Goal: Information Seeking & Learning: Learn about a topic

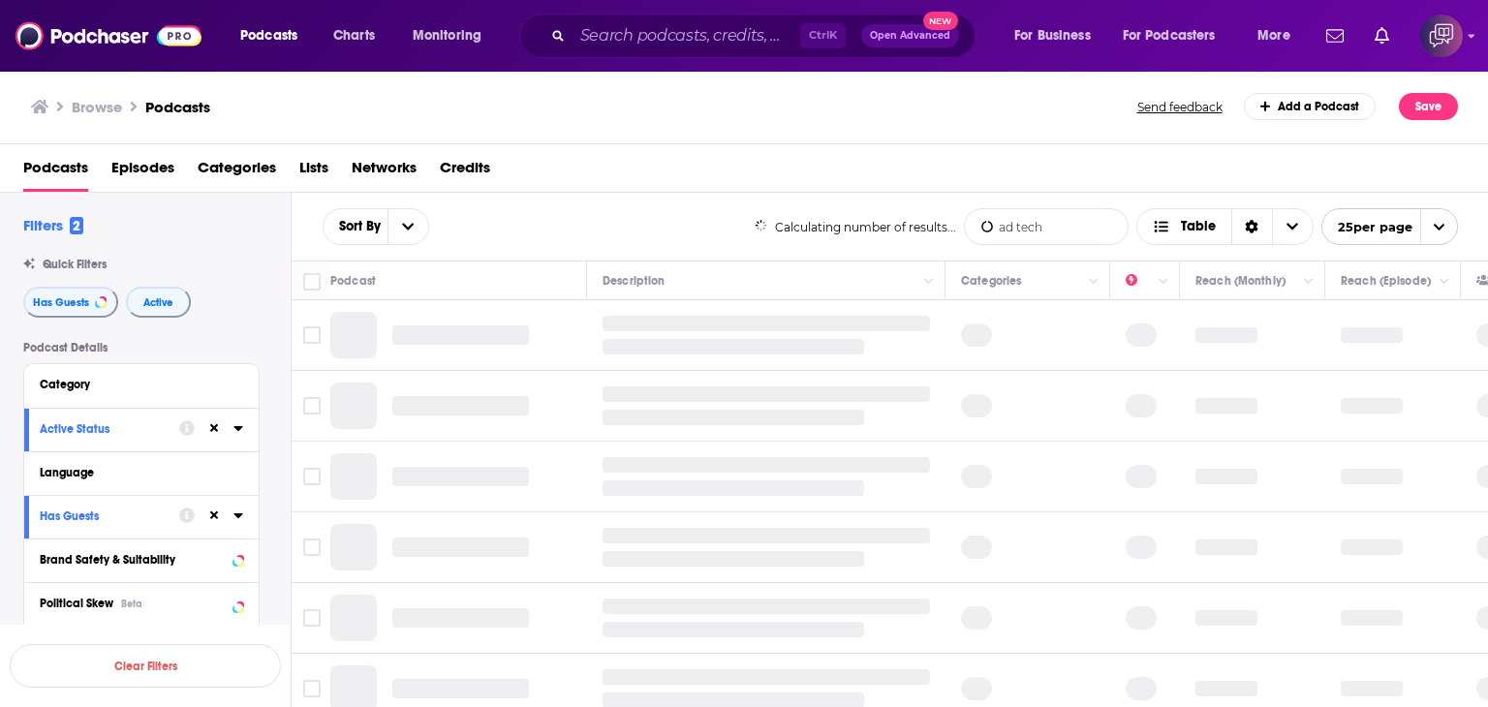
type input "ad tech"
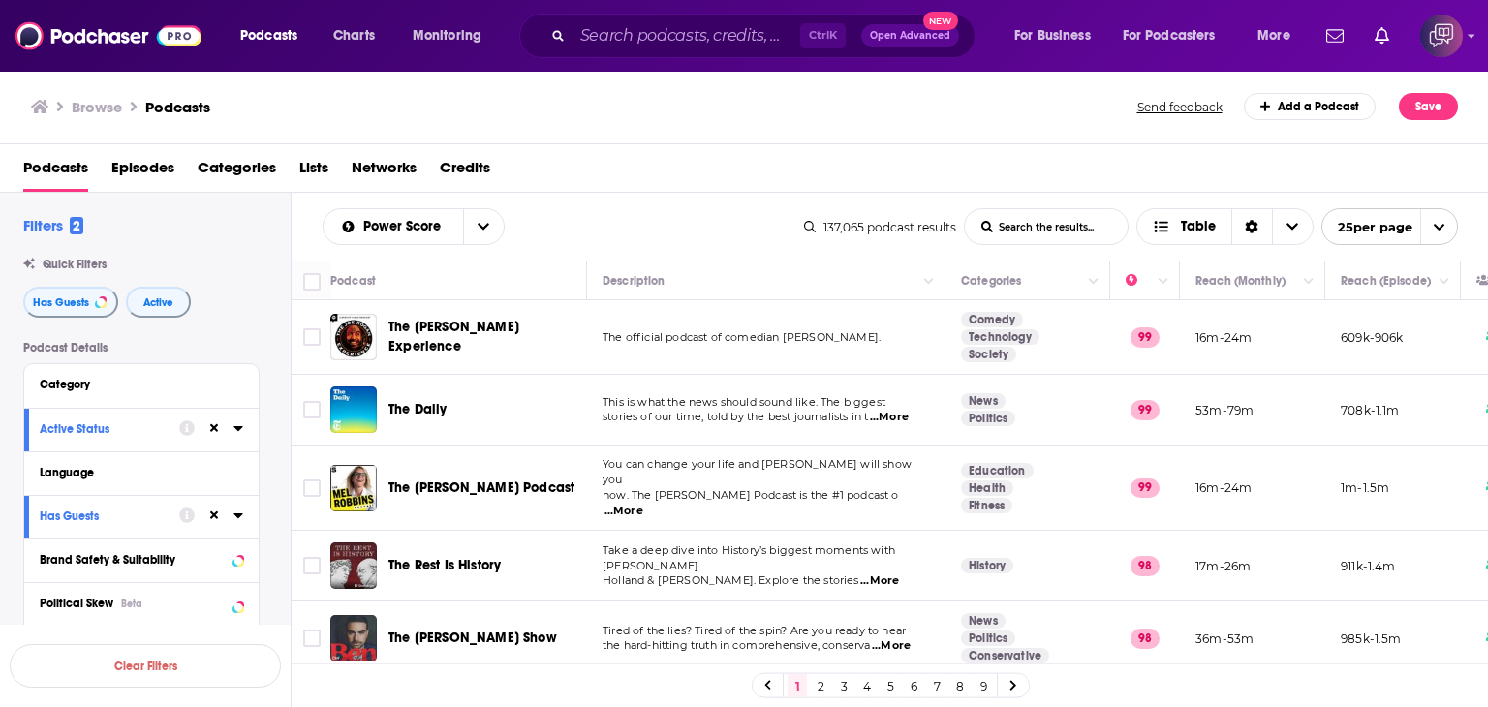
click at [1049, 228] on input "List Search Input" at bounding box center [1046, 226] width 163 height 35
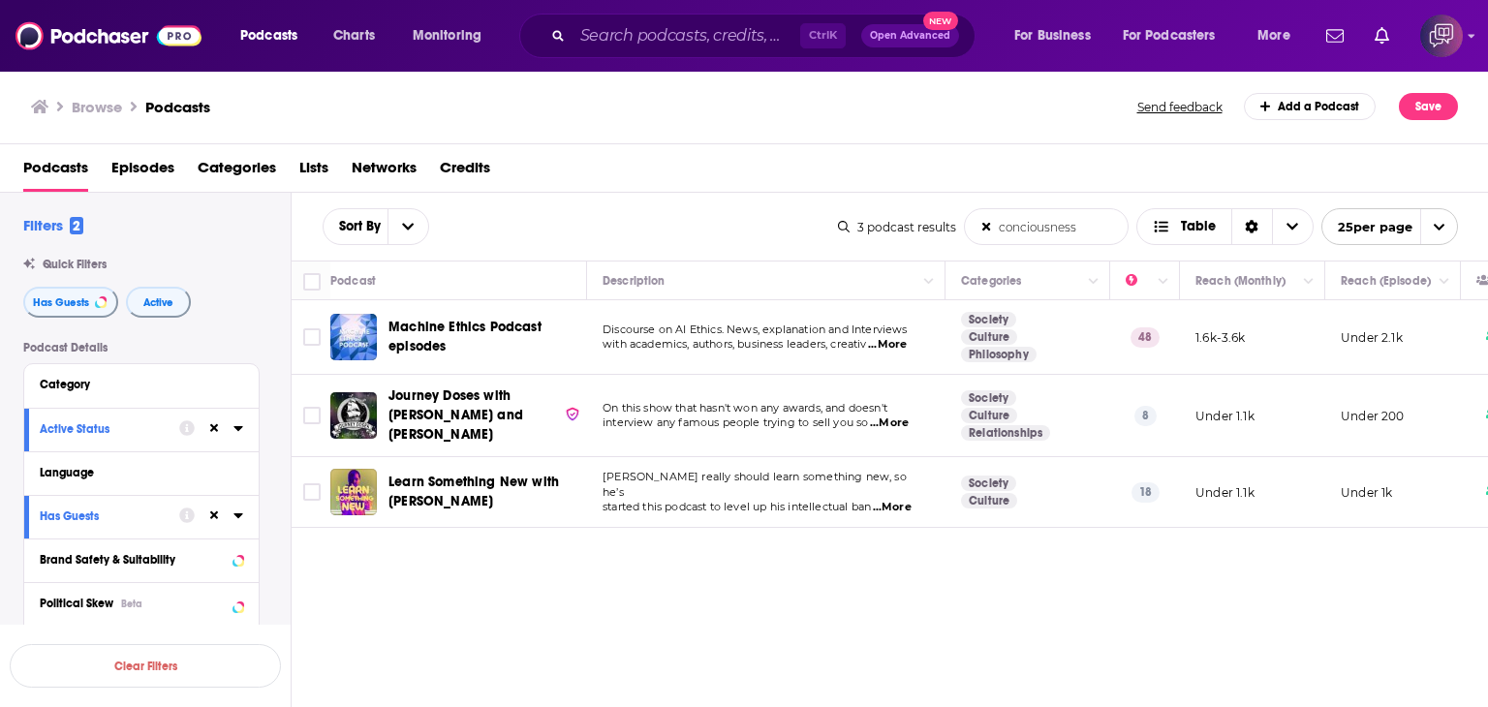
click at [1063, 224] on input "conciousness" at bounding box center [1046, 226] width 163 height 35
click at [1078, 222] on input "conciousness" at bounding box center [1046, 226] width 163 height 35
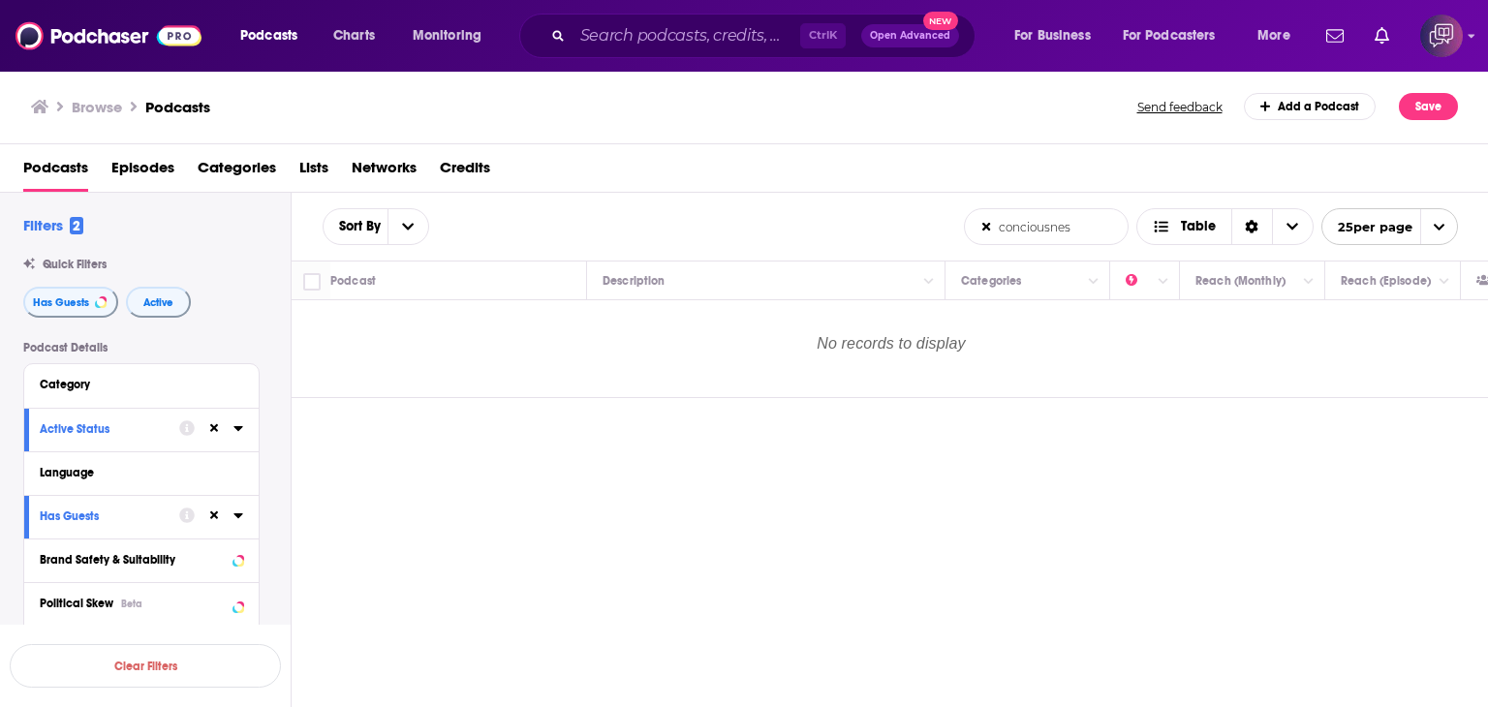
drag, startPoint x: 1081, startPoint y: 225, endPoint x: 918, endPoint y: 235, distance: 164.1
click at [918, 235] on div "Sort By conciousnes List Search Input Search the results... Table conciousnes L…" at bounding box center [891, 227] width 1198 height 68
paste input "Consciousnes"
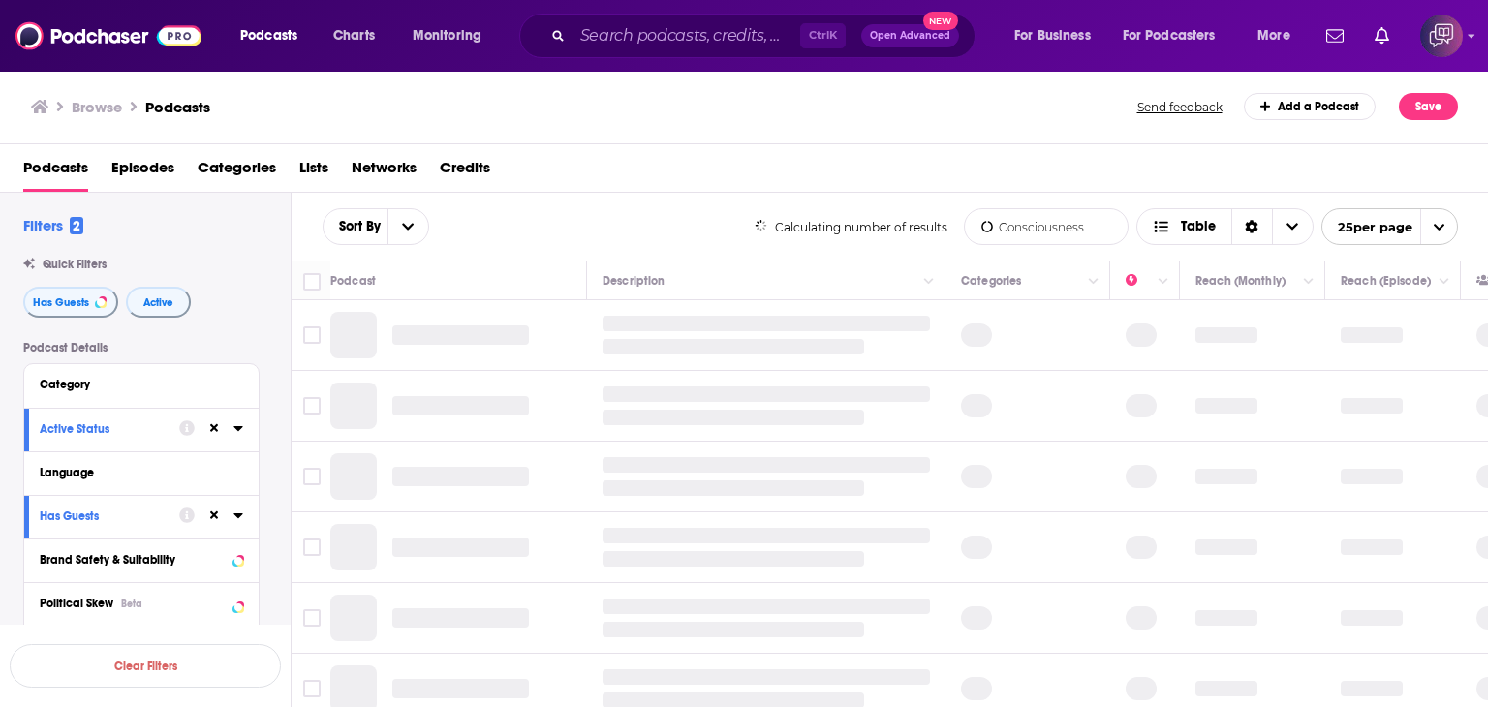
type input "Consciousness"
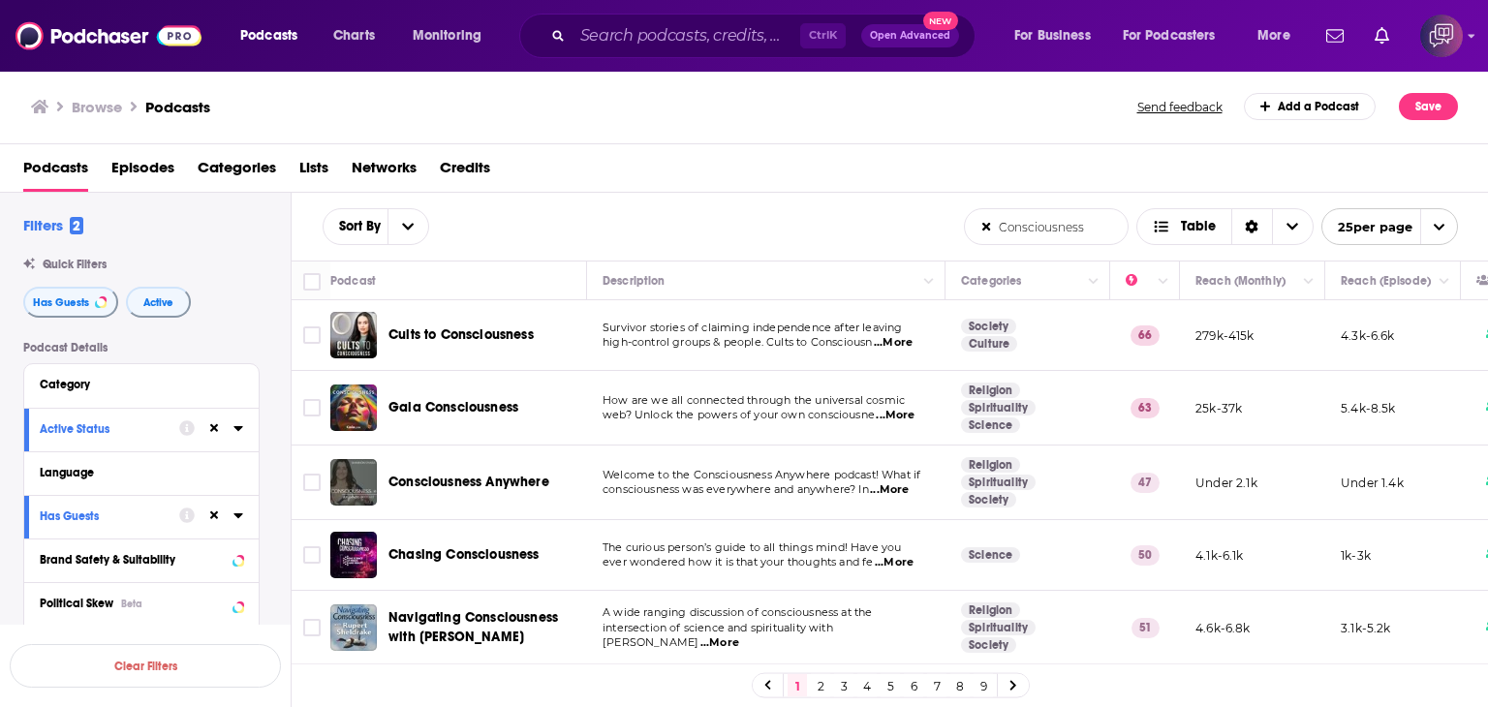
drag, startPoint x: 888, startPoint y: 678, endPoint x: 913, endPoint y: 659, distance: 31.8
click at [888, 678] on link "5" at bounding box center [890, 685] width 19 height 23
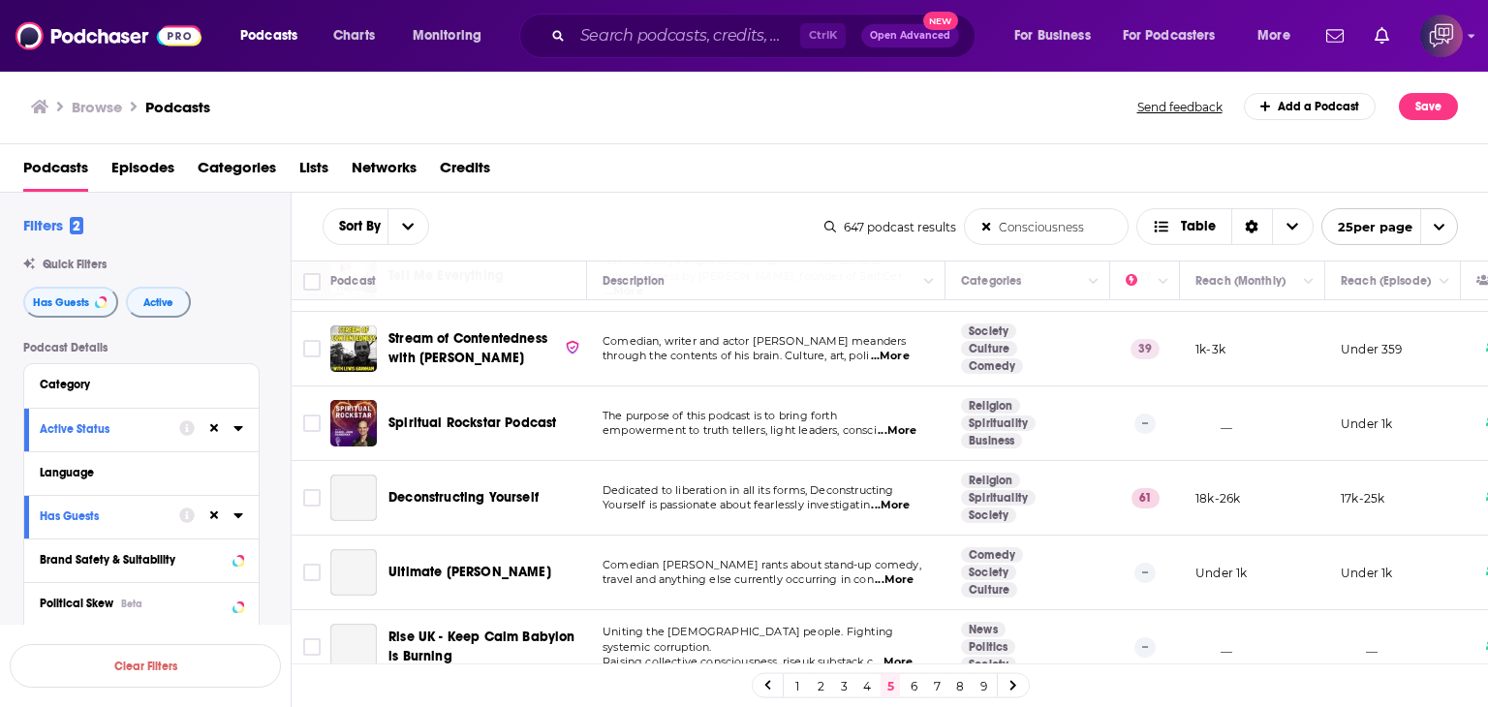
scroll to position [291, 0]
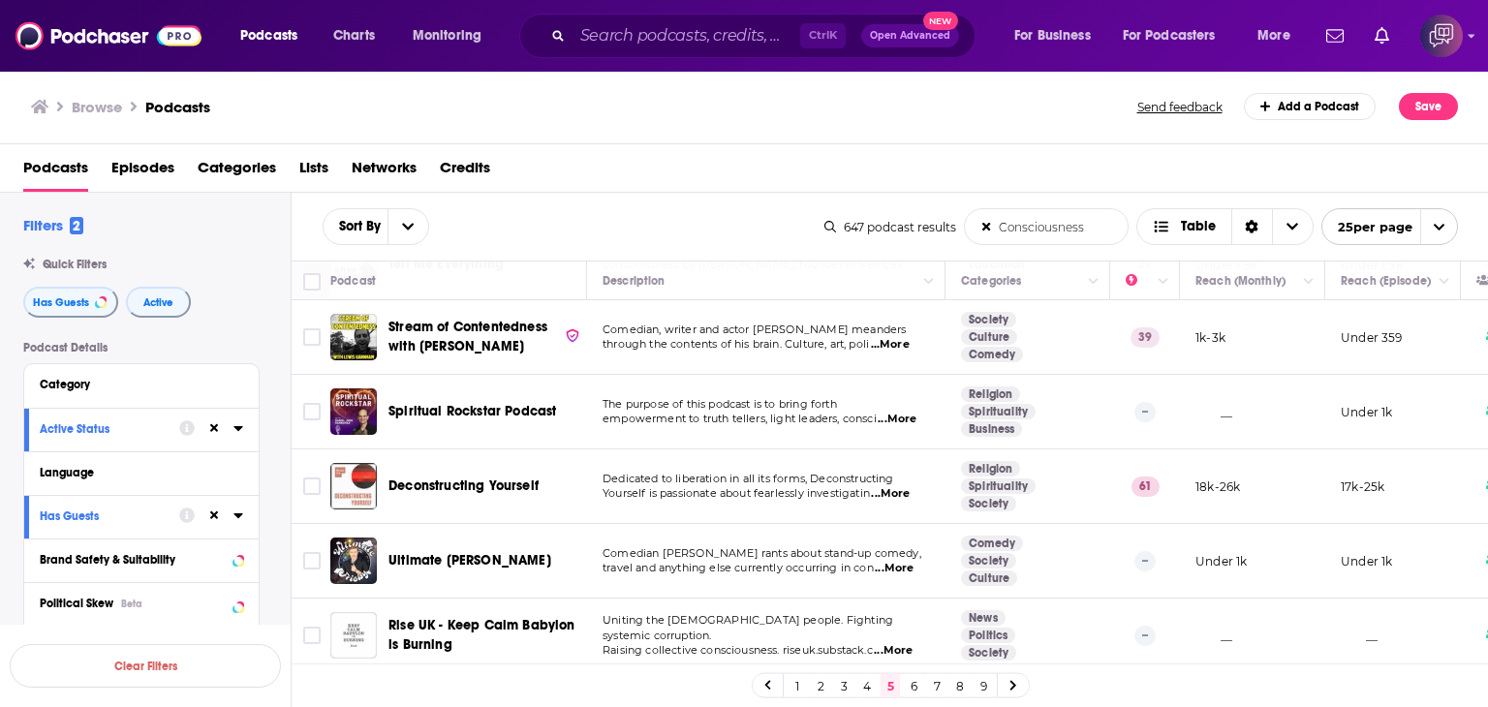
click at [908, 486] on span "...More" at bounding box center [890, 494] width 39 height 16
drag, startPoint x: 390, startPoint y: 458, endPoint x: 555, endPoint y: 477, distance: 165.7
click at [555, 477] on td "Deconstructing Yourself" at bounding box center [458, 487] width 257 height 75
copy span "Deconstructing Yourself"
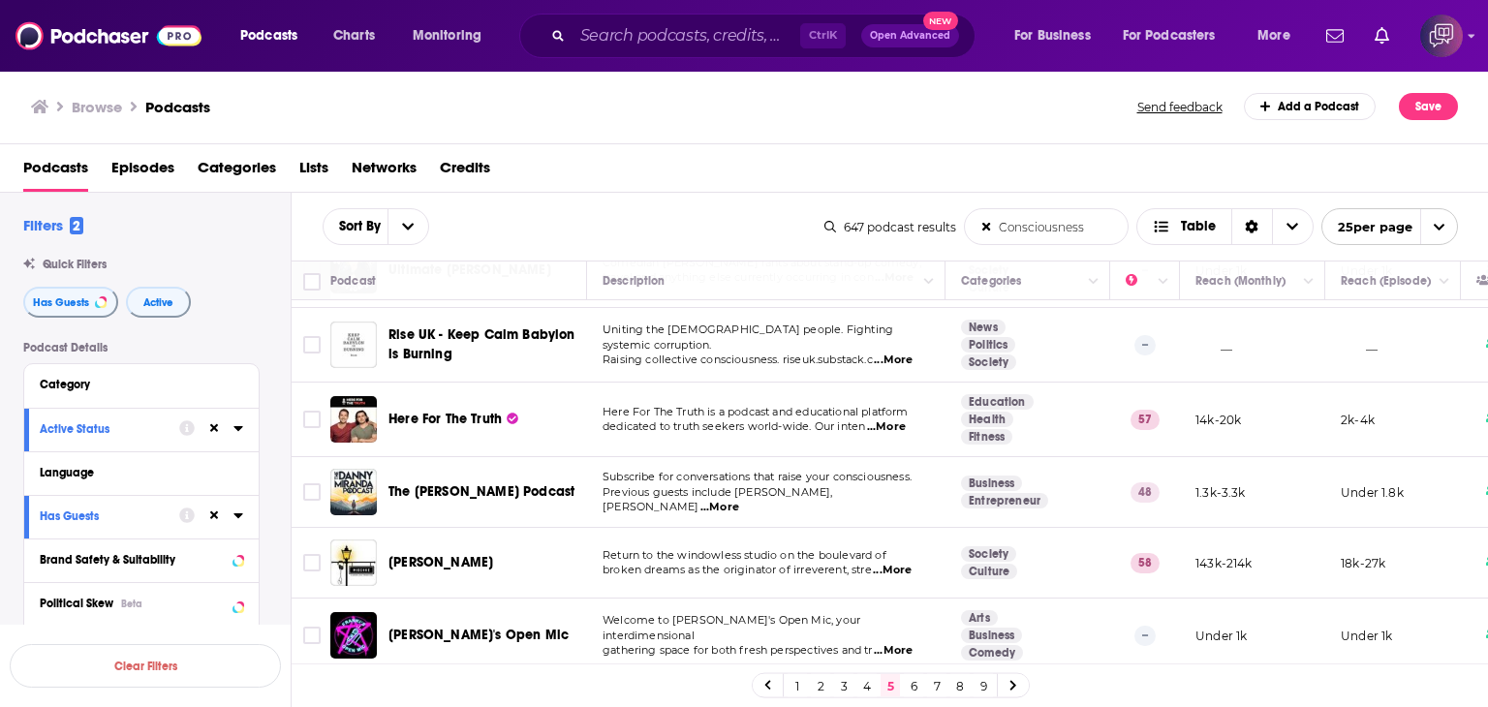
scroll to position [678, 0]
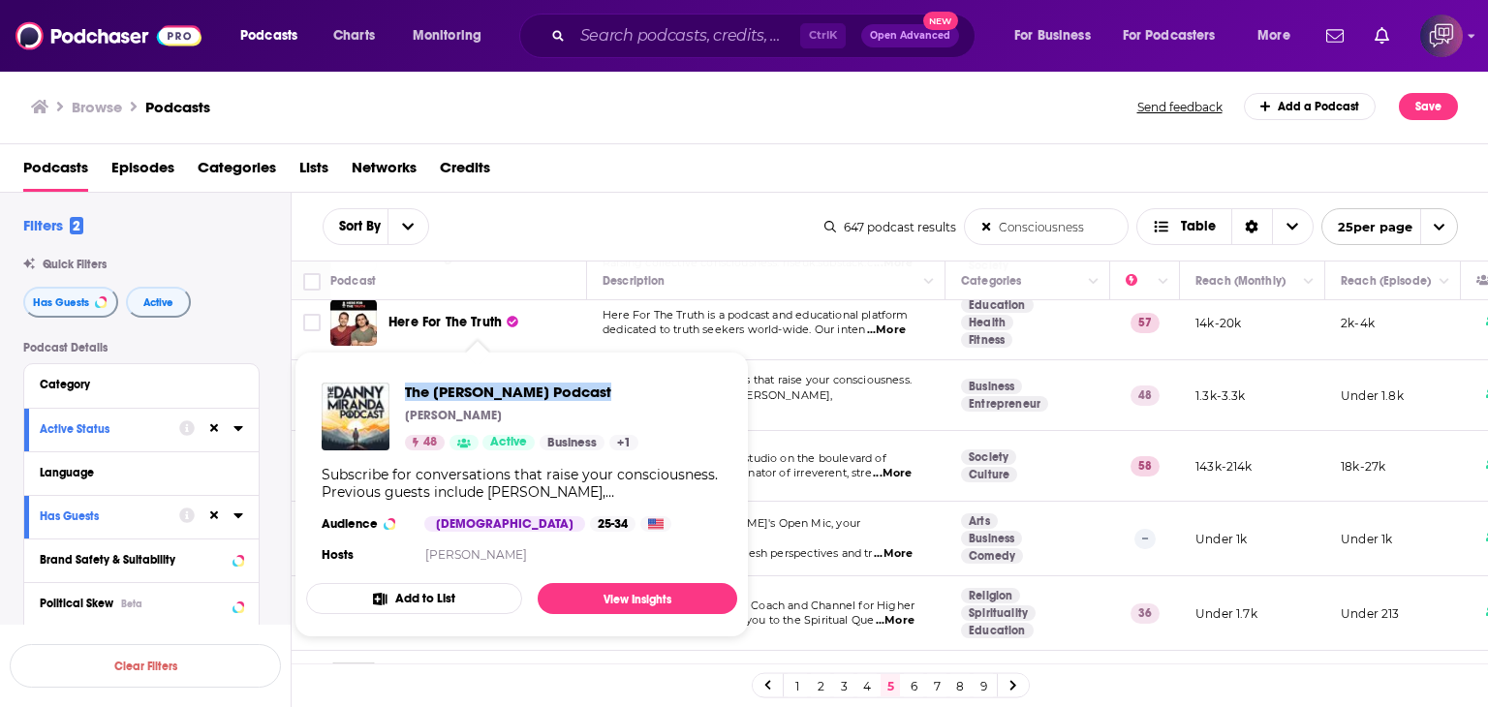
drag, startPoint x: 407, startPoint y: 374, endPoint x: 607, endPoint y: 378, distance: 199.6
click at [607, 378] on div "The [PERSON_NAME] Podcast [PERSON_NAME] 48 Active Business + 1 Subscribe for co…" at bounding box center [521, 475] width 431 height 216
copy span "The [PERSON_NAME] Podcast"
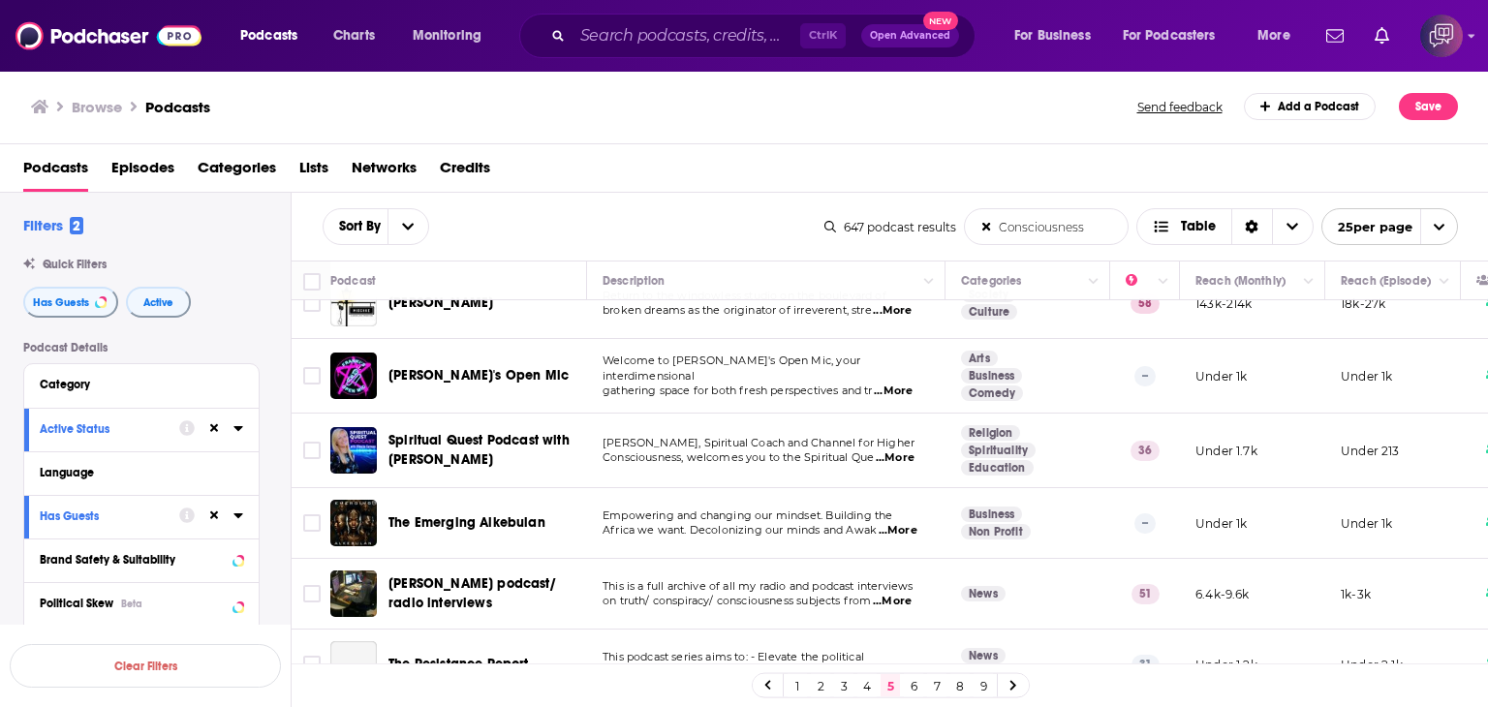
scroll to position [872, 0]
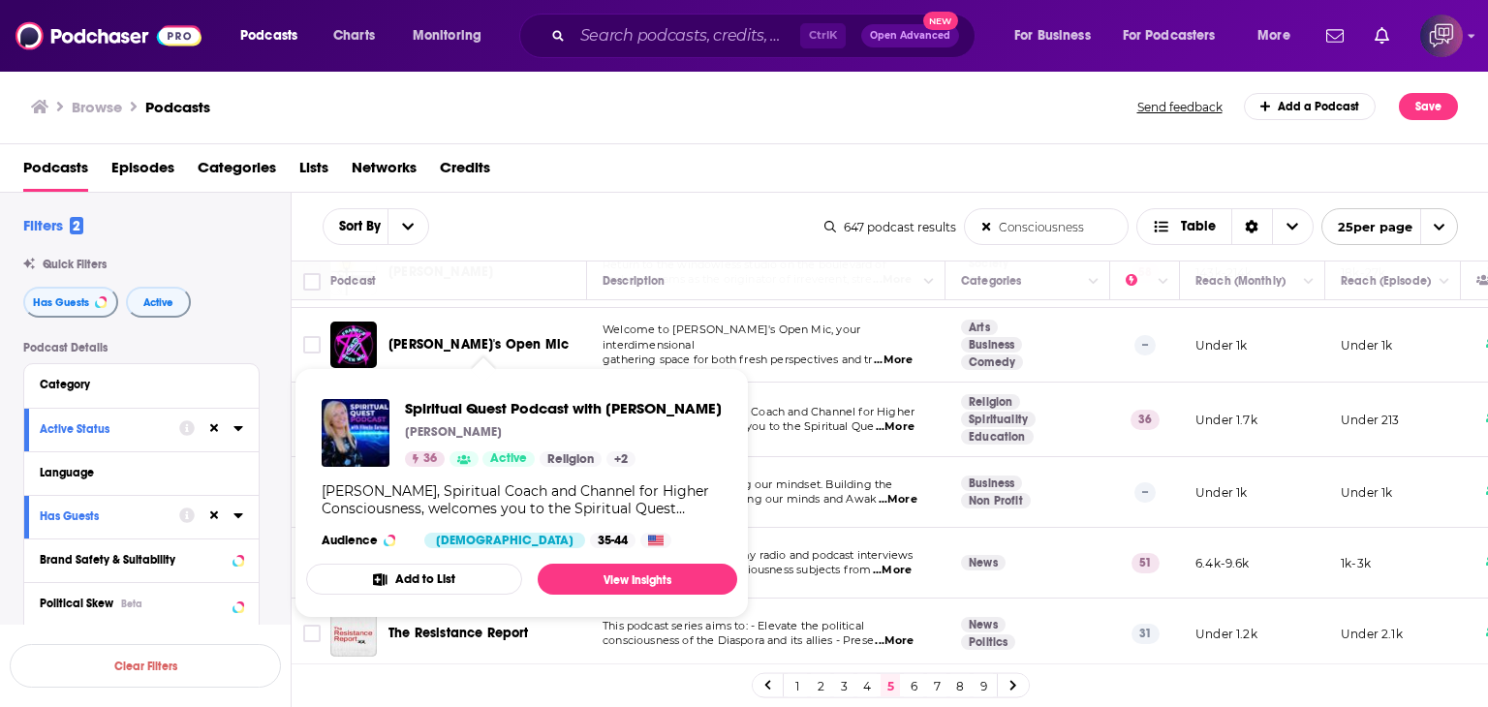
drag, startPoint x: 406, startPoint y: 392, endPoint x: 666, endPoint y: 421, distance: 261.2
click at [666, 421] on div "Spiritual Quest Podcast with [PERSON_NAME] [PERSON_NAME] 36 Active Religion + 2…" at bounding box center [521, 474] width 431 height 180
copy span "Spiritual Quest Podcast with [PERSON_NAME]"
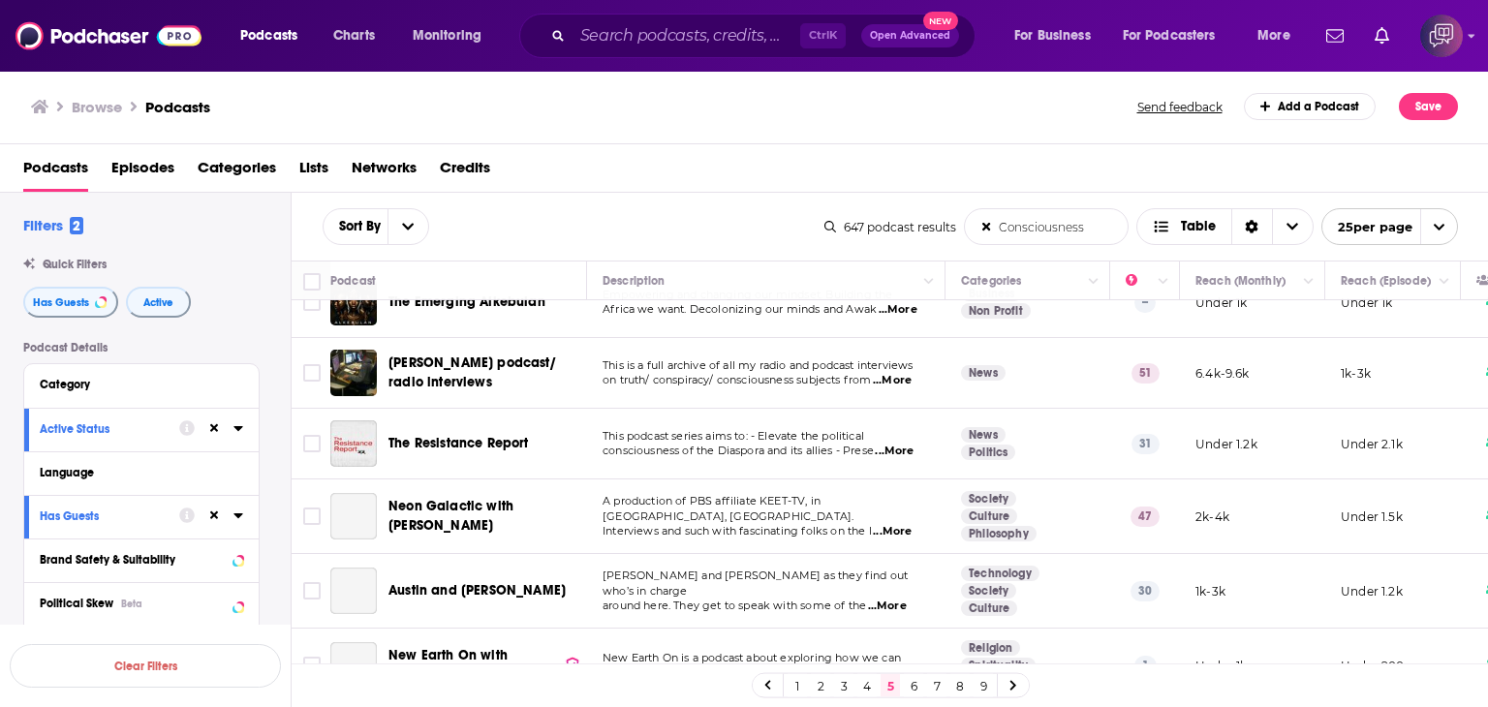
scroll to position [1066, 0]
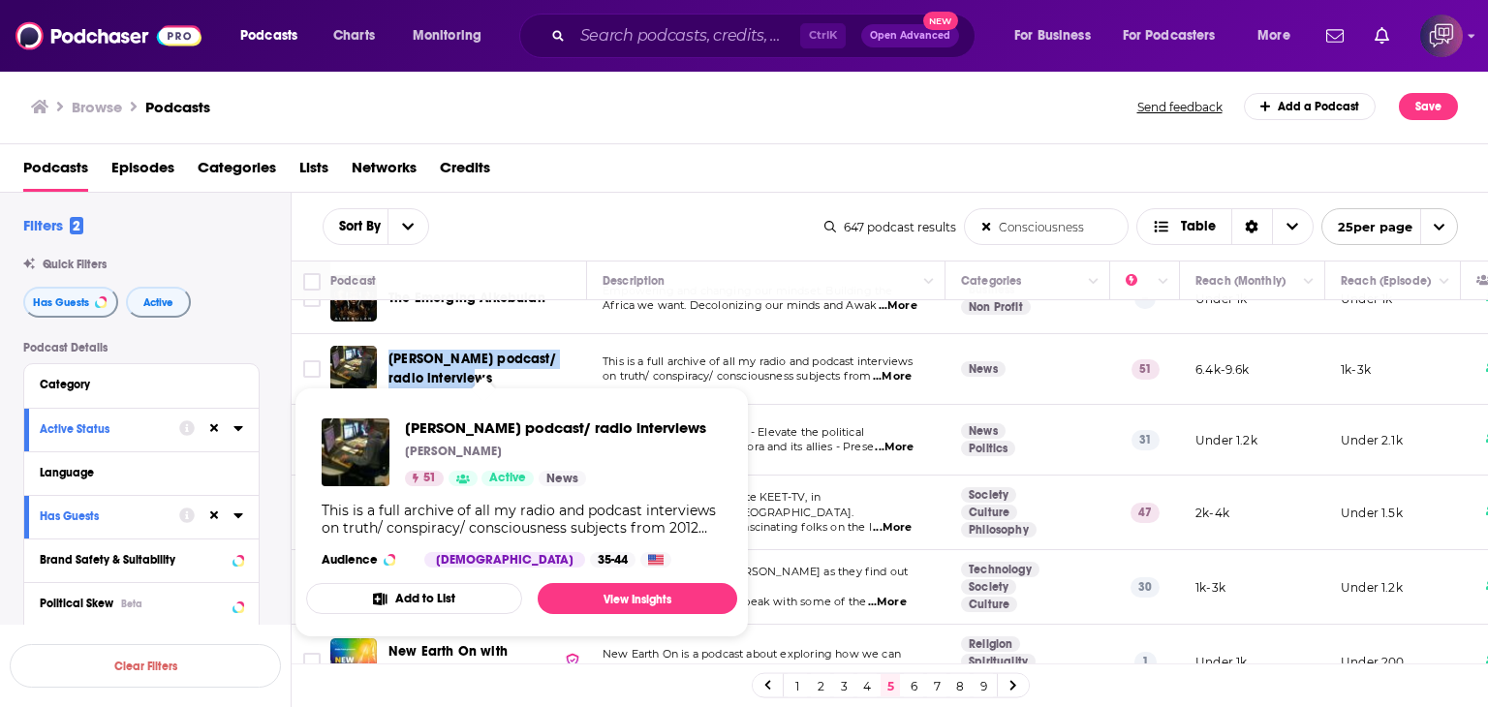
drag, startPoint x: 388, startPoint y: 343, endPoint x: 550, endPoint y: 366, distance: 164.4
click at [550, 366] on div "[PERSON_NAME] podcast/ radio interviews" at bounding box center [490, 369] width 202 height 47
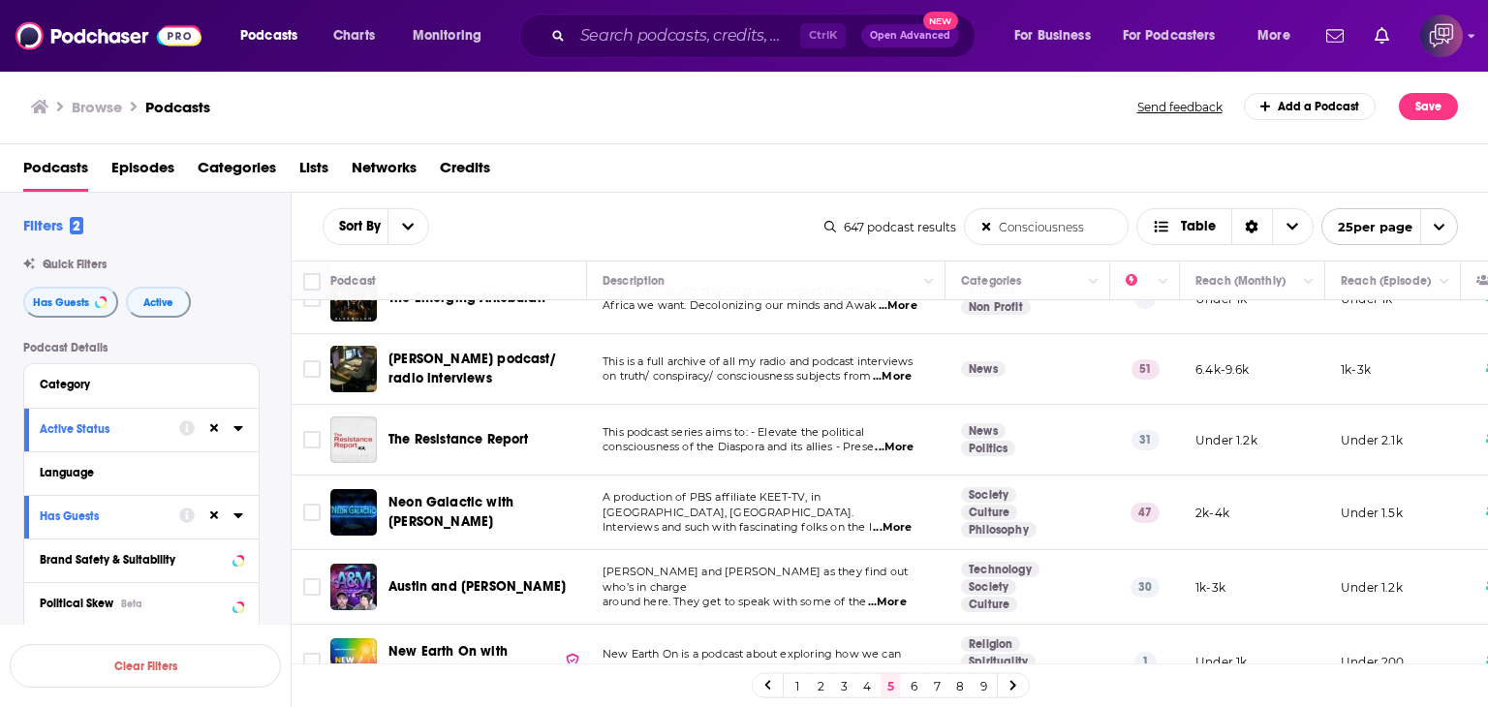
click at [903, 369] on span "...More" at bounding box center [892, 377] width 39 height 16
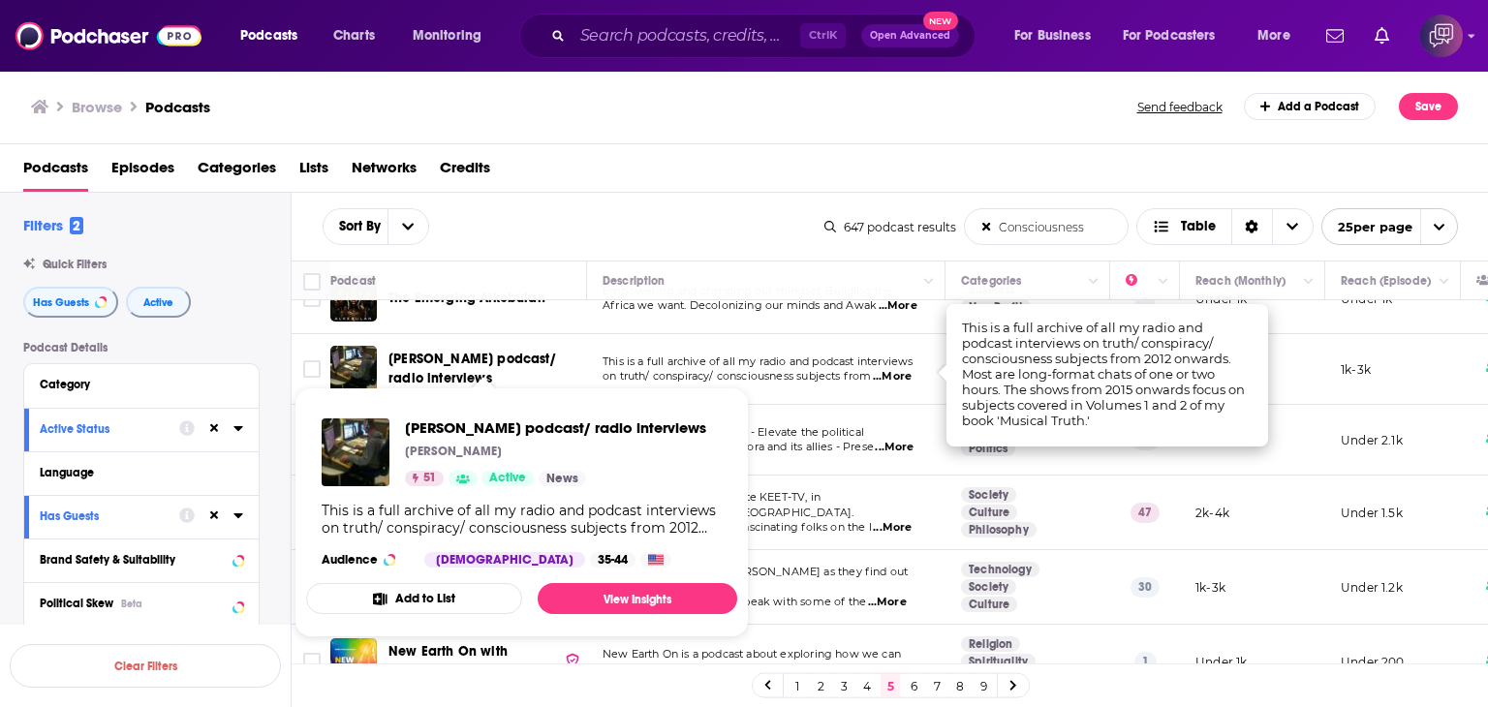
click at [407, 334] on td "[PERSON_NAME] podcast/ radio interviews" at bounding box center [458, 369] width 257 height 71
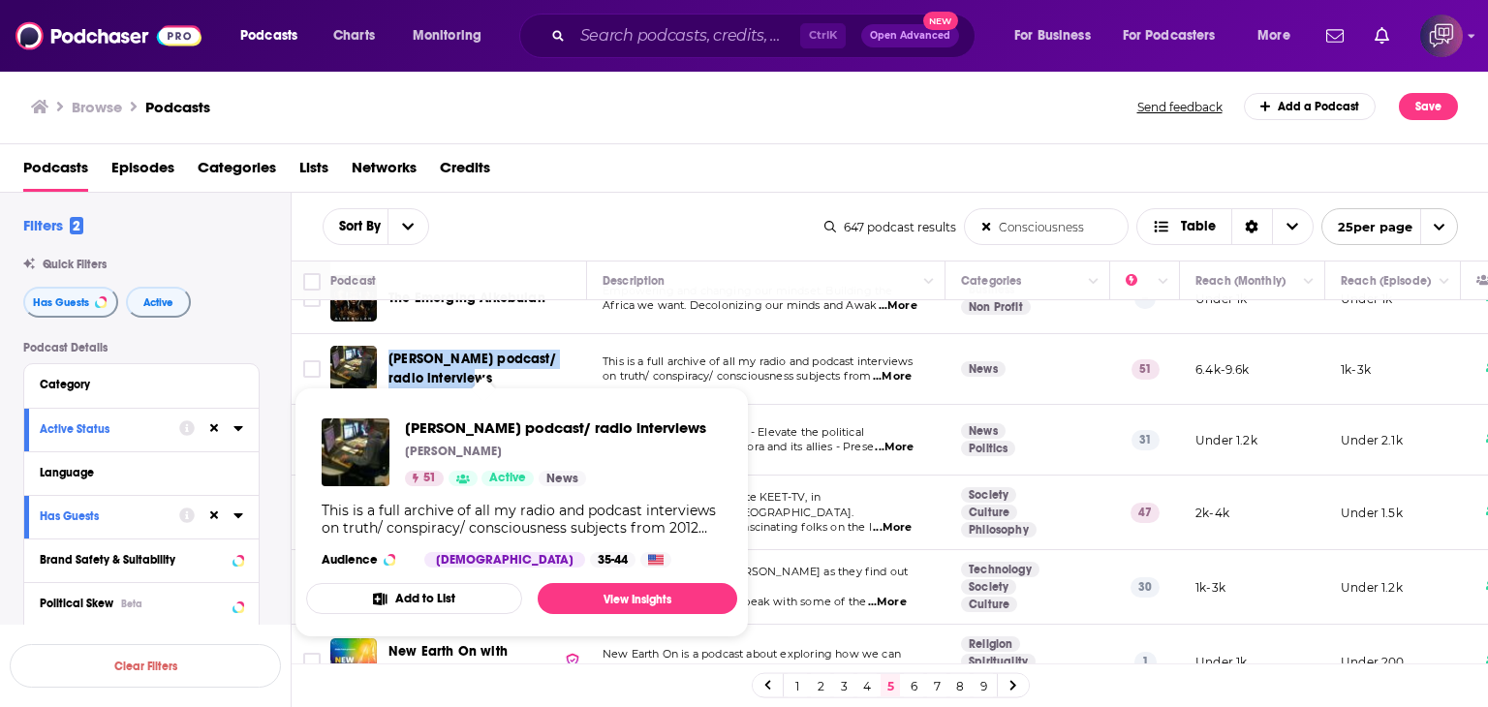
drag, startPoint x: 383, startPoint y: 340, endPoint x: 484, endPoint y: 374, distance: 107.2
click at [484, 374] on td "[PERSON_NAME] podcast/ radio interviews" at bounding box center [458, 369] width 257 height 71
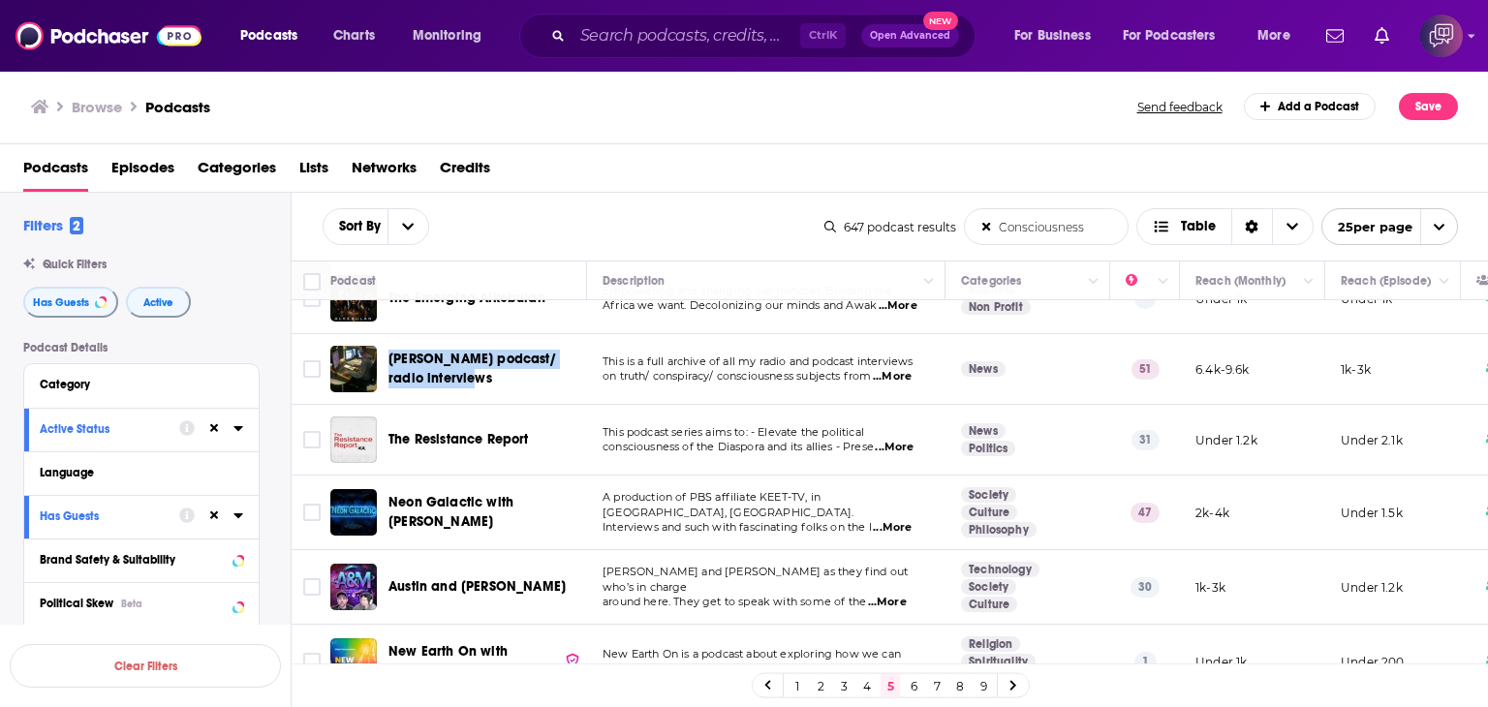
copy span "[PERSON_NAME] podcast/ radio interviews"
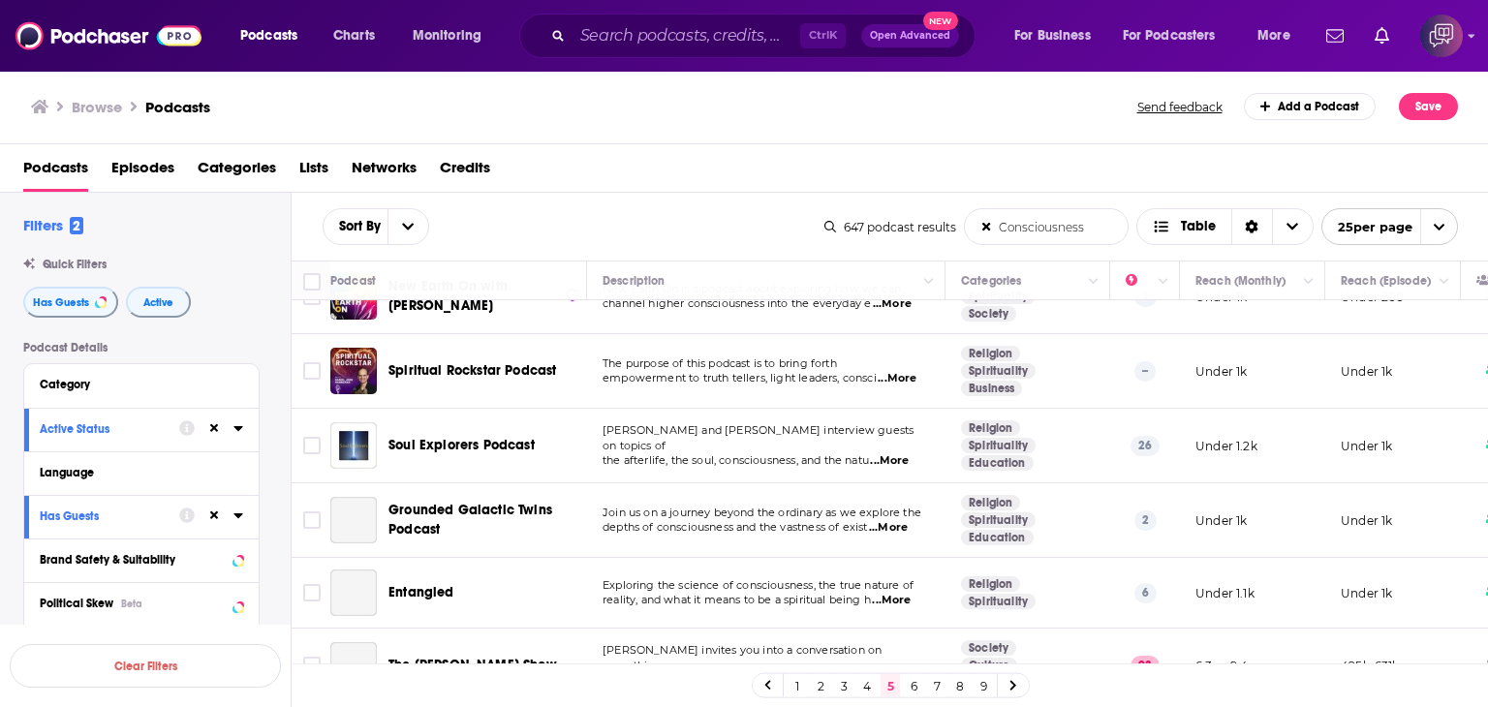
scroll to position [1453, 0]
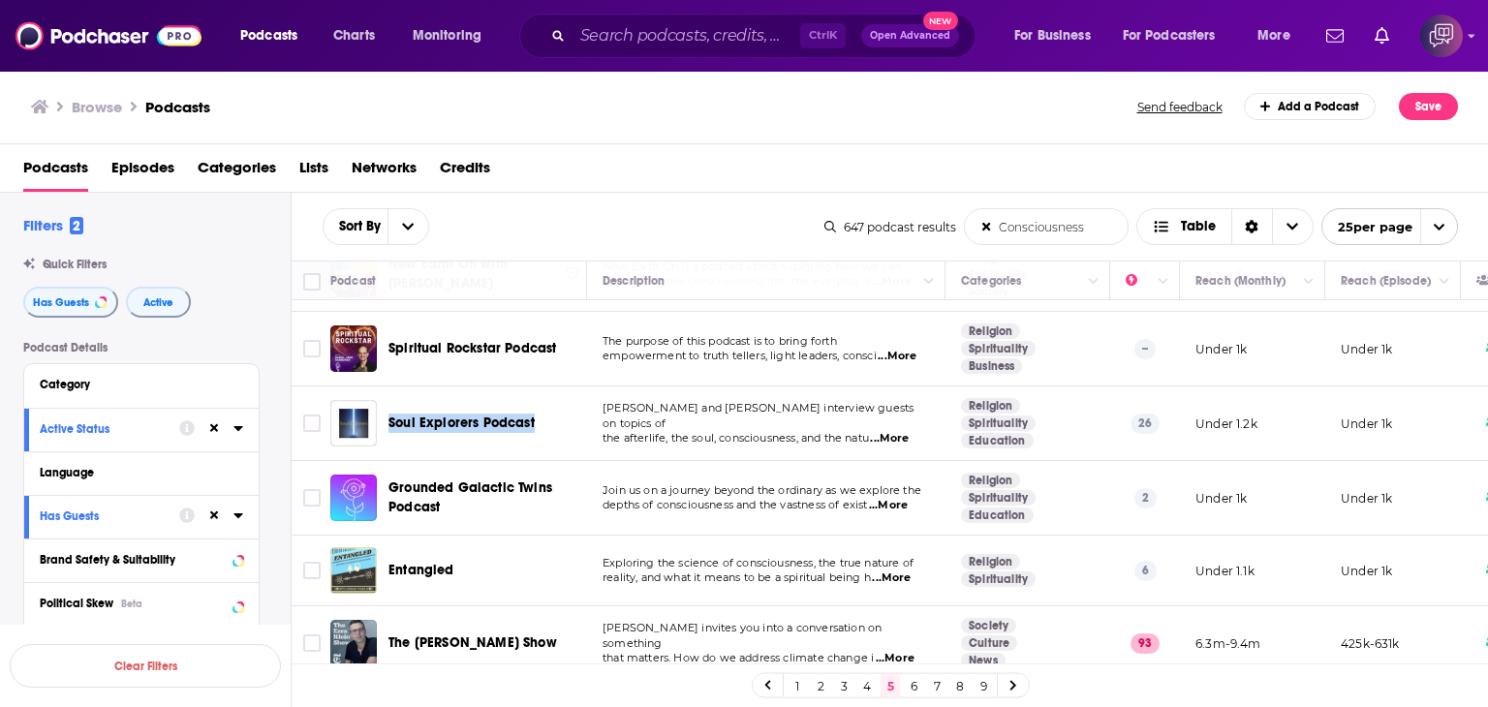
drag, startPoint x: 390, startPoint y: 400, endPoint x: 554, endPoint y: 405, distance: 163.8
click at [554, 405] on div "Soul Explorers Podcast" at bounding box center [490, 423] width 202 height 47
copy span "Soul Explorers Podcast"
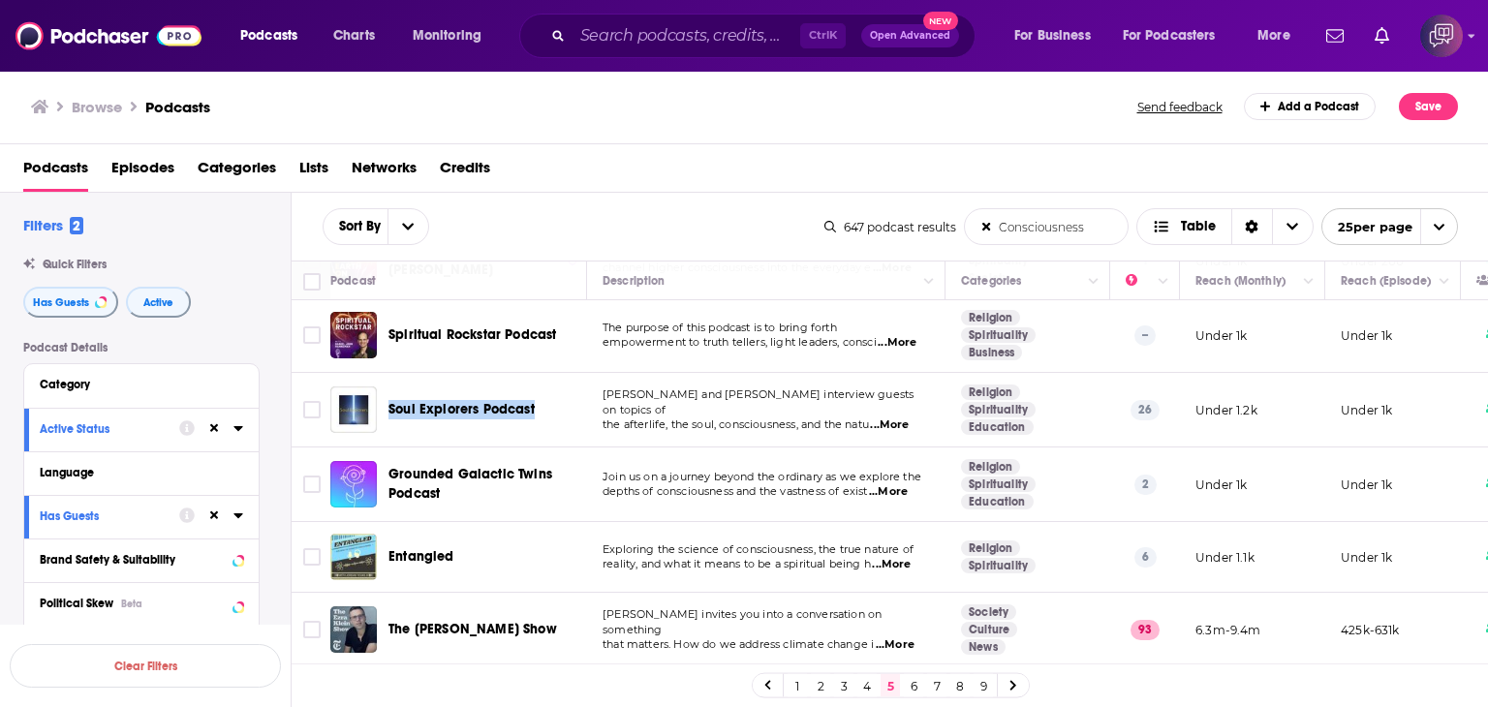
click at [912, 687] on link "6" at bounding box center [913, 685] width 19 height 23
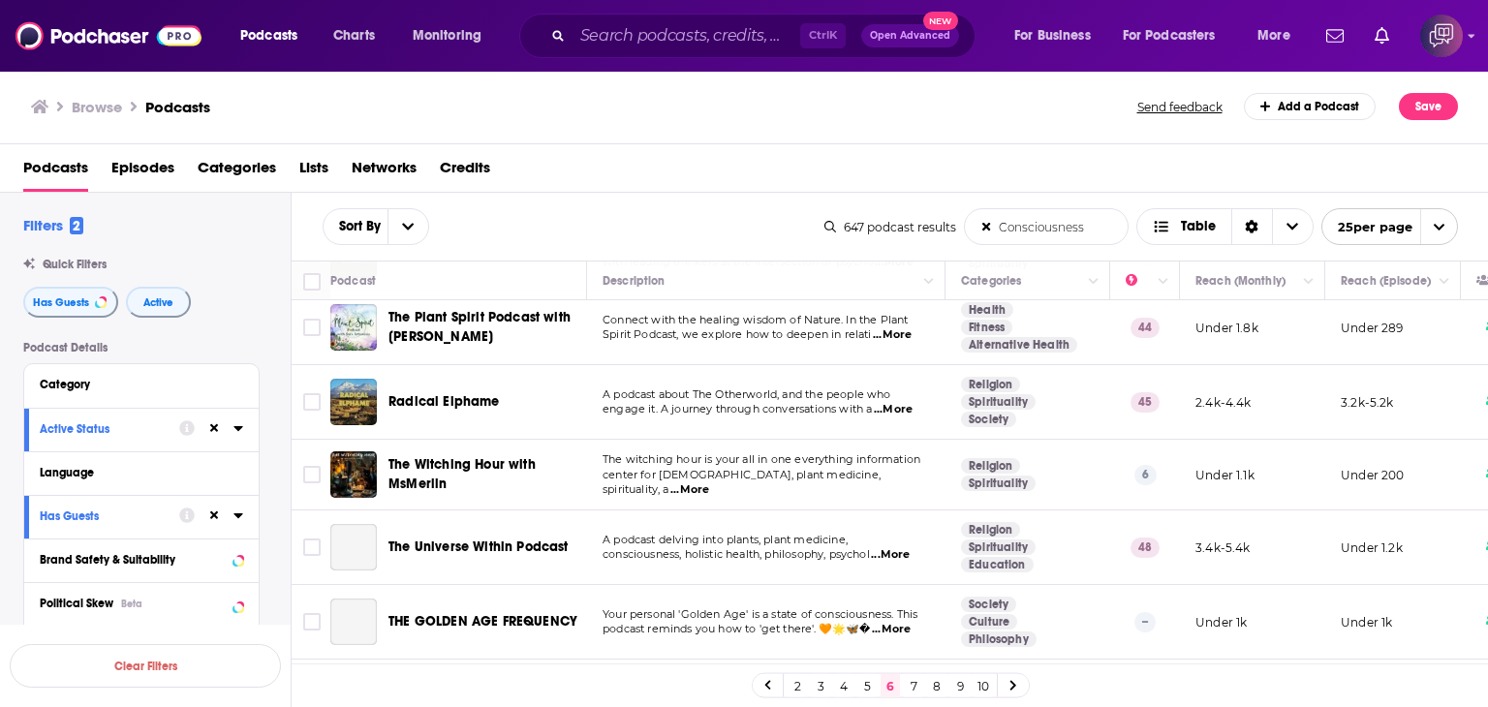
scroll to position [194, 0]
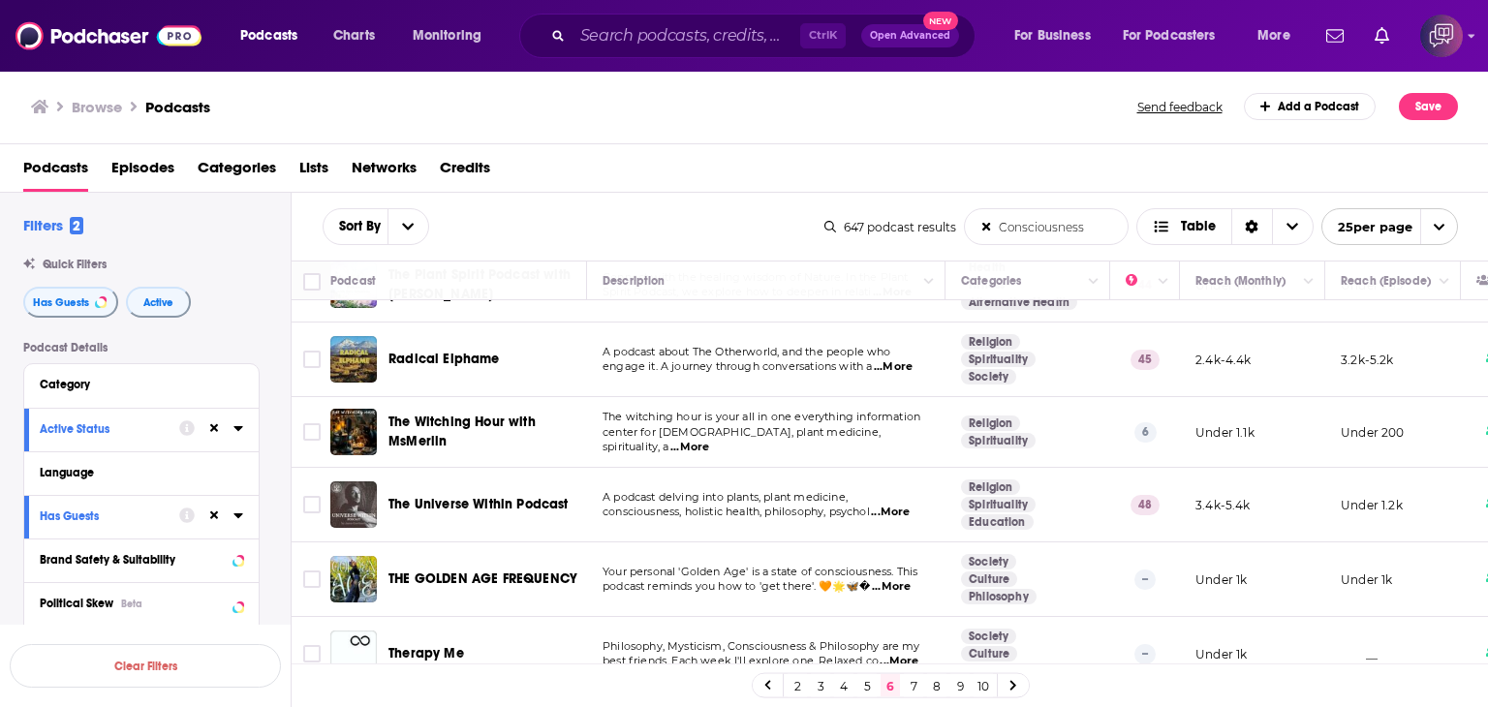
click at [901, 367] on span "...More" at bounding box center [893, 367] width 39 height 16
drag, startPoint x: 388, startPoint y: 481, endPoint x: 571, endPoint y: 497, distance: 183.9
click at [571, 498] on div "The Universe Within Podcast" at bounding box center [490, 505] width 202 height 47
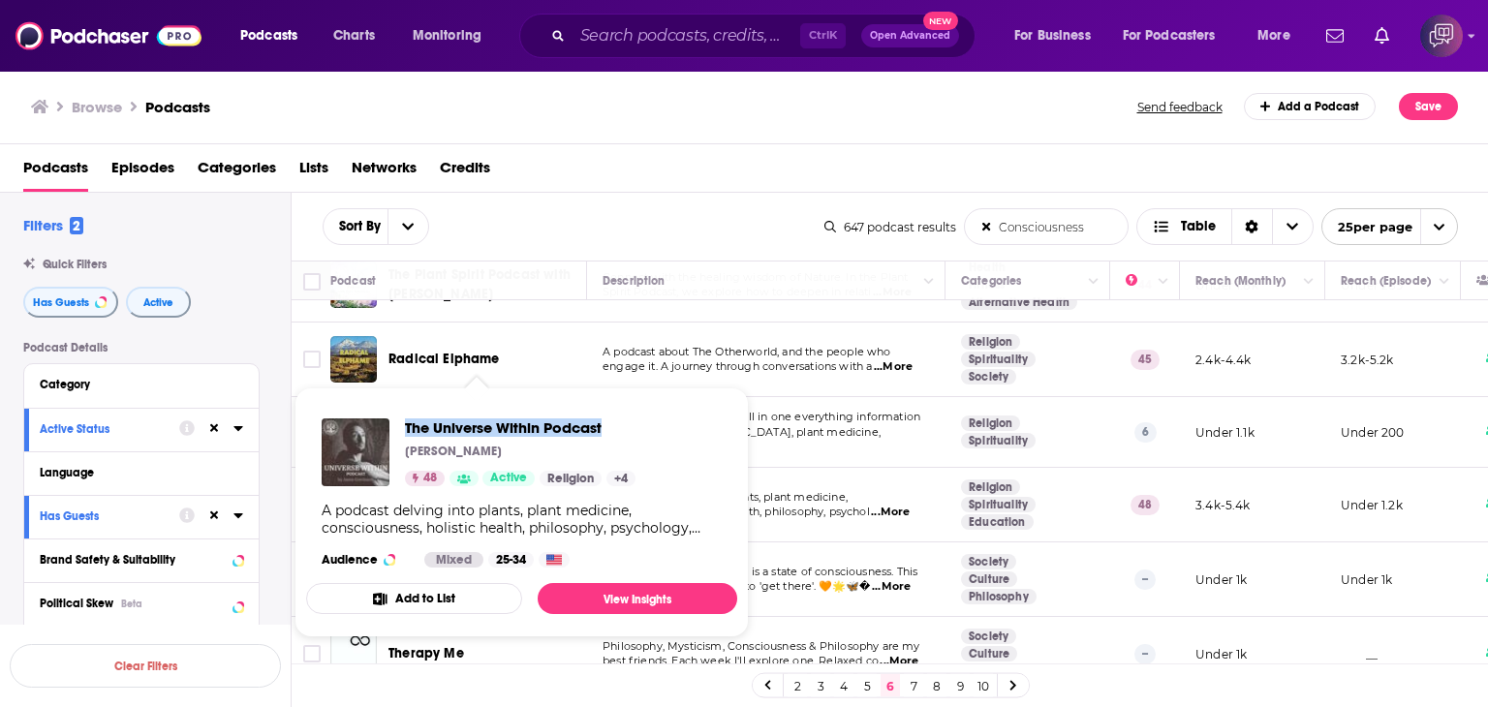
drag, startPoint x: 397, startPoint y: 406, endPoint x: 613, endPoint y: 402, distance: 216.1
click at [613, 403] on div "The Universe Within Podcast [PERSON_NAME] 48 Active Religion + 4 A podcast delv…" at bounding box center [521, 493] width 431 height 180
copy span "The Universe Within Podcast"
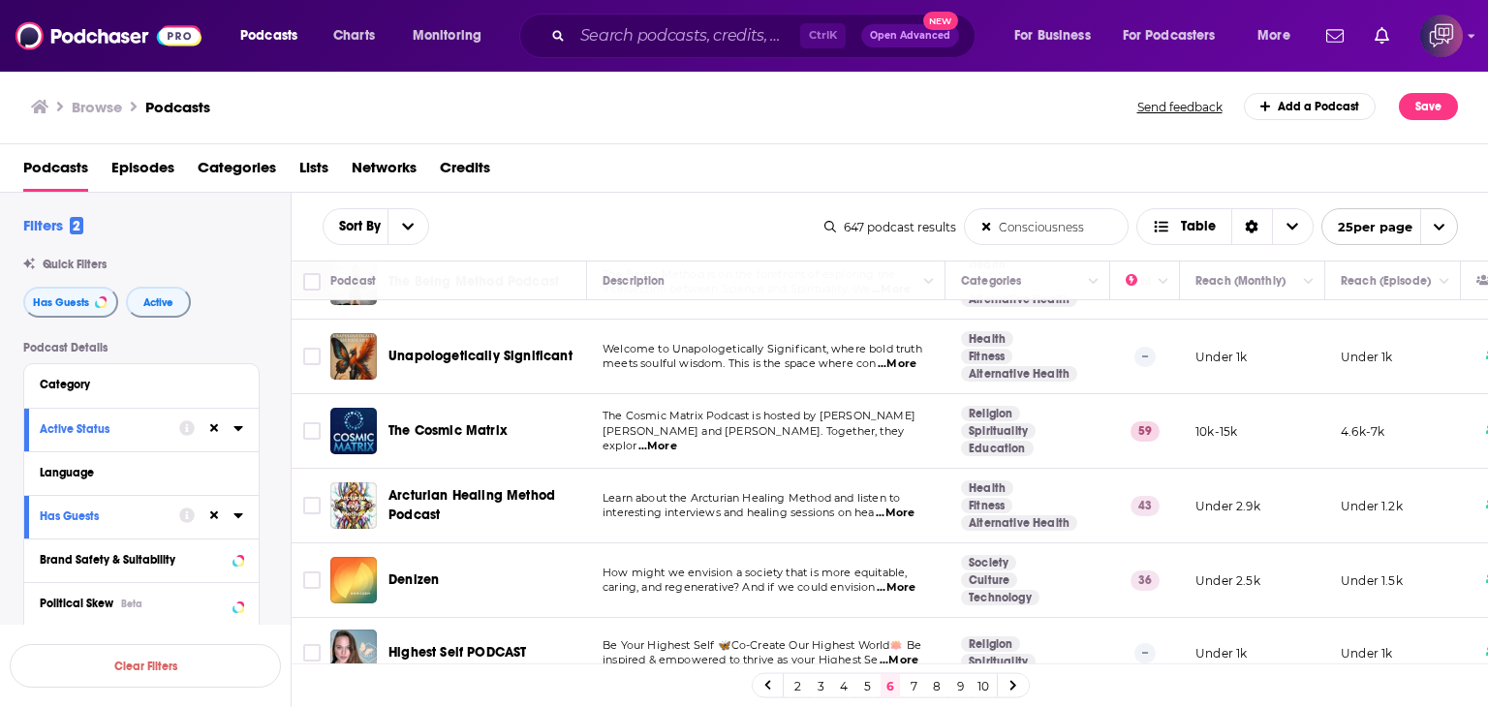
scroll to position [775, 0]
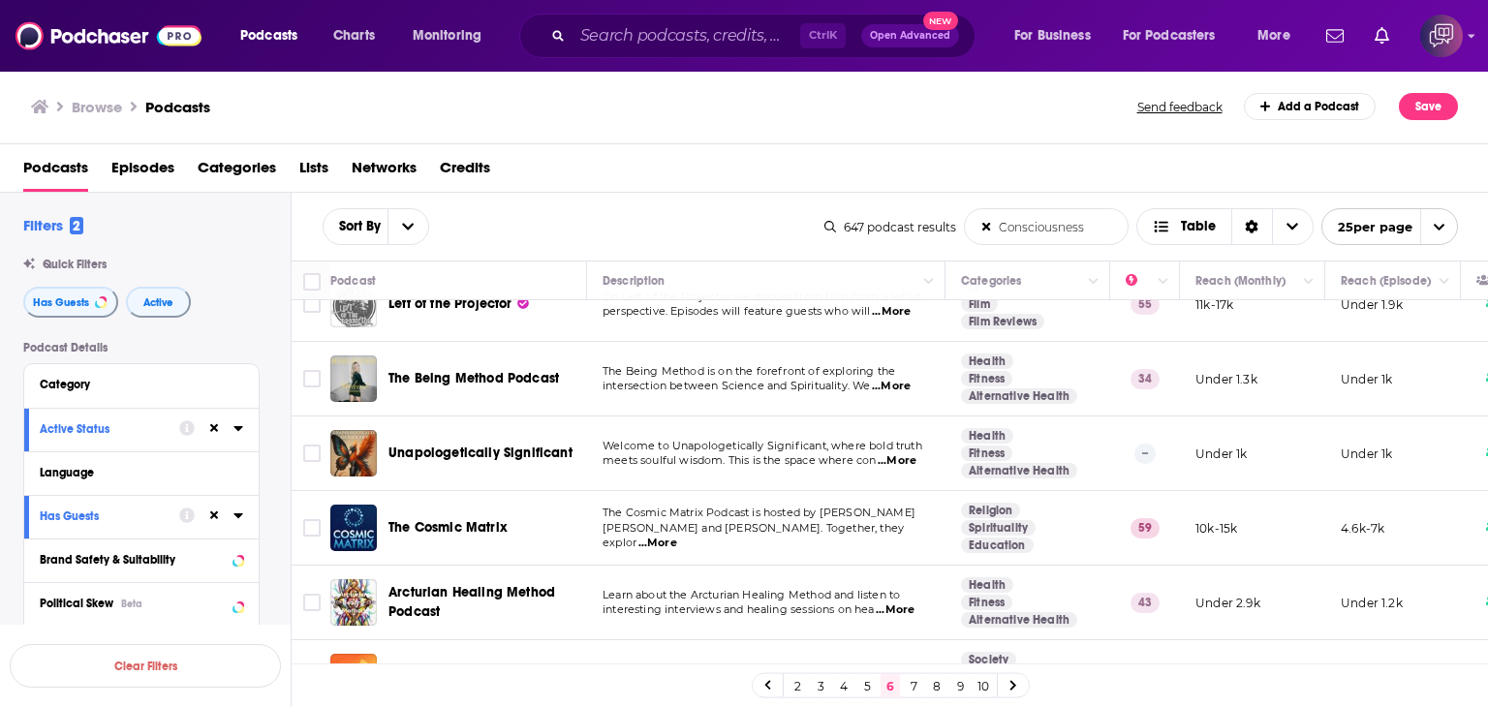
click at [677, 536] on span "...More" at bounding box center [658, 544] width 39 height 16
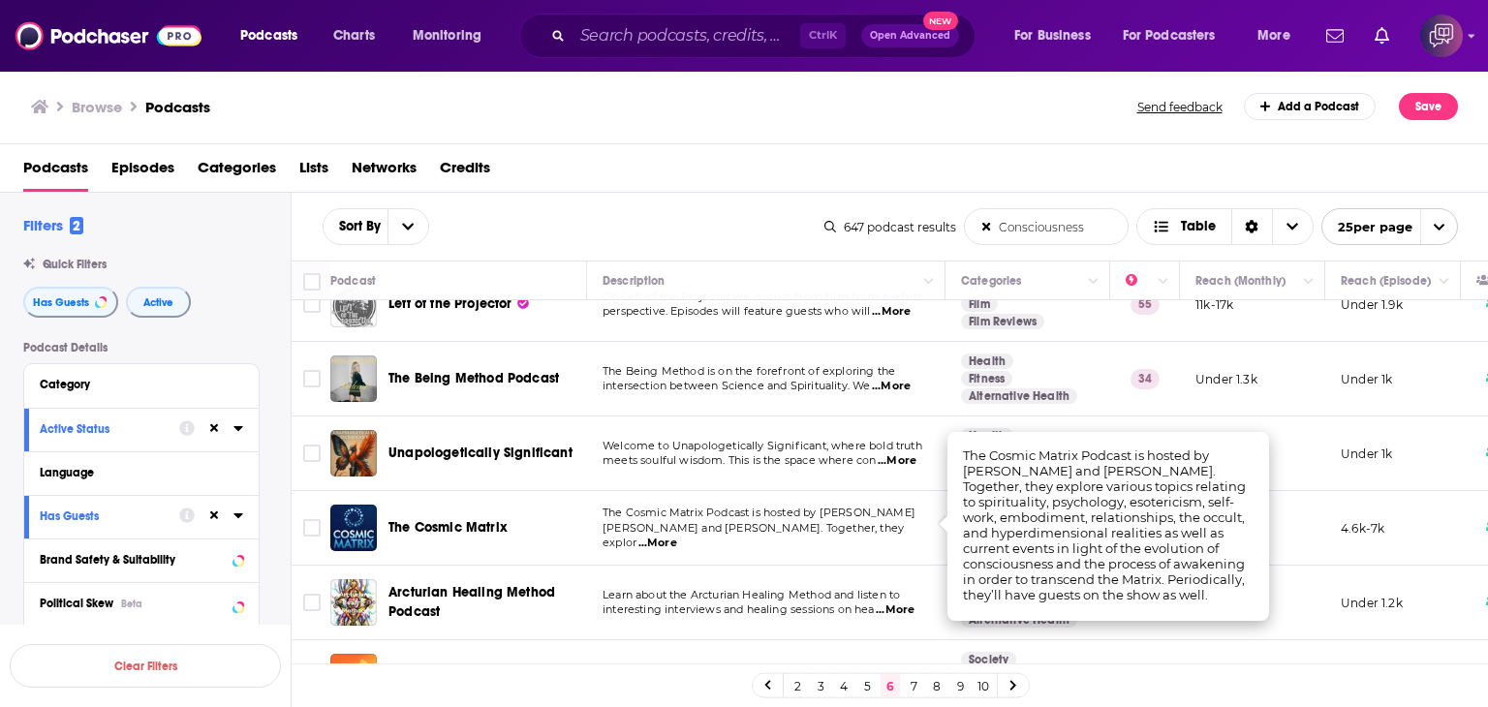
click at [404, 492] on td "The Cosmic Matrix" at bounding box center [458, 528] width 257 height 75
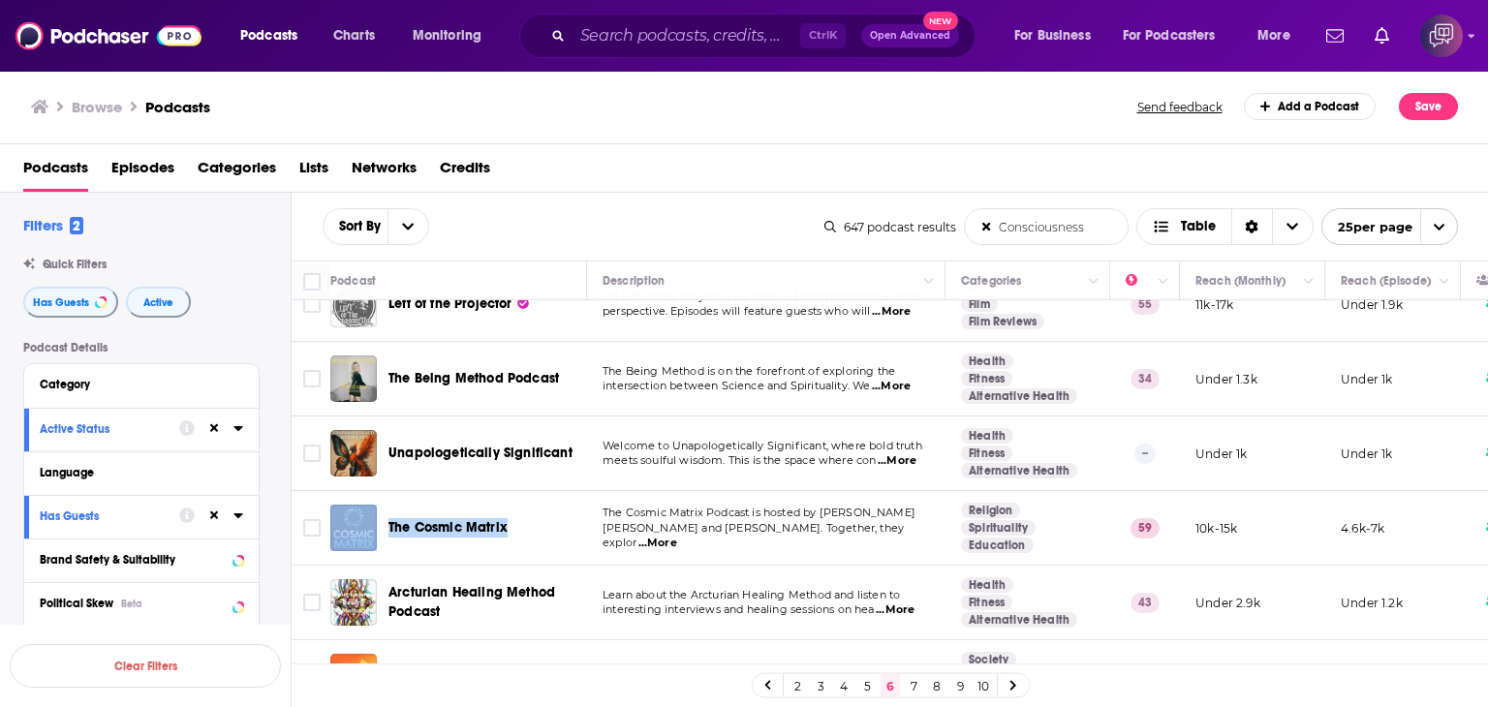
drag, startPoint x: 380, startPoint y: 497, endPoint x: 558, endPoint y: 497, distance: 178.3
click at [558, 505] on div "The Cosmic Matrix" at bounding box center [460, 528] width 260 height 47
copy div "The Cosmic Matrix"
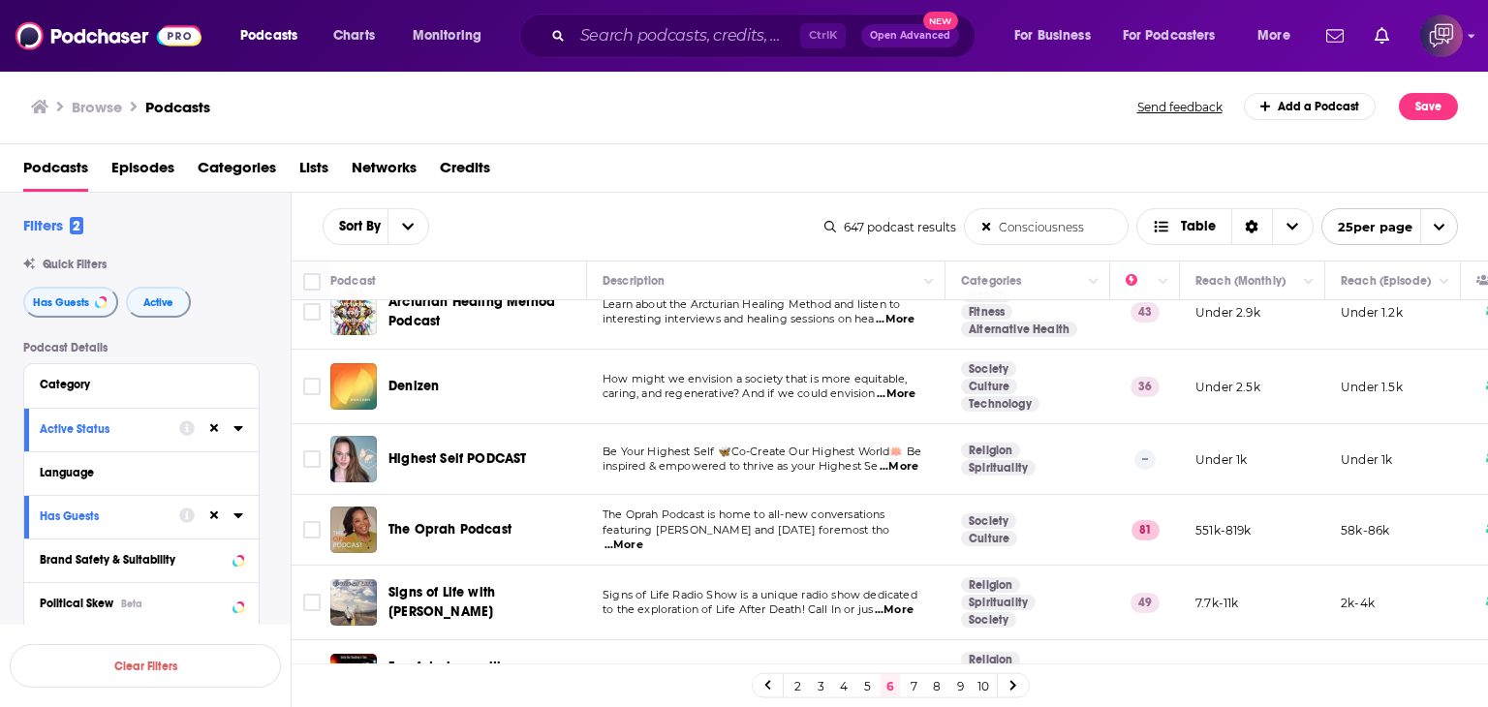
scroll to position [1163, 0]
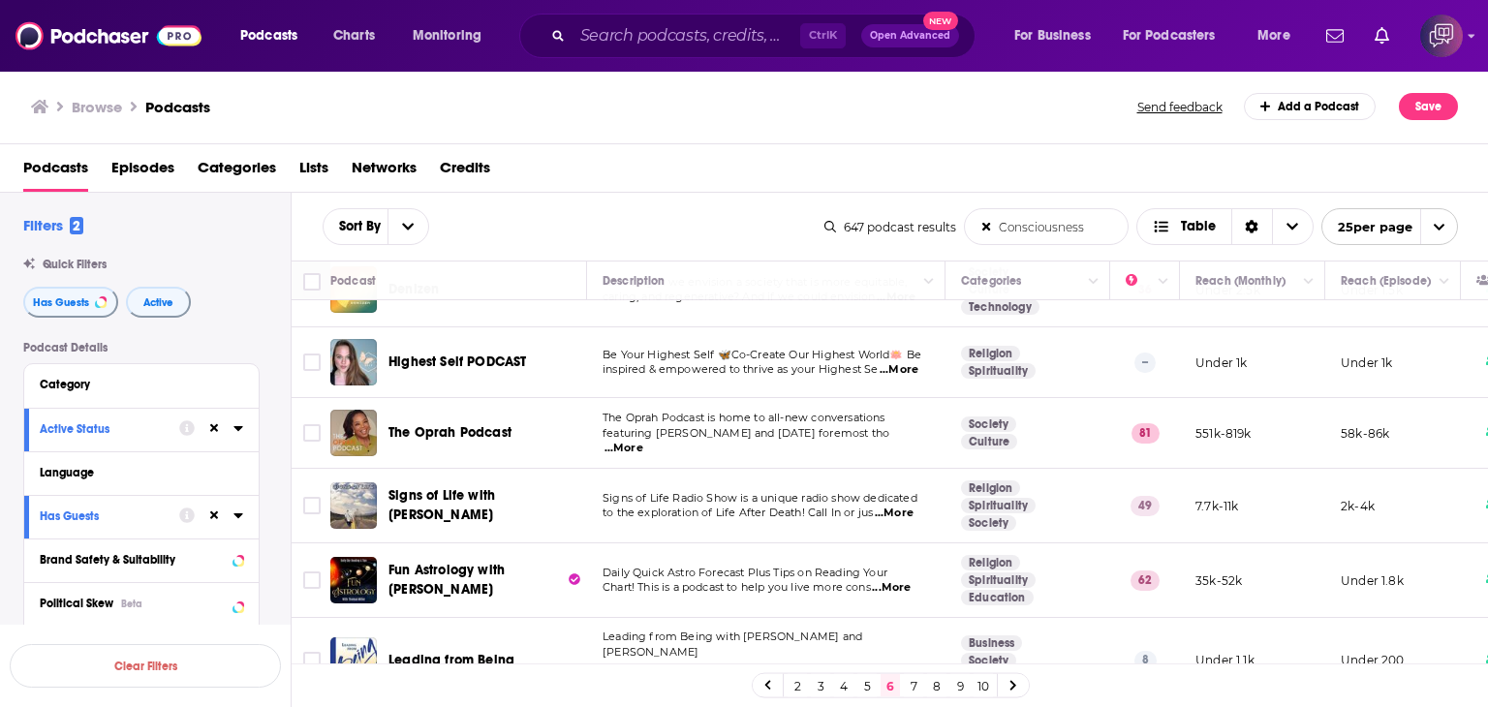
click at [899, 506] on span "...More" at bounding box center [894, 514] width 39 height 16
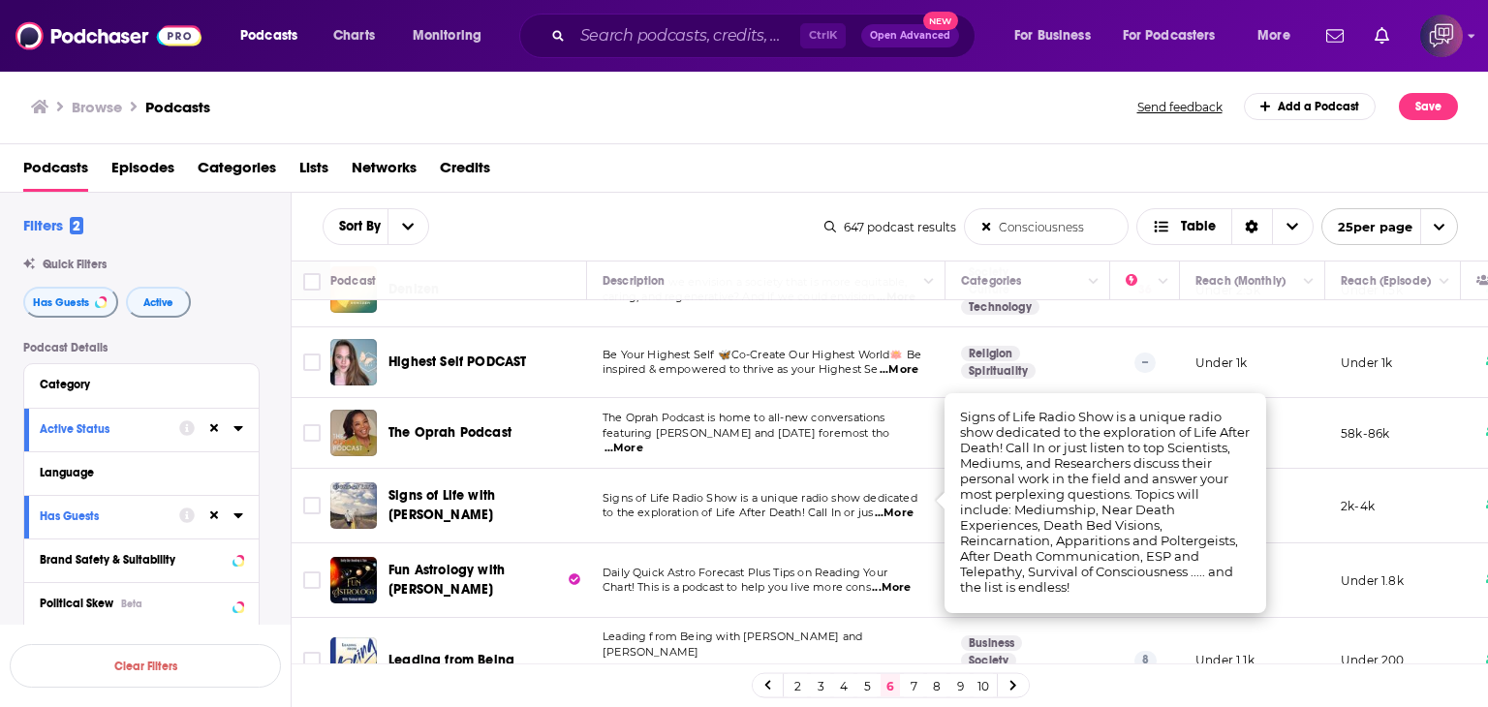
click at [526, 109] on div "Browse Podcasts" at bounding box center [585, 106] width 1108 height 27
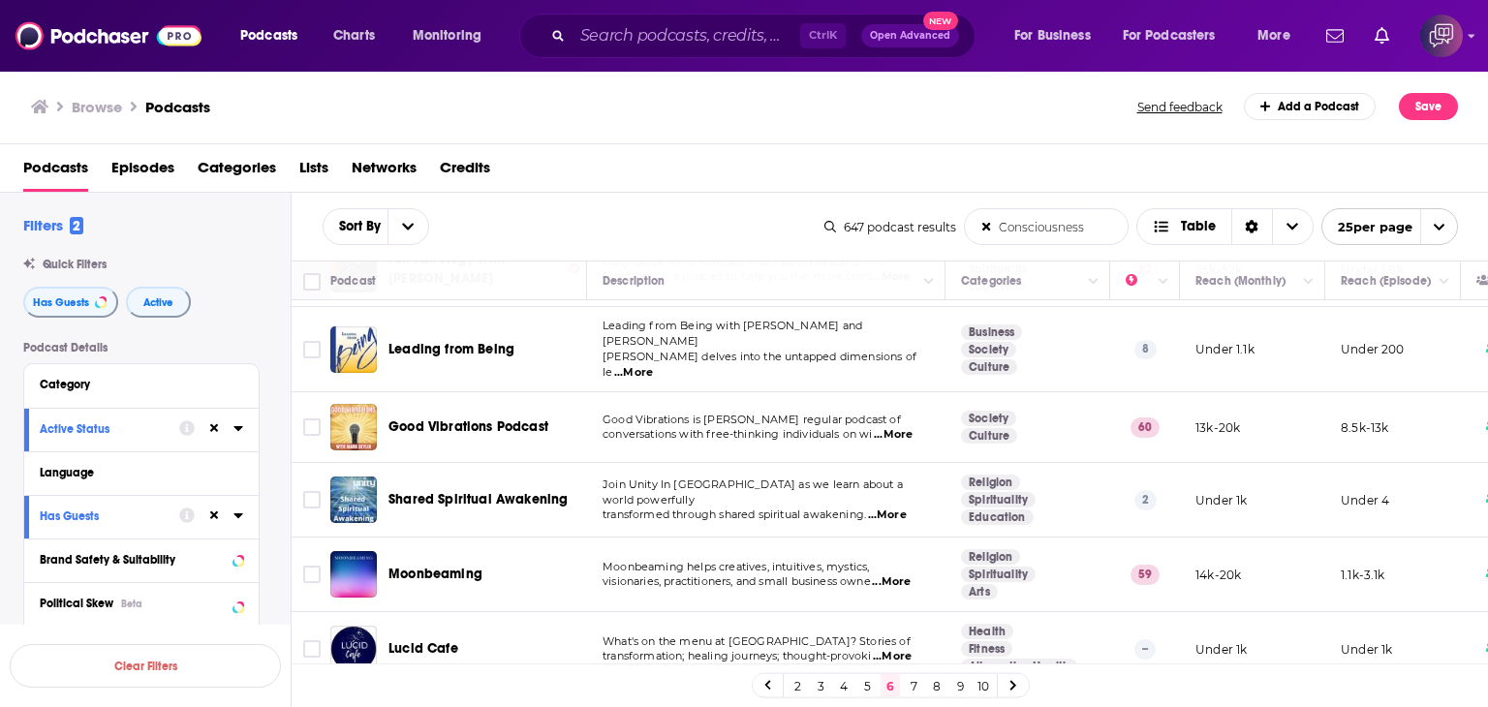
scroll to position [1484, 0]
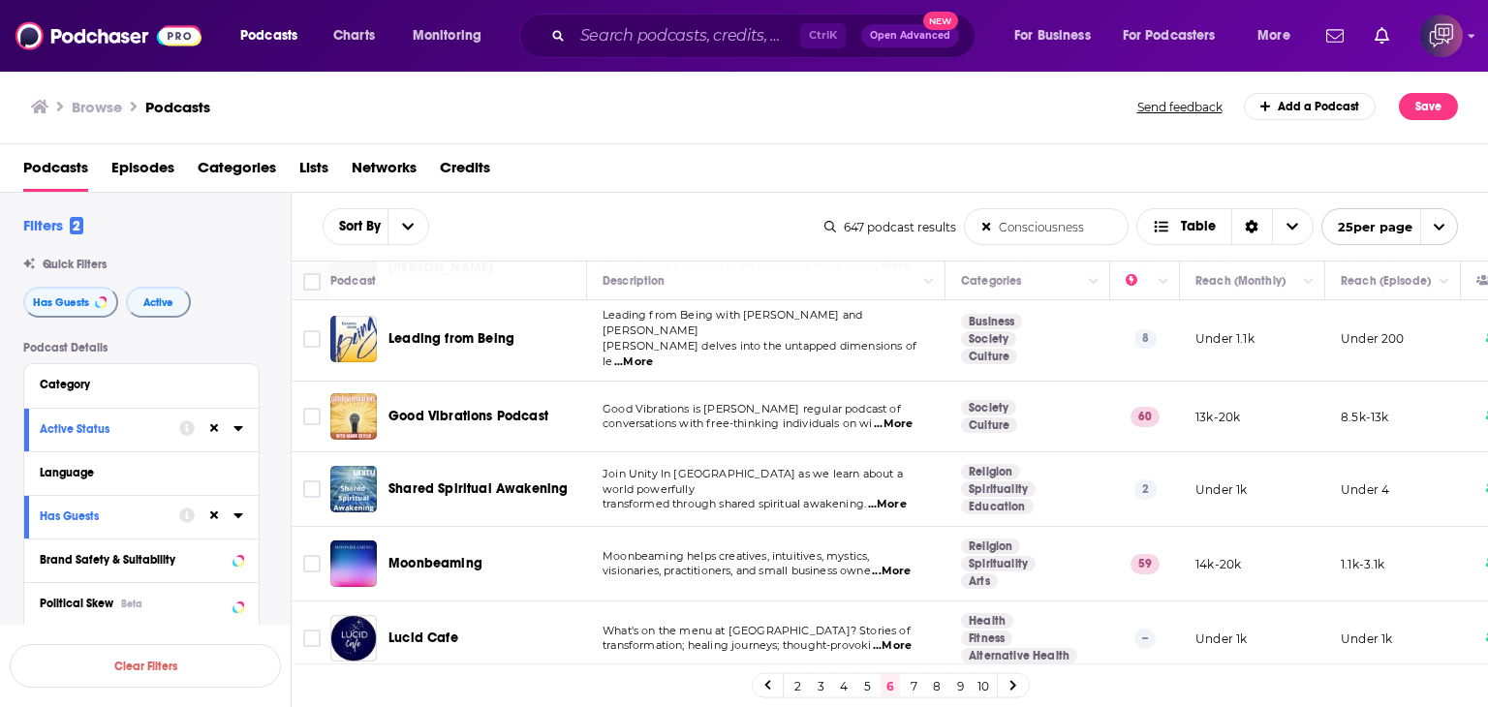
click at [915, 688] on link "7" at bounding box center [913, 685] width 19 height 23
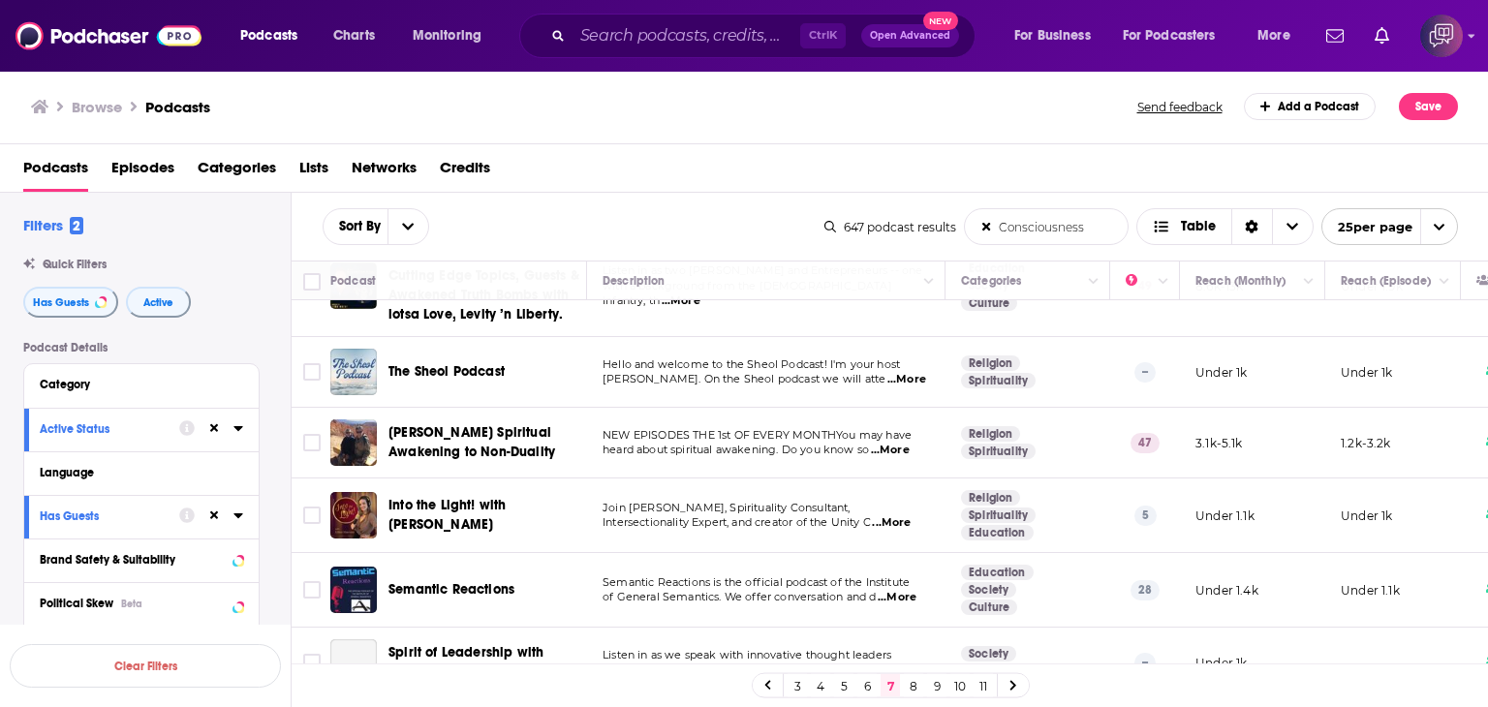
scroll to position [97, 0]
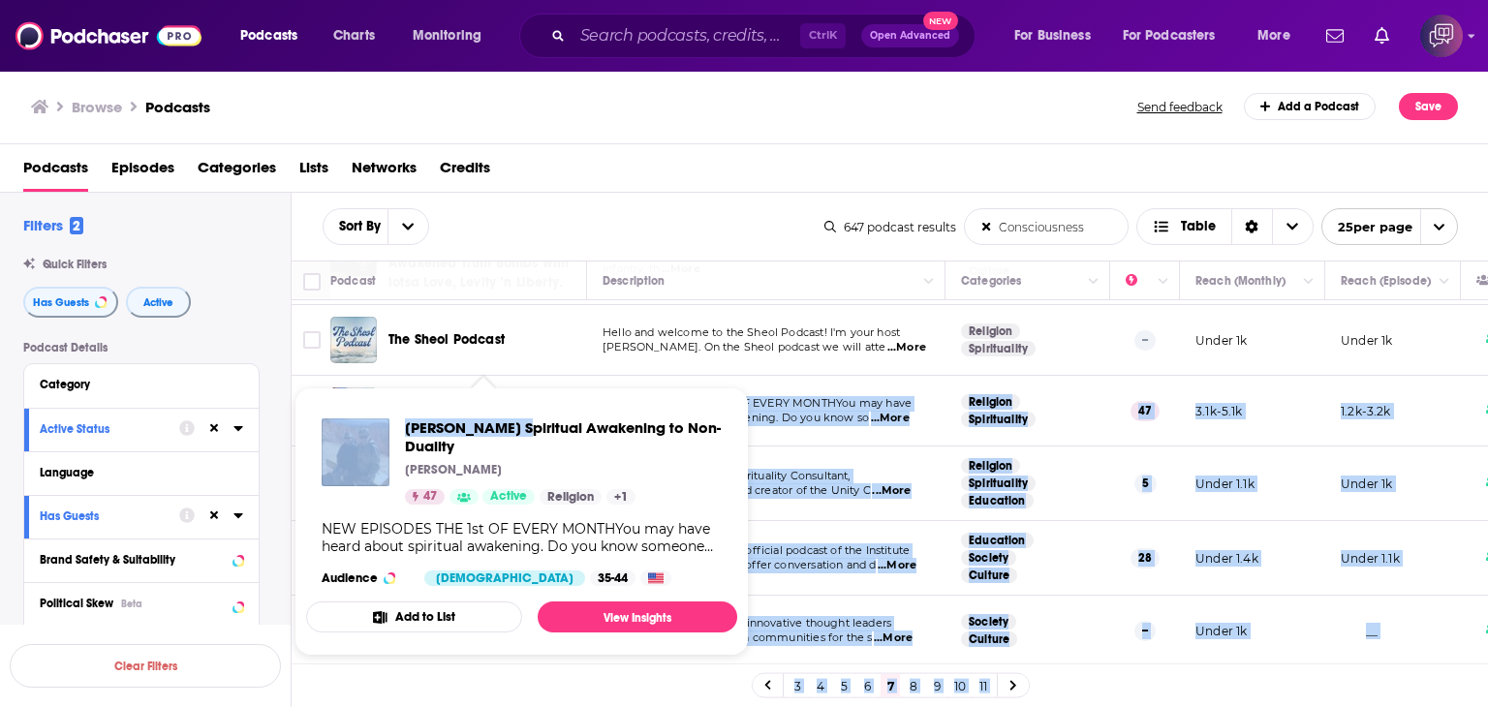
drag, startPoint x: 387, startPoint y: 387, endPoint x: 496, endPoint y: 428, distance: 117.1
click at [496, 428] on div "Podcasts Charts Monitoring Ctrl K Open Advanced New For Business For Podcasters…" at bounding box center [744, 353] width 1488 height 707
click at [453, 408] on div "[PERSON_NAME] Spiritual Awakening to Non-Duality [PERSON_NAME] 47 Active Religi…" at bounding box center [521, 502] width 431 height 199
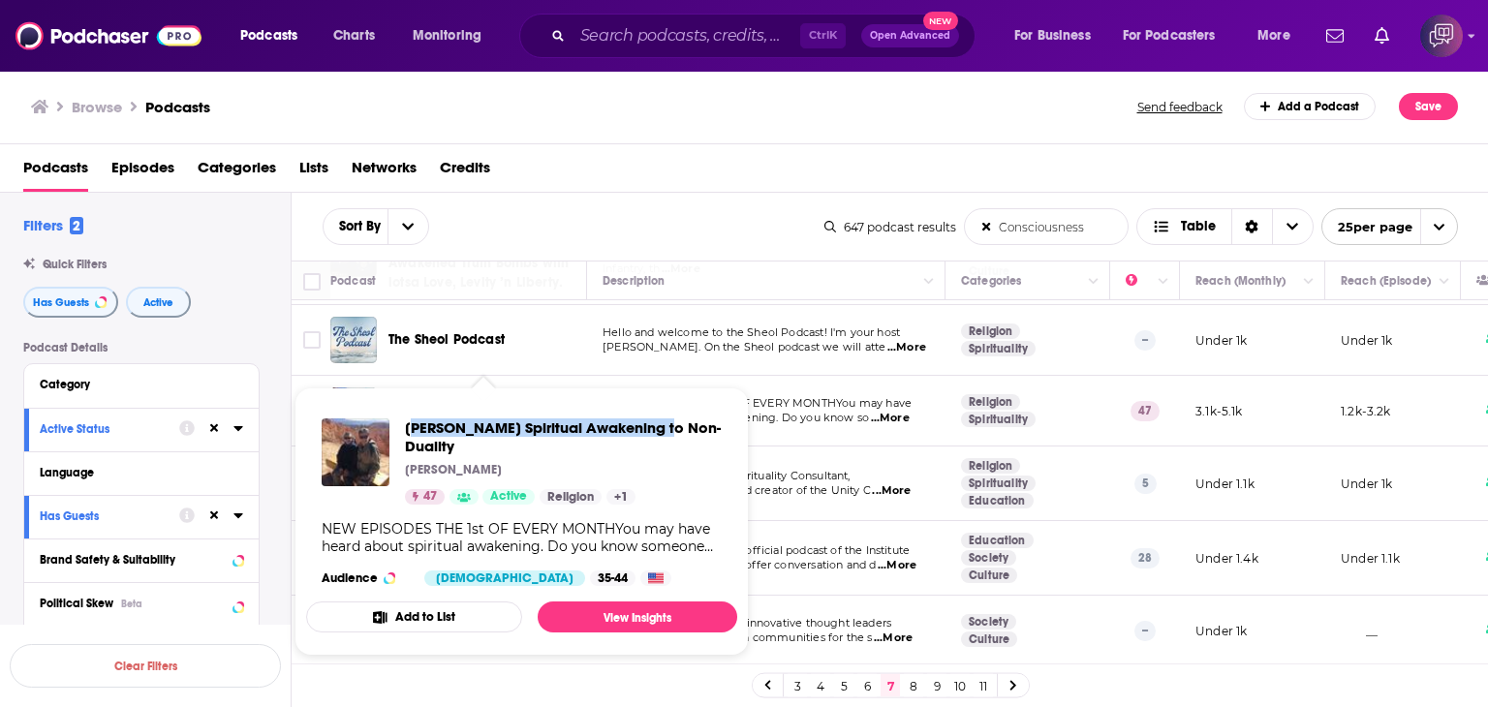
drag, startPoint x: 415, startPoint y: 417, endPoint x: 646, endPoint y: 425, distance: 231.7
click at [646, 425] on div "[PERSON_NAME] Spiritual Awakening to Non-Duality [PERSON_NAME] 47 Active Religi…" at bounding box center [521, 502] width 431 height 199
drag, startPoint x: 399, startPoint y: 402, endPoint x: 728, endPoint y: 418, distance: 328.8
click at [728, 418] on div "[PERSON_NAME] Spiritual Awakening to Non-Duality [PERSON_NAME] 47 Active Religi…" at bounding box center [521, 502] width 431 height 199
copy span "[PERSON_NAME] Spiritual Awakening to Non-Duality"
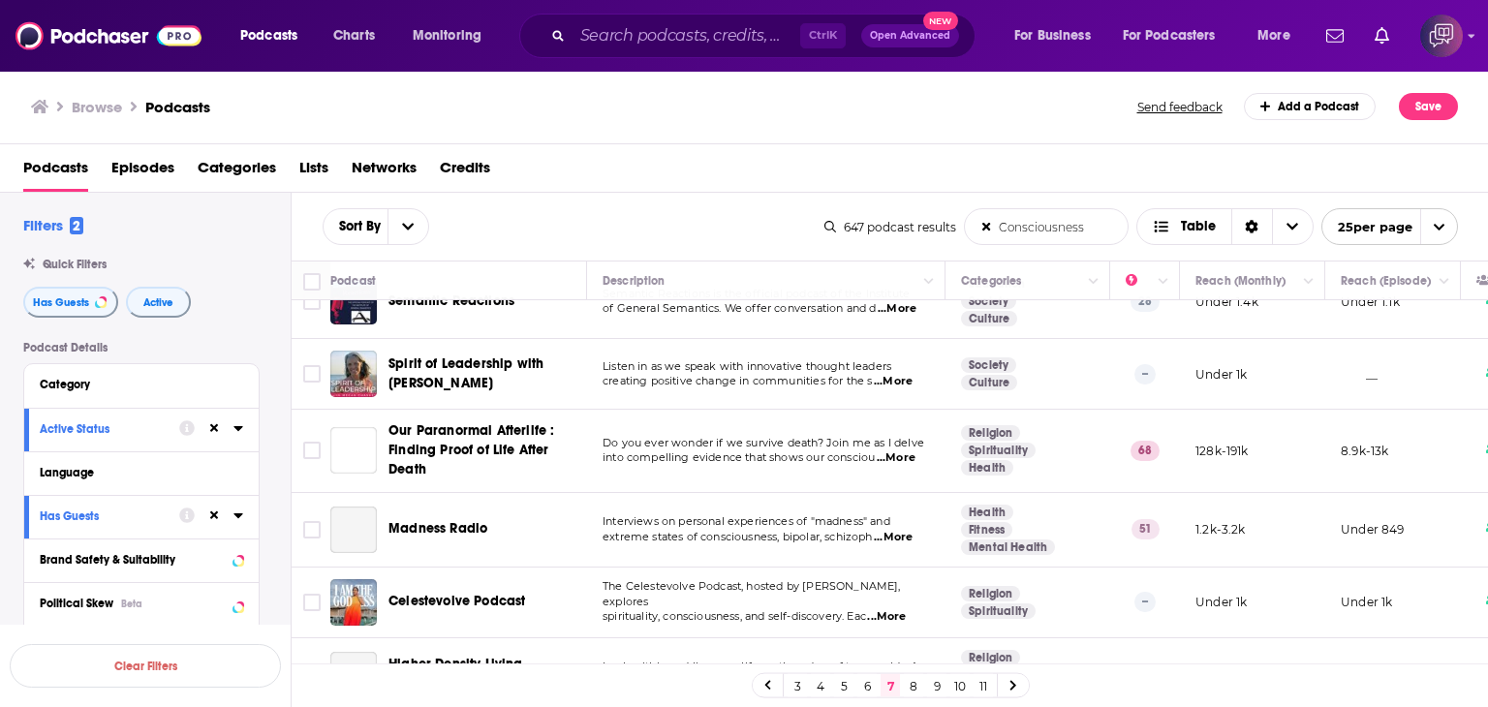
scroll to position [388, 0]
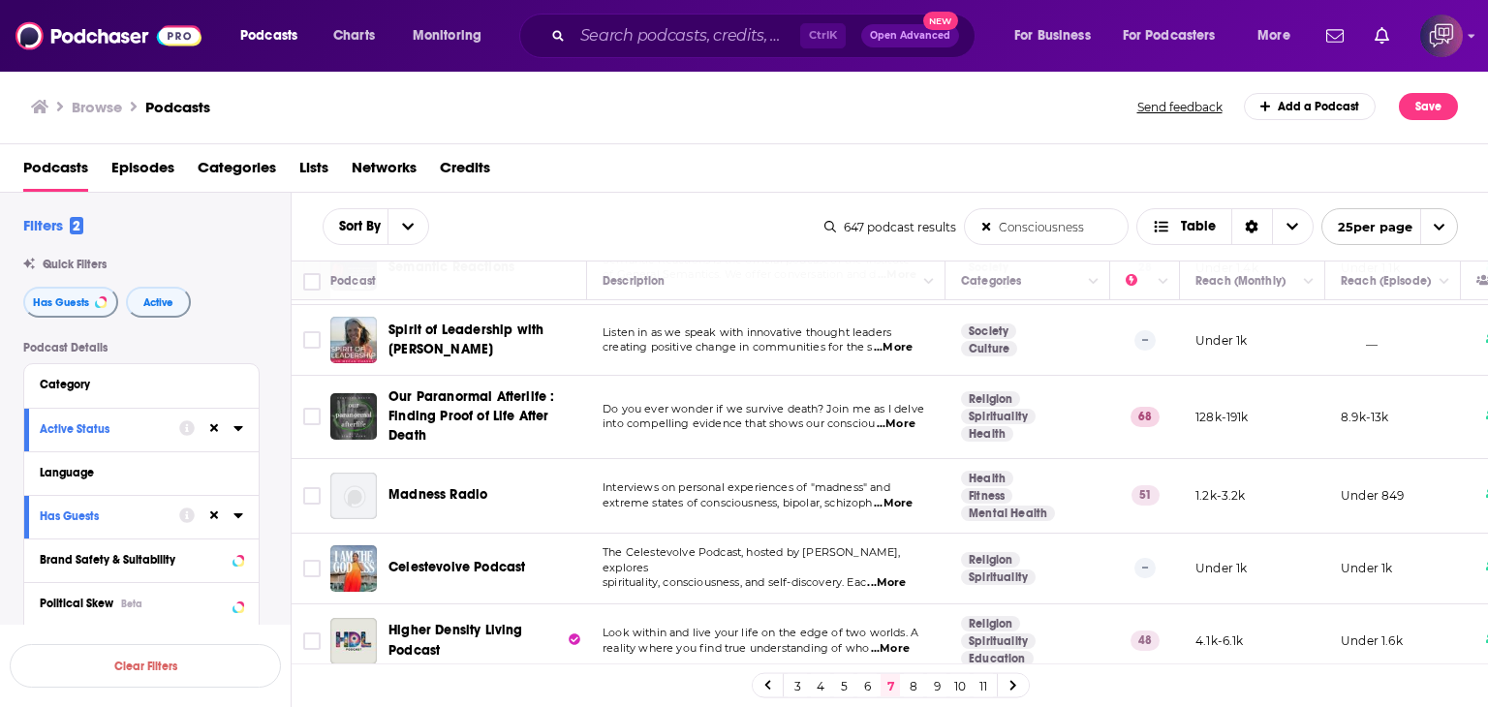
click at [900, 419] on span "...More" at bounding box center [896, 425] width 39 height 16
click at [588, 108] on div "Browse Podcasts" at bounding box center [585, 106] width 1108 height 27
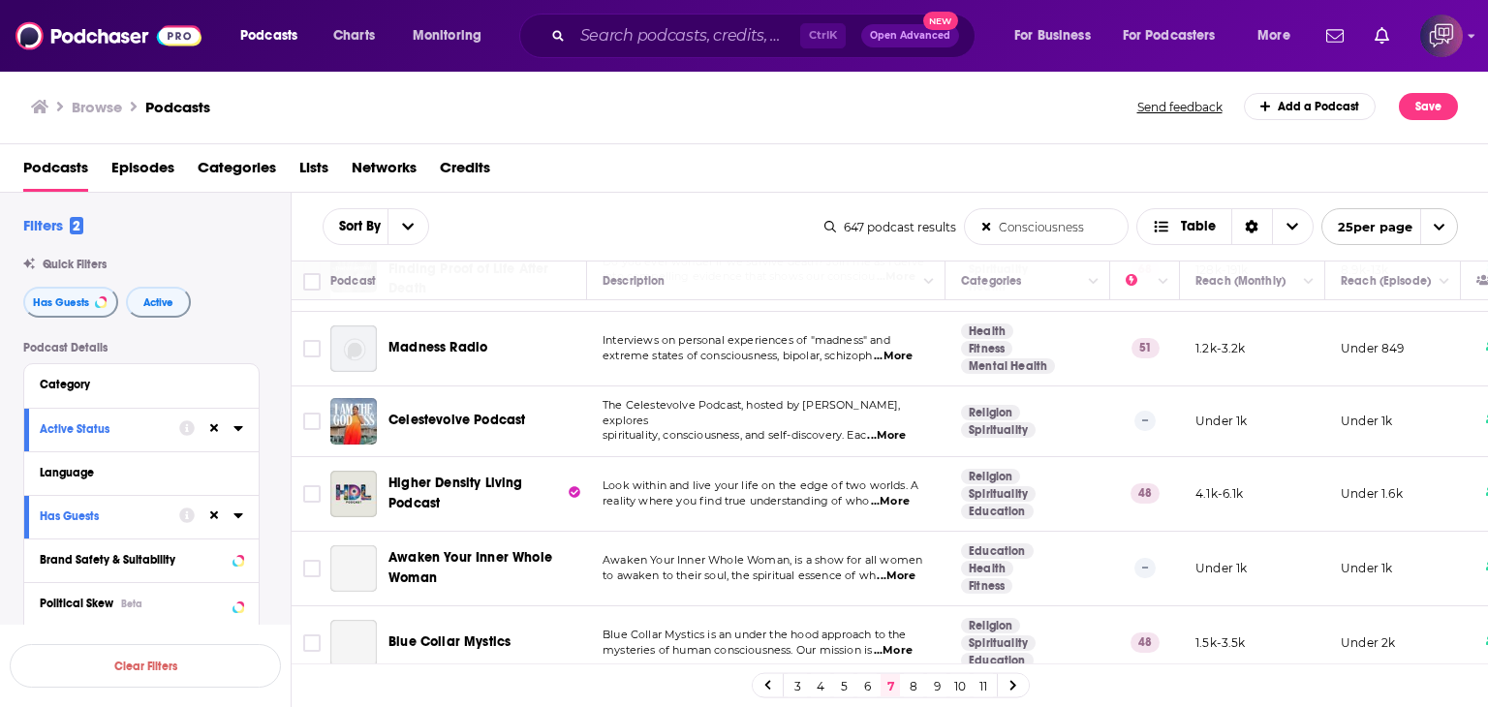
scroll to position [581, 0]
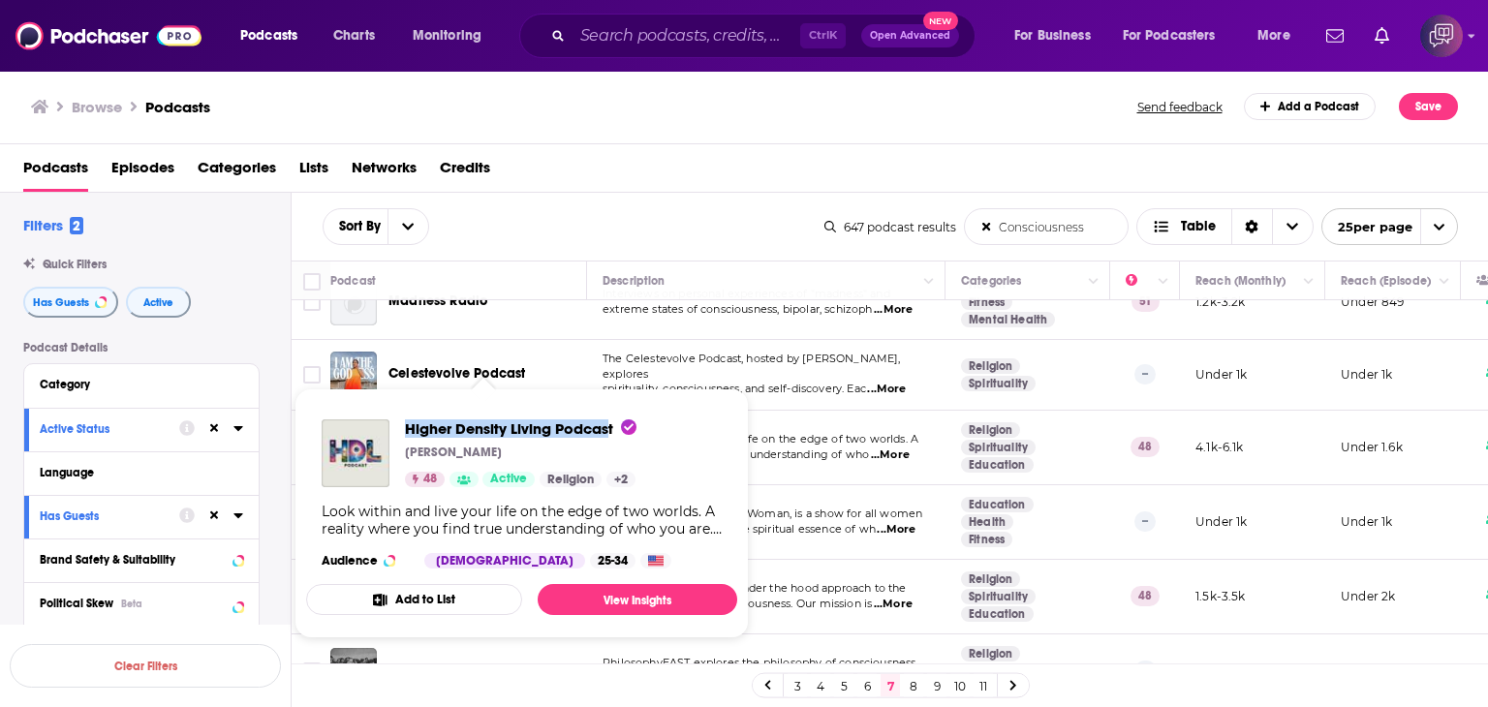
drag, startPoint x: 402, startPoint y: 417, endPoint x: 612, endPoint y: 417, distance: 210.3
click at [612, 417] on div "Higher Density Living Podcast [PERSON_NAME] 48 Active Religion + 2 Look within …" at bounding box center [521, 494] width 431 height 180
click at [403, 408] on div "Higher Density Living Podcast [PERSON_NAME] 48 Active Religion + 2 Look within …" at bounding box center [521, 494] width 431 height 180
drag, startPoint x: 403, startPoint y: 408, endPoint x: 633, endPoint y: 403, distance: 229.7
click at [633, 403] on span "Higher Density Living Podcast [PERSON_NAME] 48 Active Religion + 2 Look within …" at bounding box center [521, 514] width 431 height 250
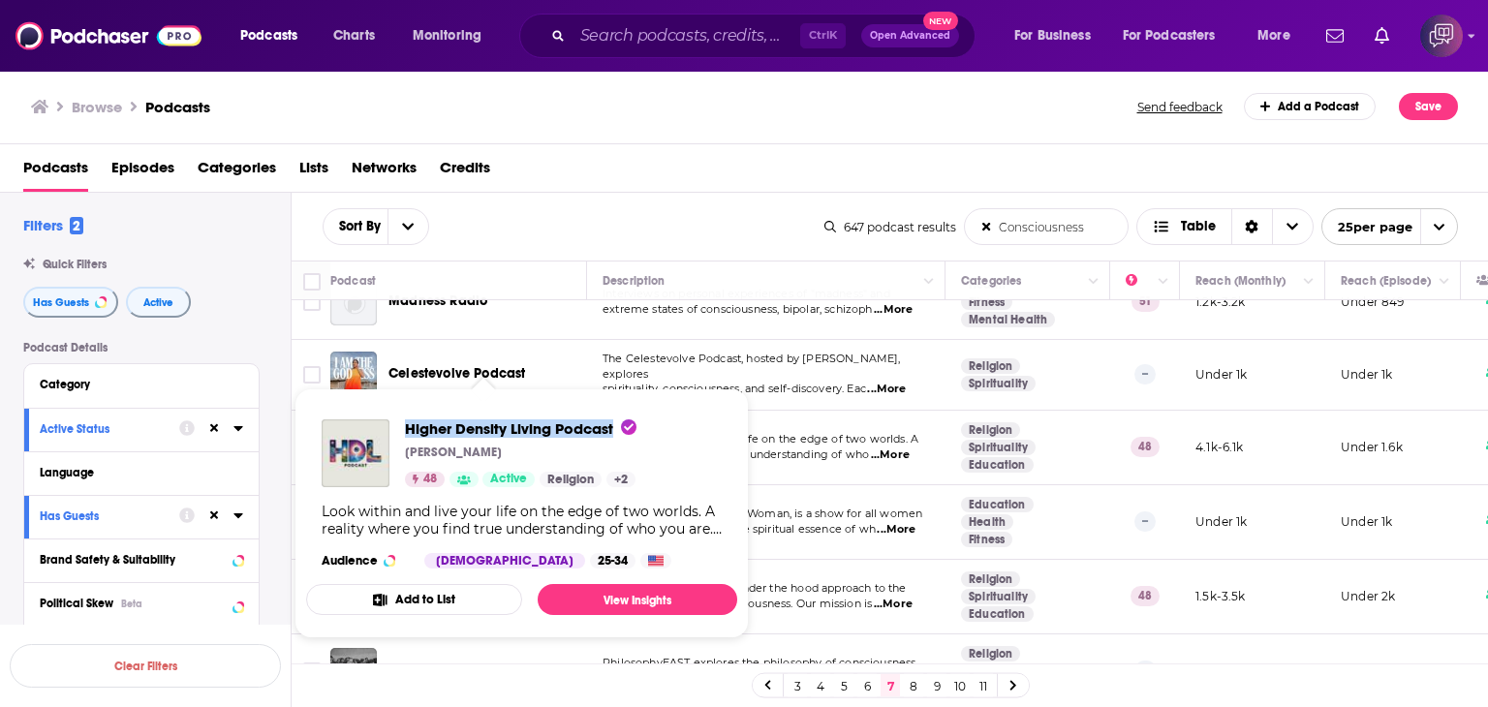
copy span "Higher Density Living Podcast"
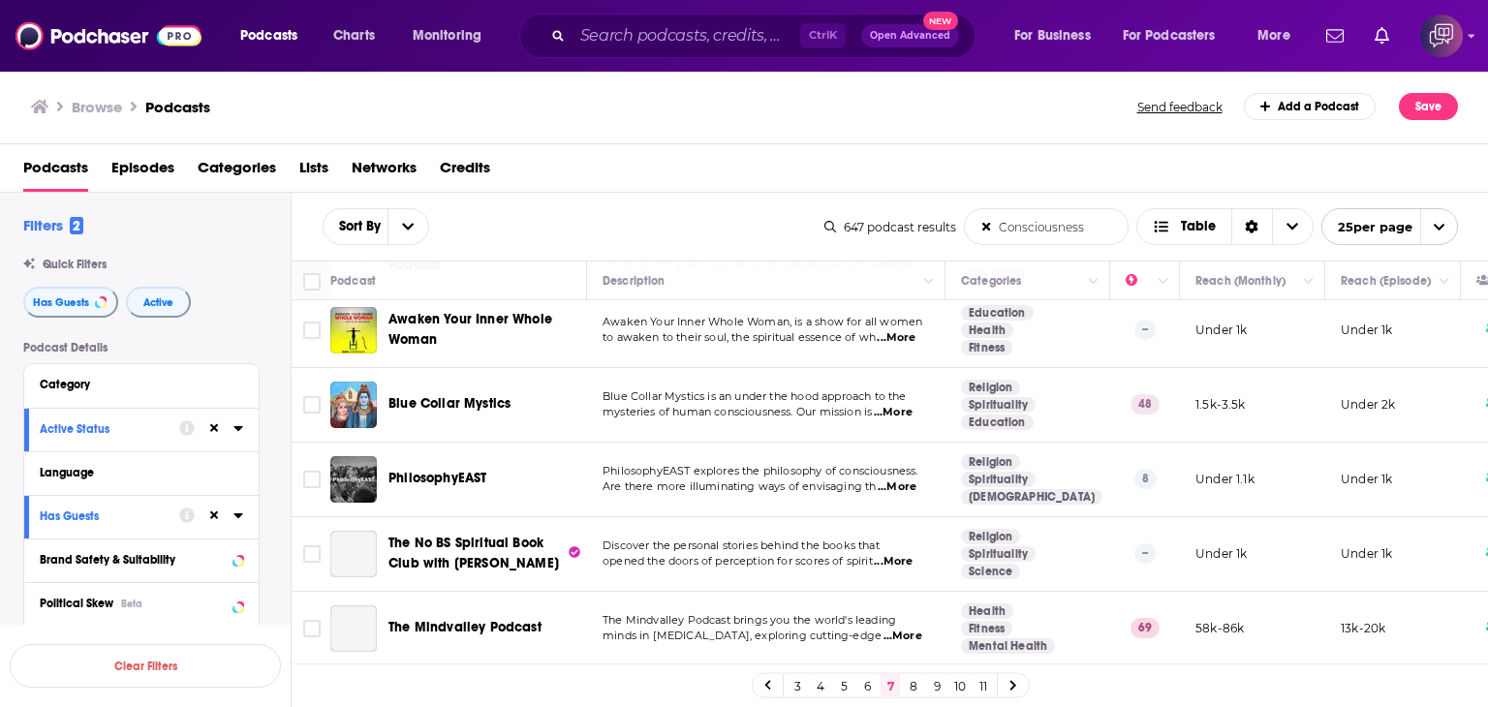
scroll to position [775, 0]
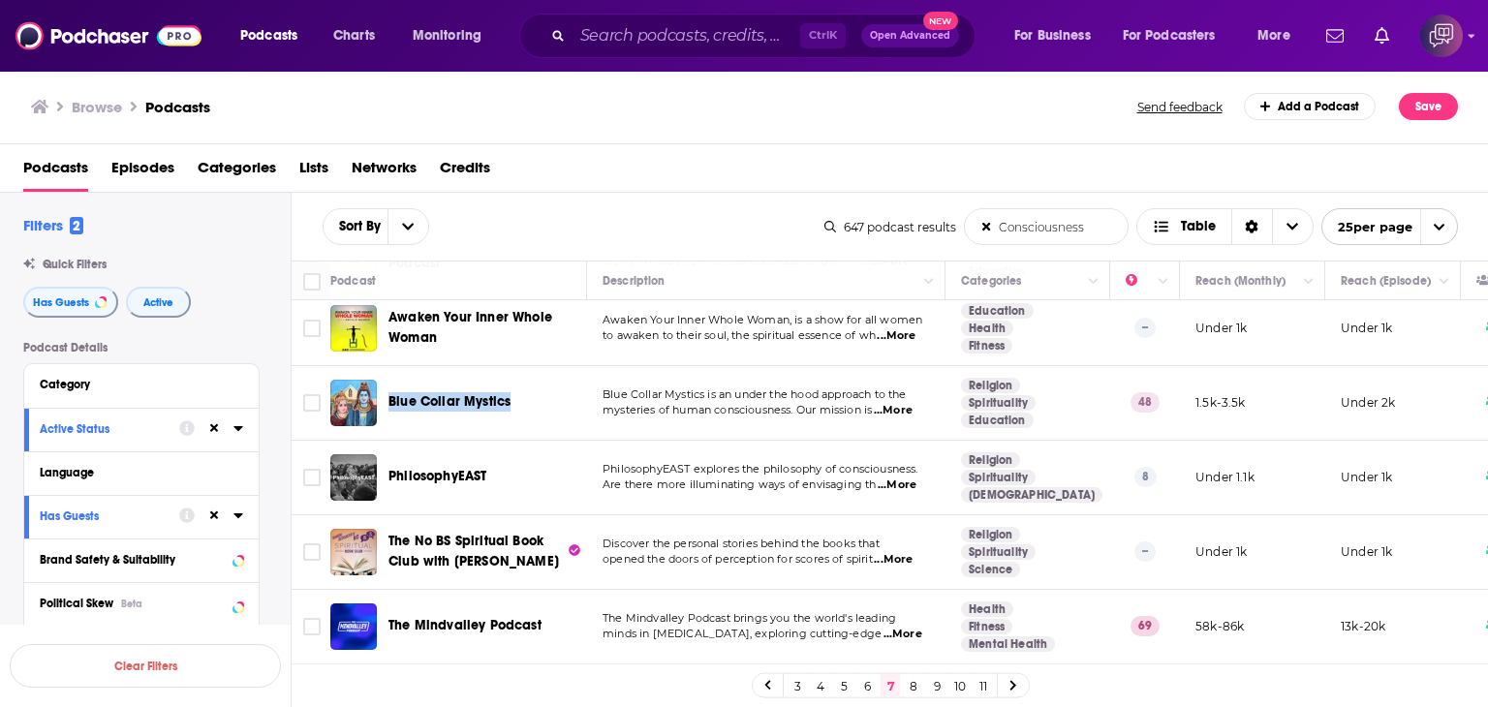
drag, startPoint x: 385, startPoint y: 381, endPoint x: 517, endPoint y: 381, distance: 132.7
click at [517, 381] on div "Blue Collar Mystics" at bounding box center [460, 403] width 260 height 47
copy span "Blue Collar Mystics"
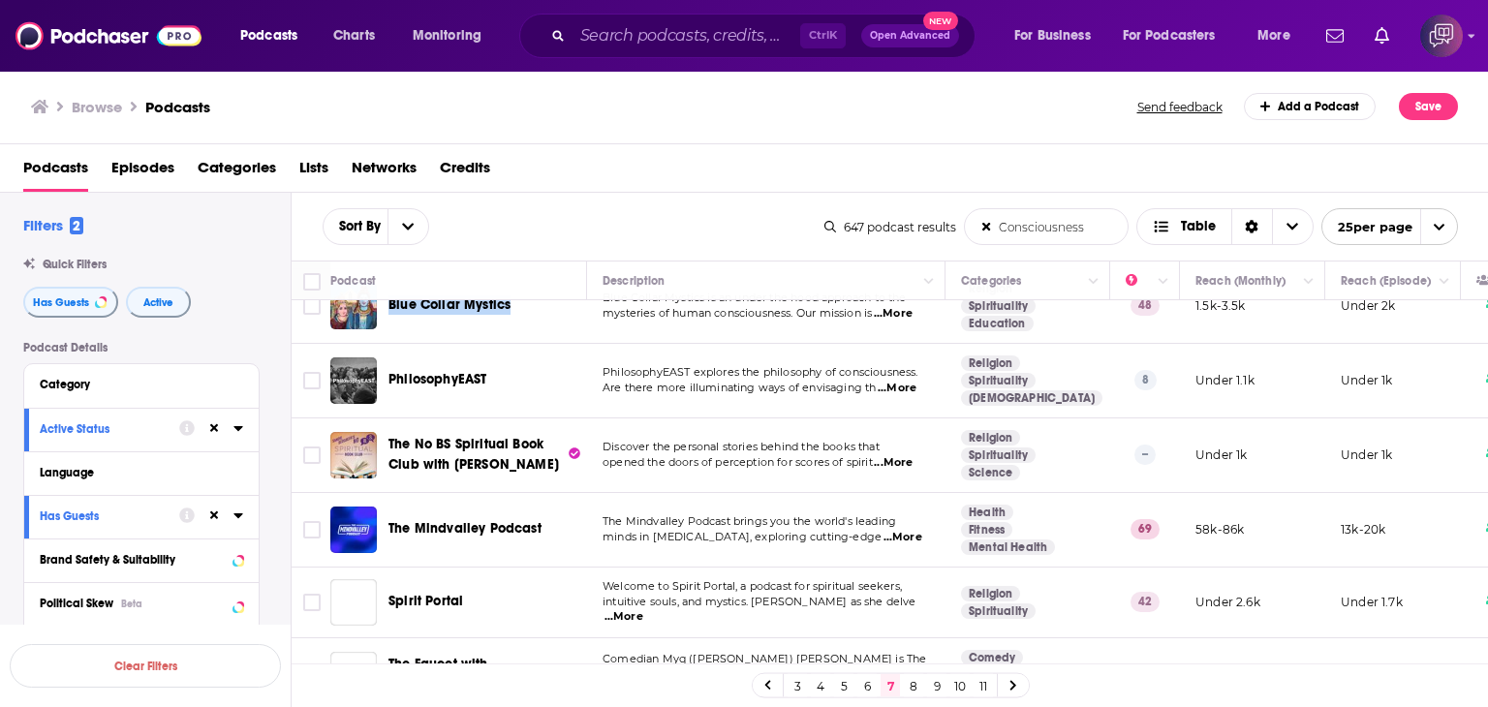
scroll to position [1066, 0]
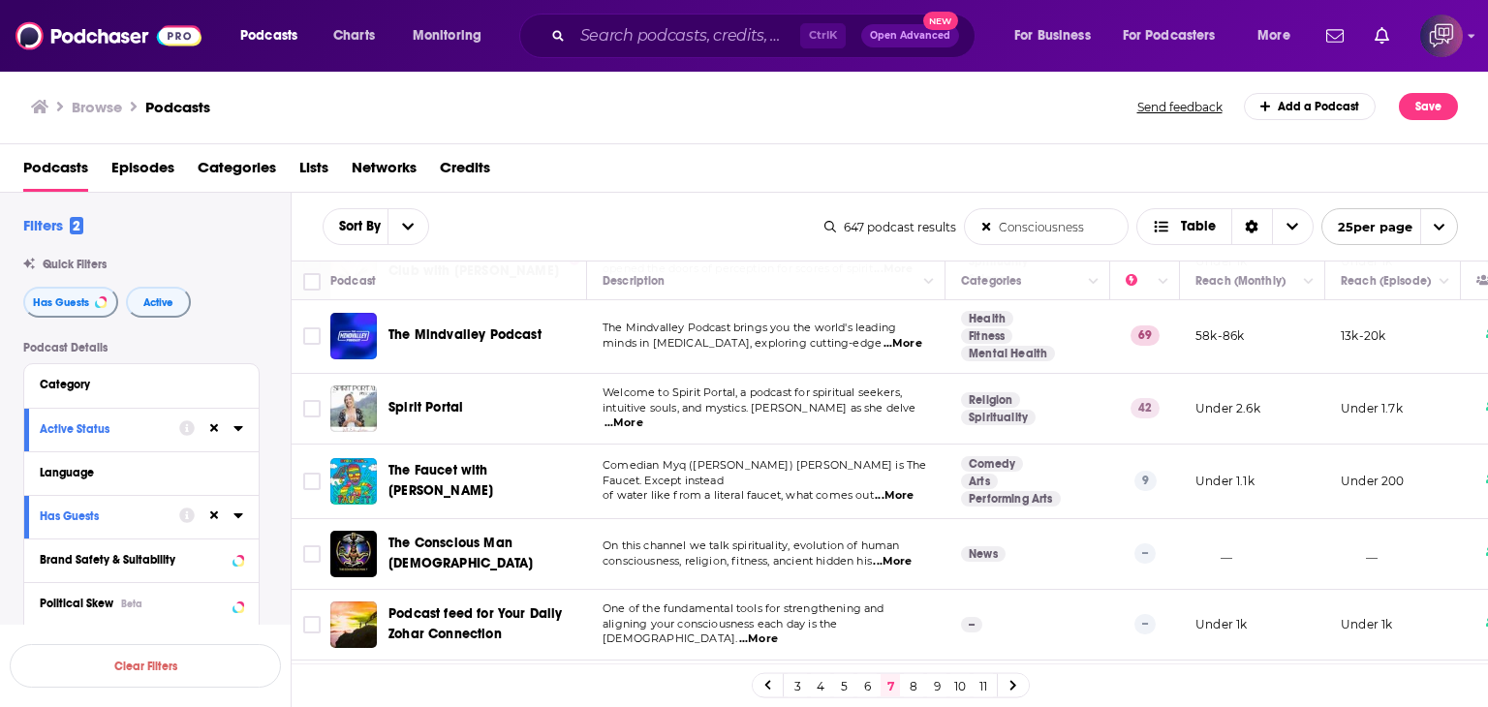
click at [893, 336] on span "...More" at bounding box center [903, 344] width 39 height 16
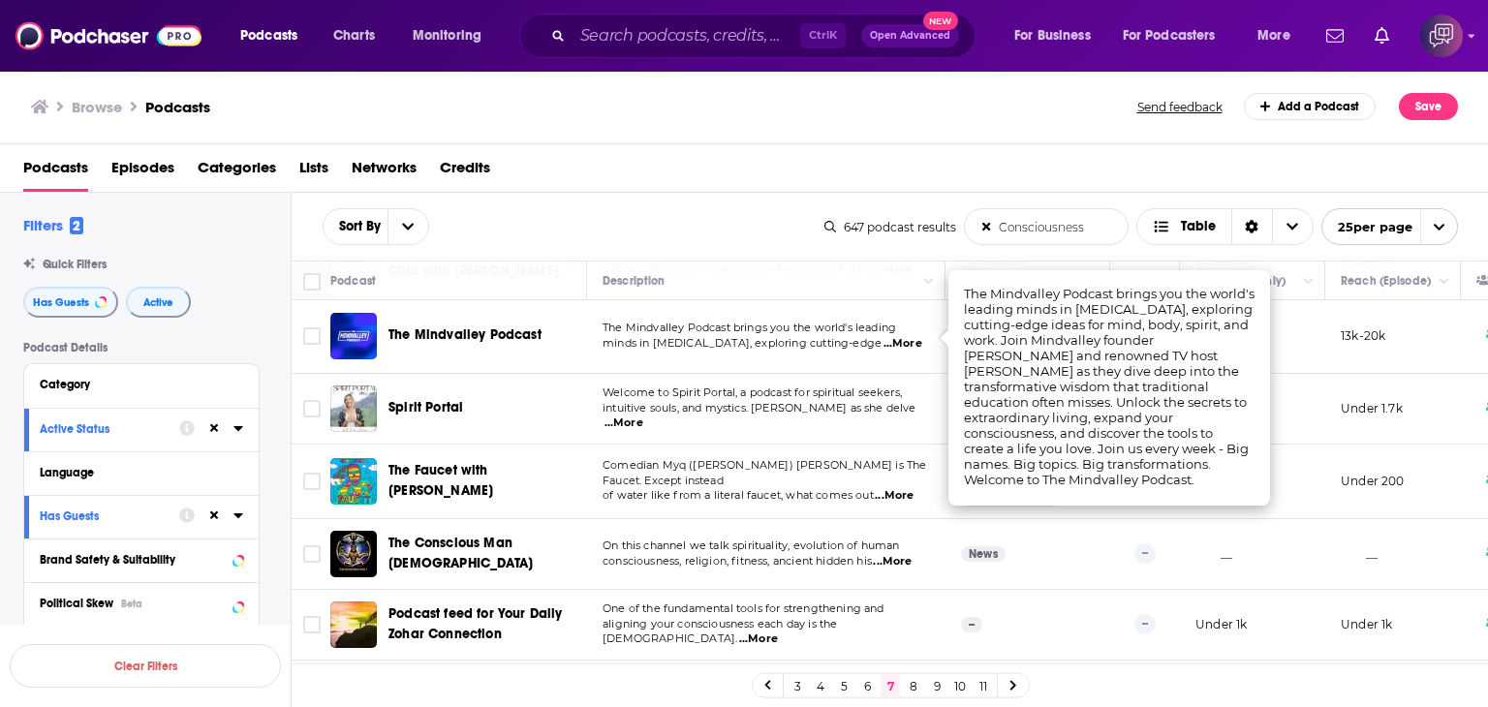
click at [583, 125] on div "Browse Podcasts Send feedback Add a Podcast Save" at bounding box center [744, 107] width 1489 height 75
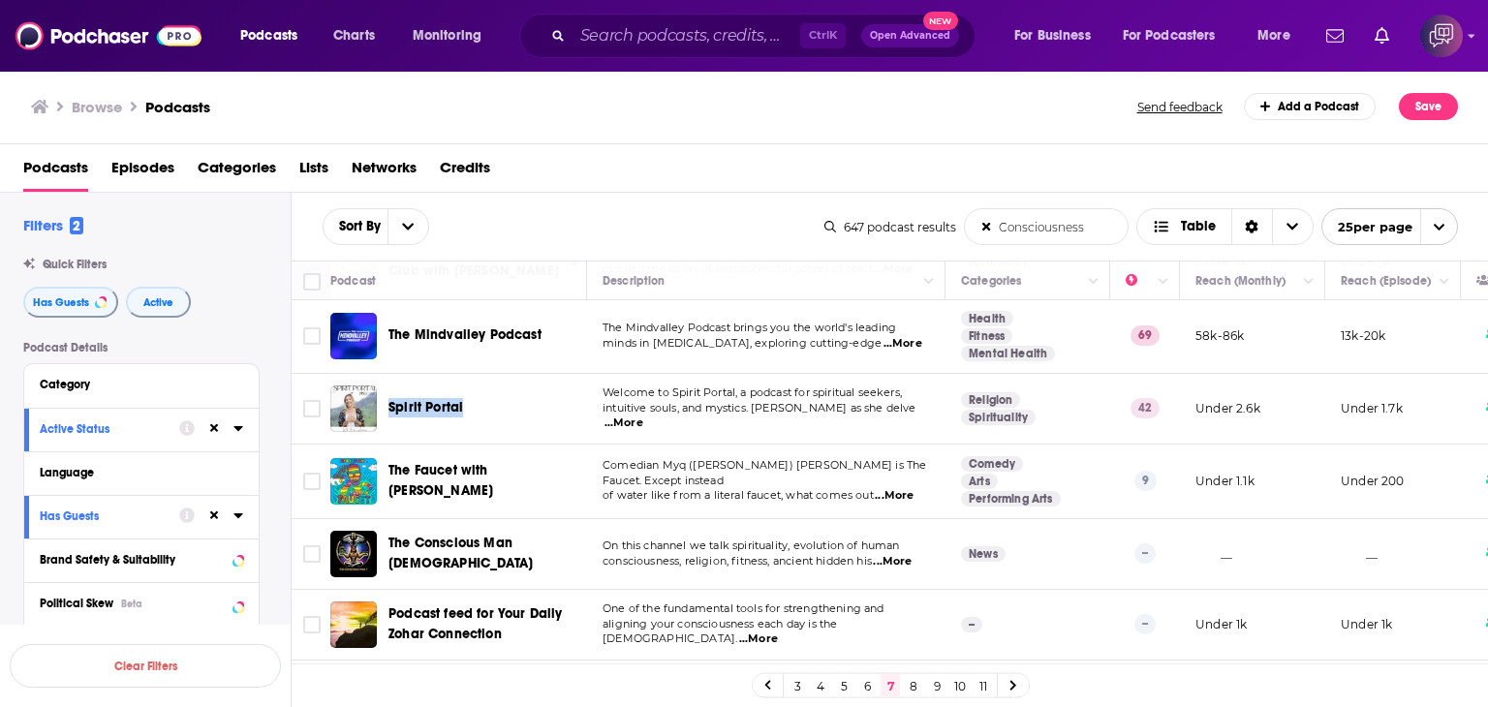
drag, startPoint x: 388, startPoint y: 383, endPoint x: 472, endPoint y: 388, distance: 84.4
click at [472, 388] on div "Spirit Portal" at bounding box center [460, 409] width 260 height 47
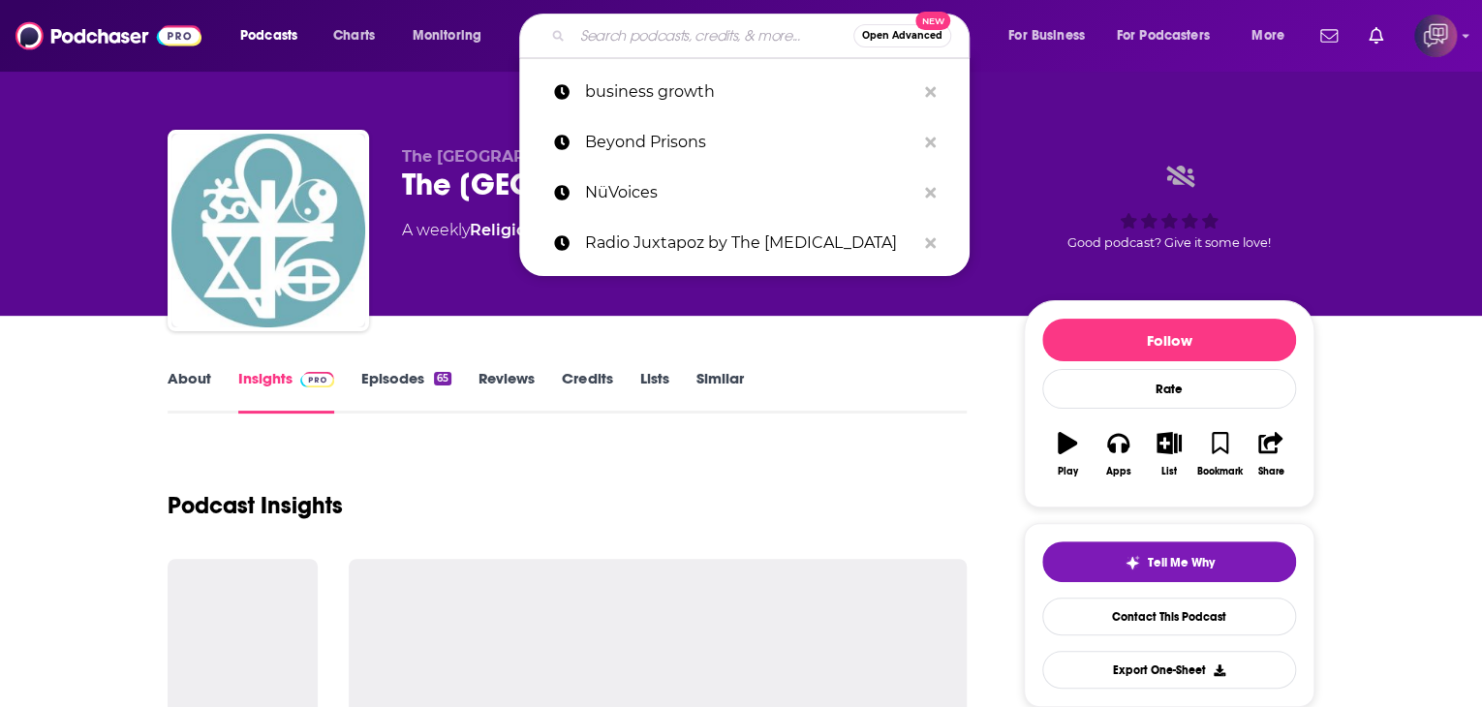
click at [666, 42] on input "Search podcasts, credits, & more..." at bounding box center [713, 35] width 281 height 31
paste input "Spirit Portal"
type input "Spirit Portal"
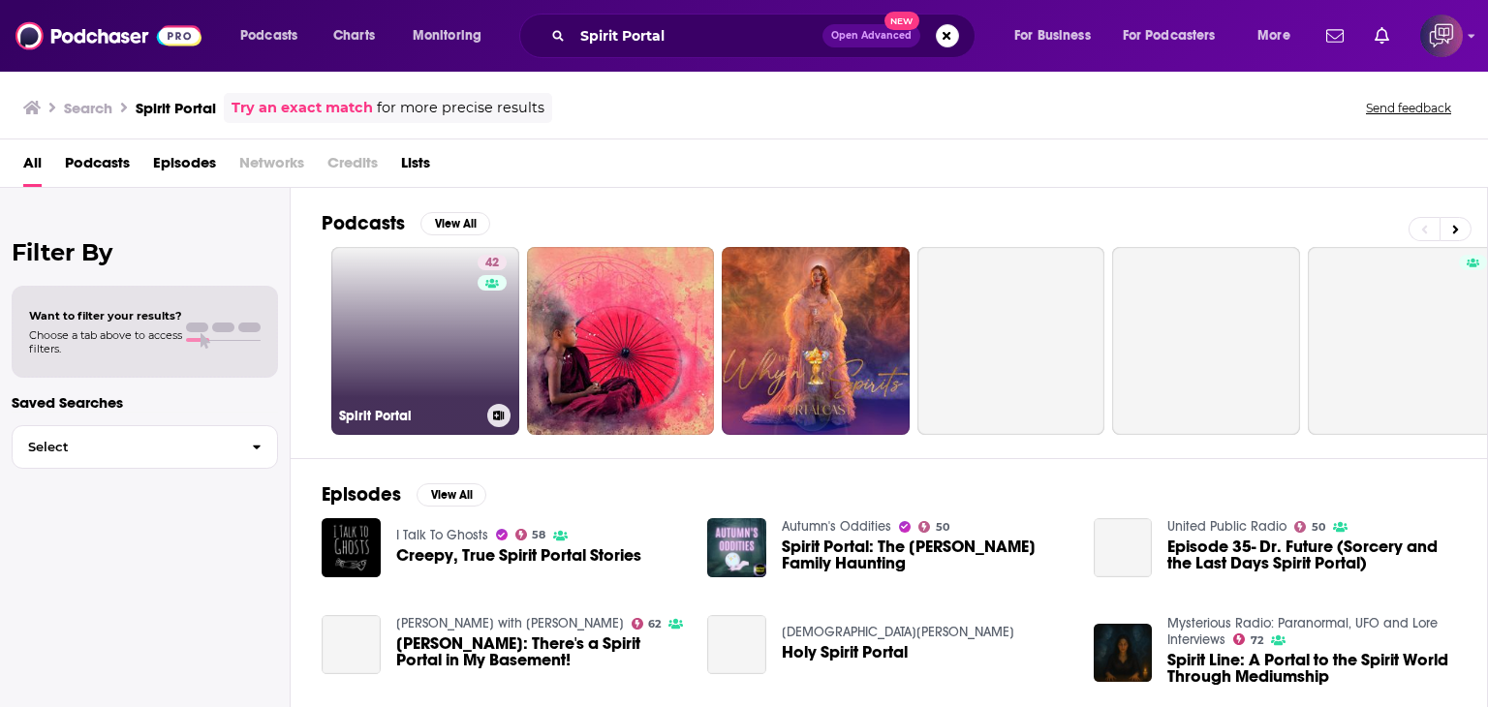
click at [454, 334] on link "42 Spirit Portal" at bounding box center [425, 341] width 188 height 188
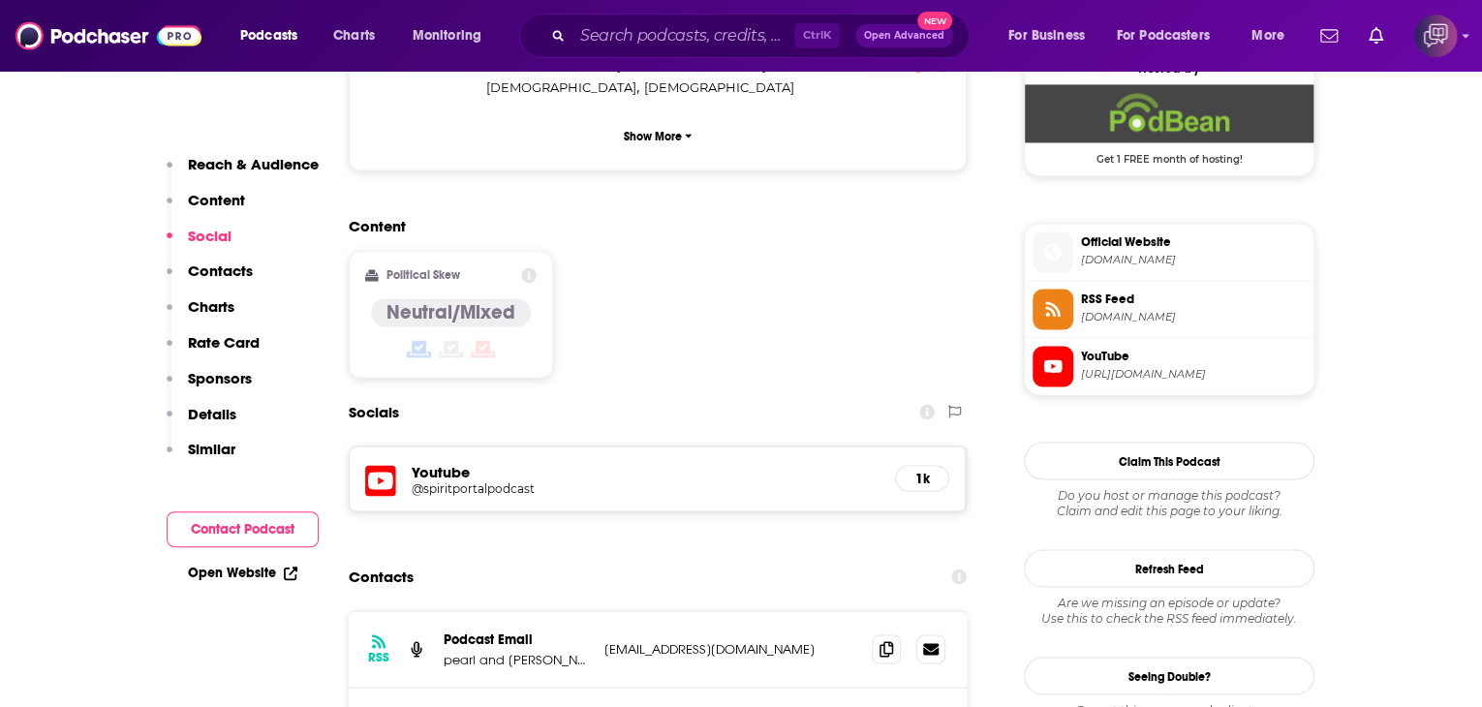
scroll to position [1453, 0]
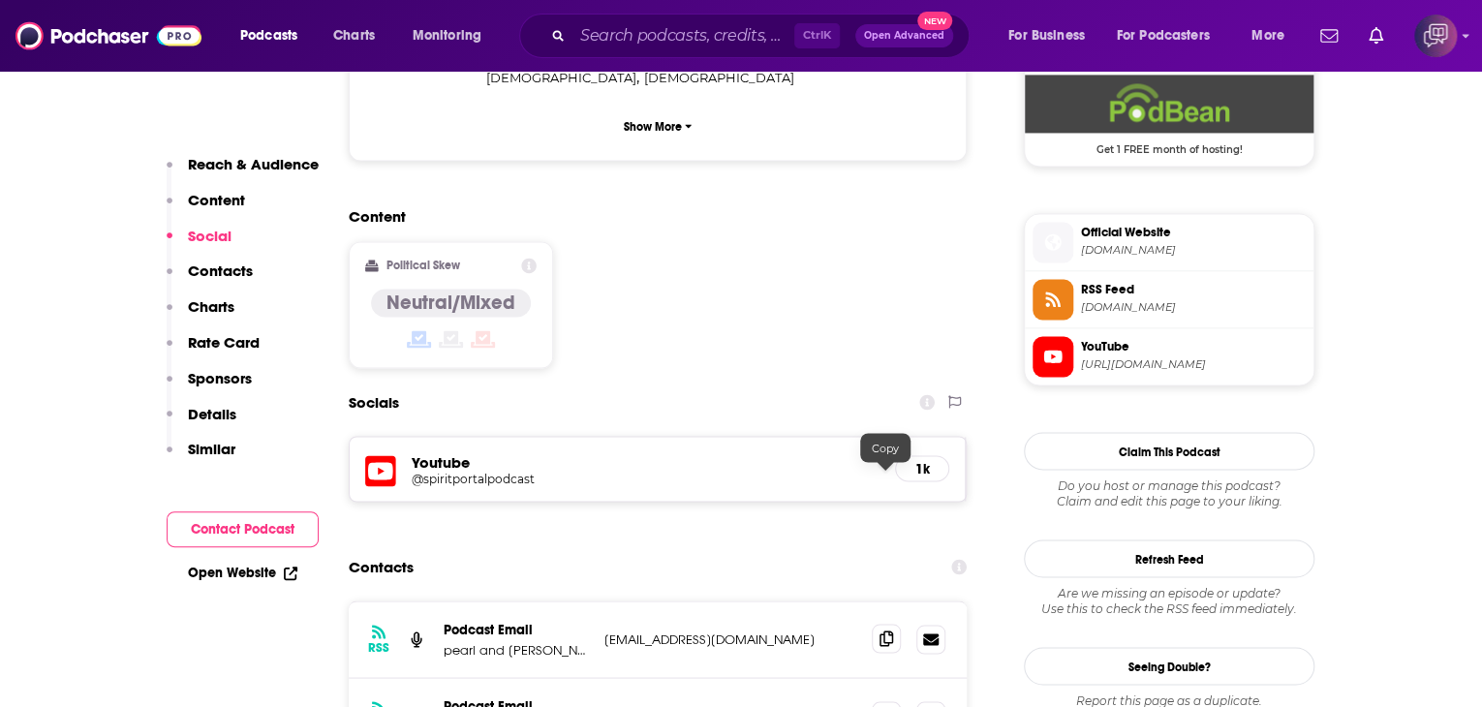
click at [890, 631] on icon at bounding box center [887, 639] width 14 height 16
click at [888, 706] on icon at bounding box center [887, 715] width 14 height 16
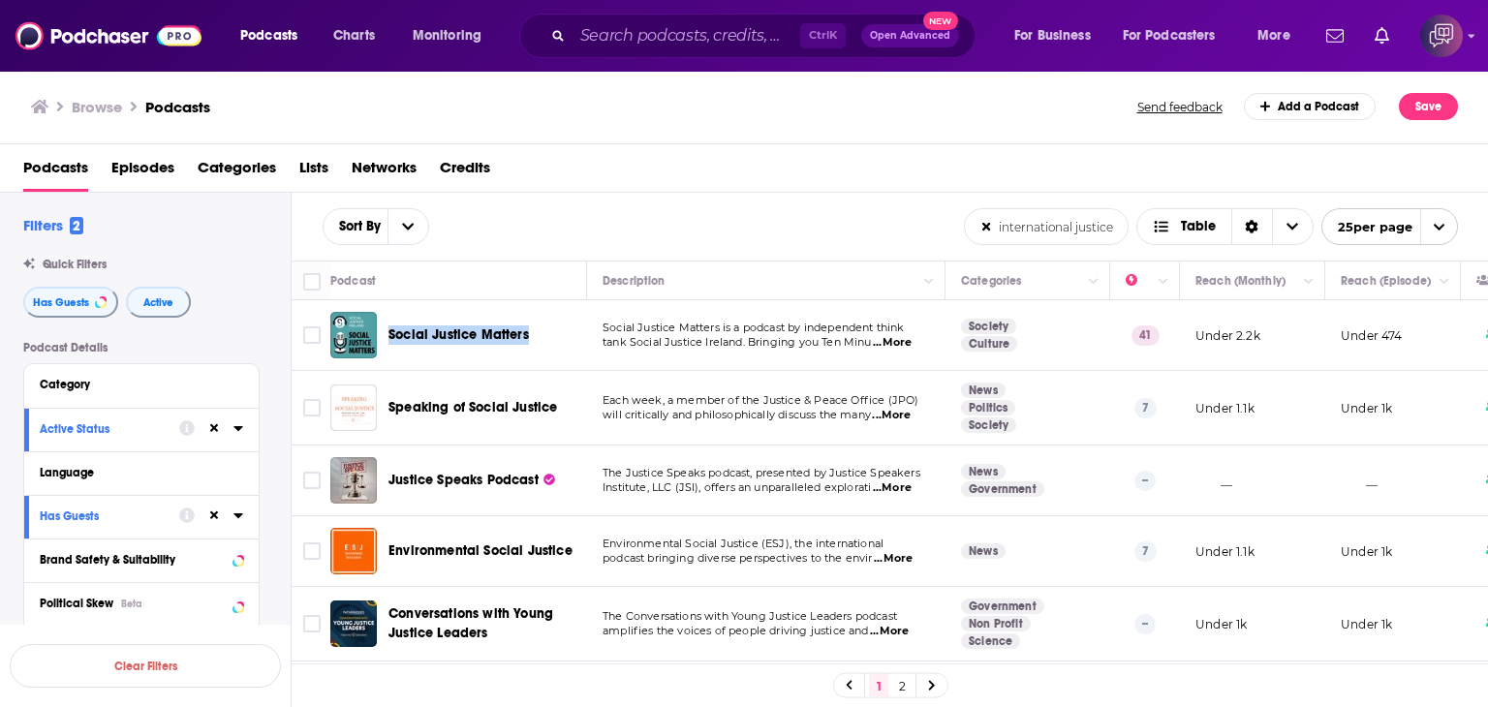
drag, startPoint x: 388, startPoint y: 315, endPoint x: 538, endPoint y: 318, distance: 150.2
click at [538, 318] on div "Social Justice Matters" at bounding box center [460, 335] width 260 height 47
copy span "Social Justice Matters"
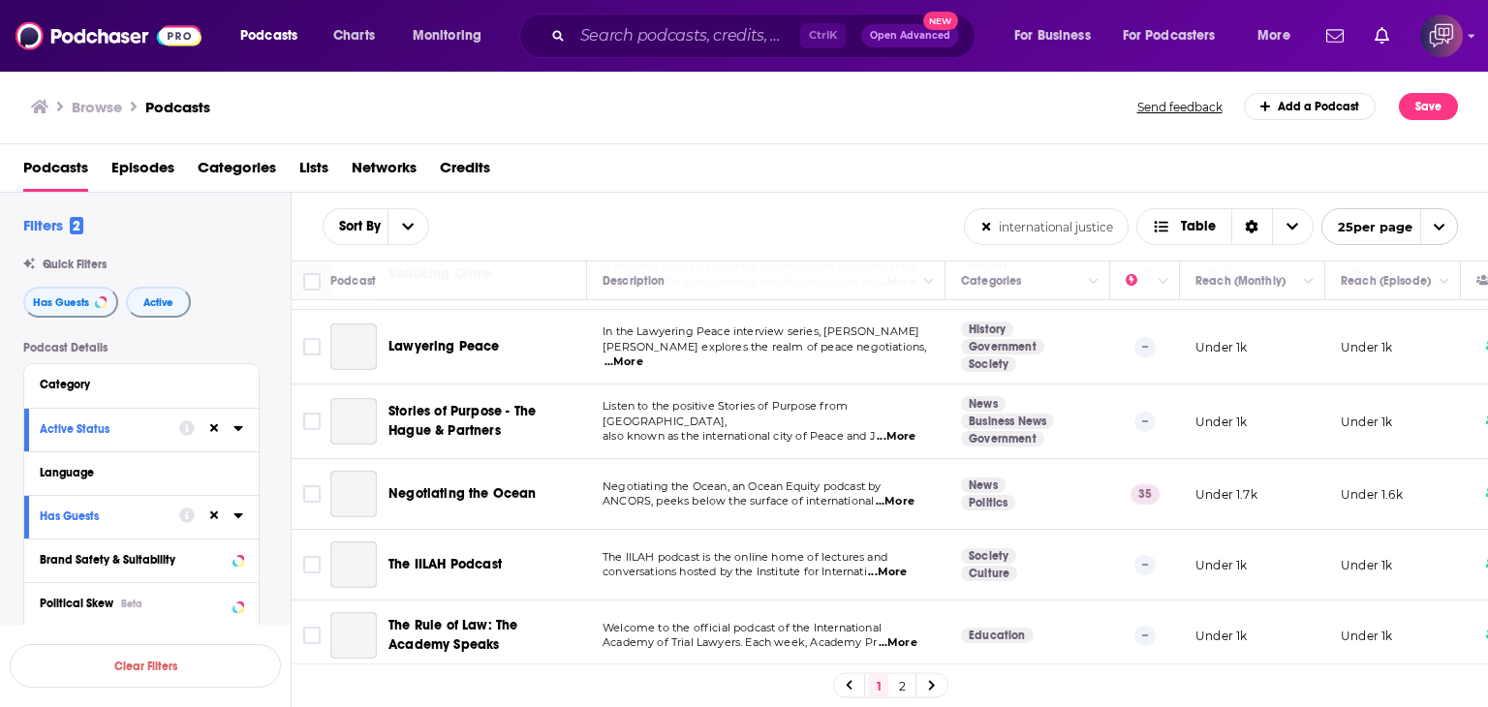
scroll to position [1163, 0]
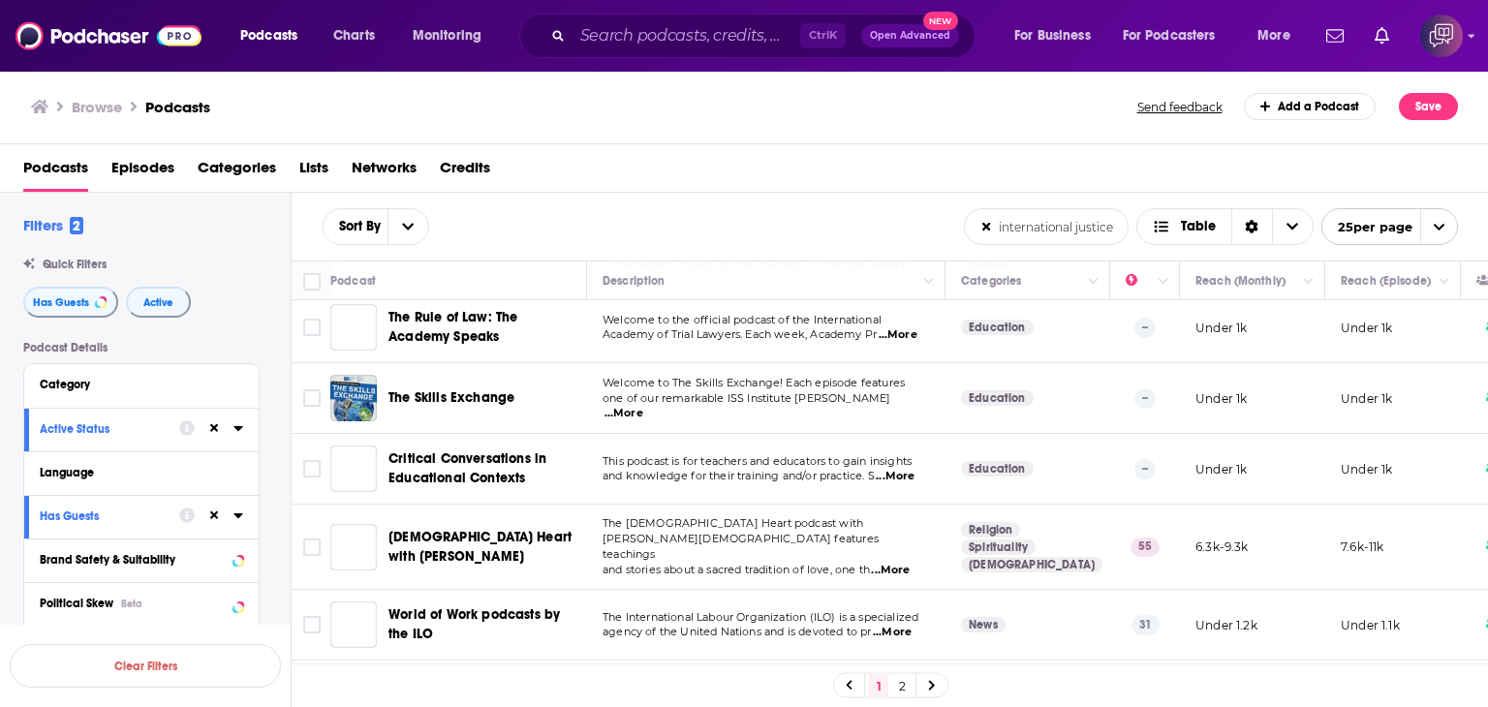
click at [896, 683] on link "2" at bounding box center [901, 685] width 19 height 23
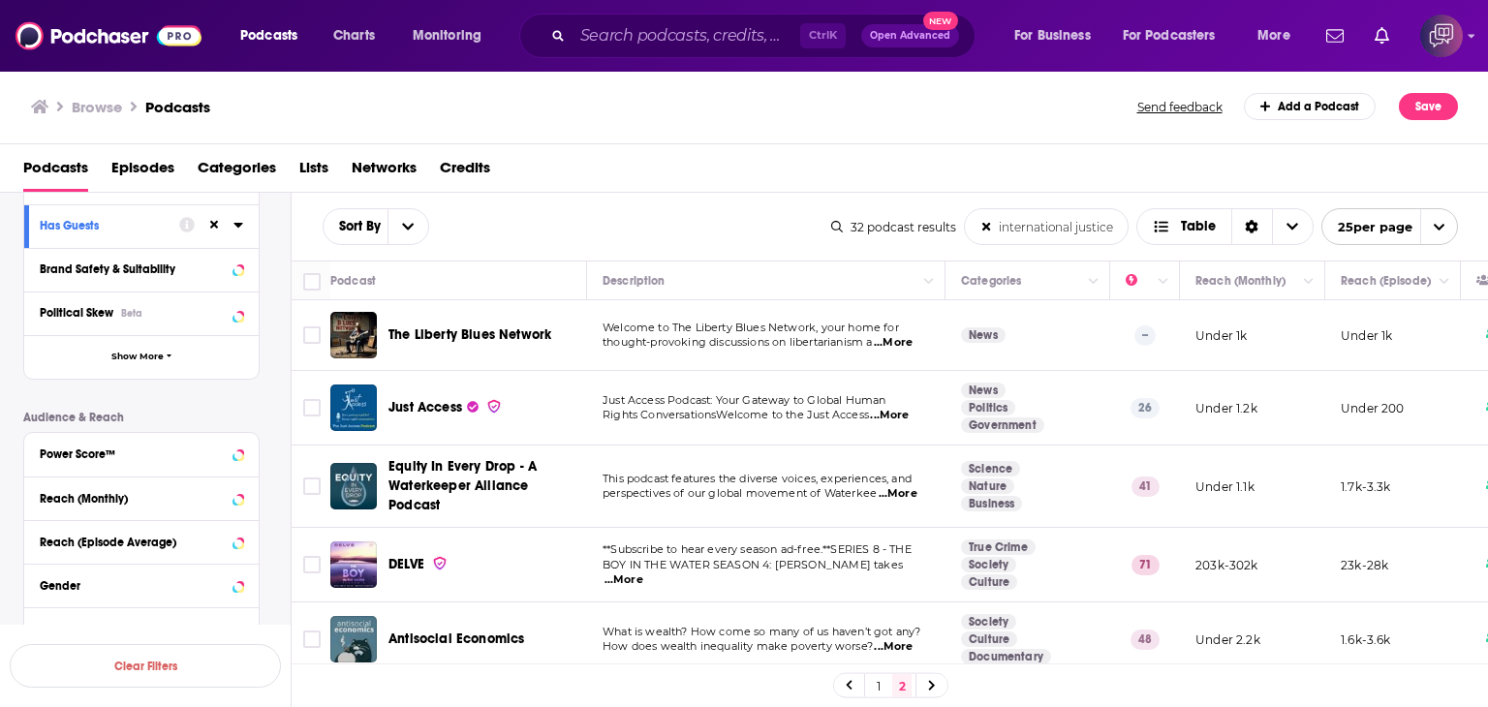
scroll to position [171, 0]
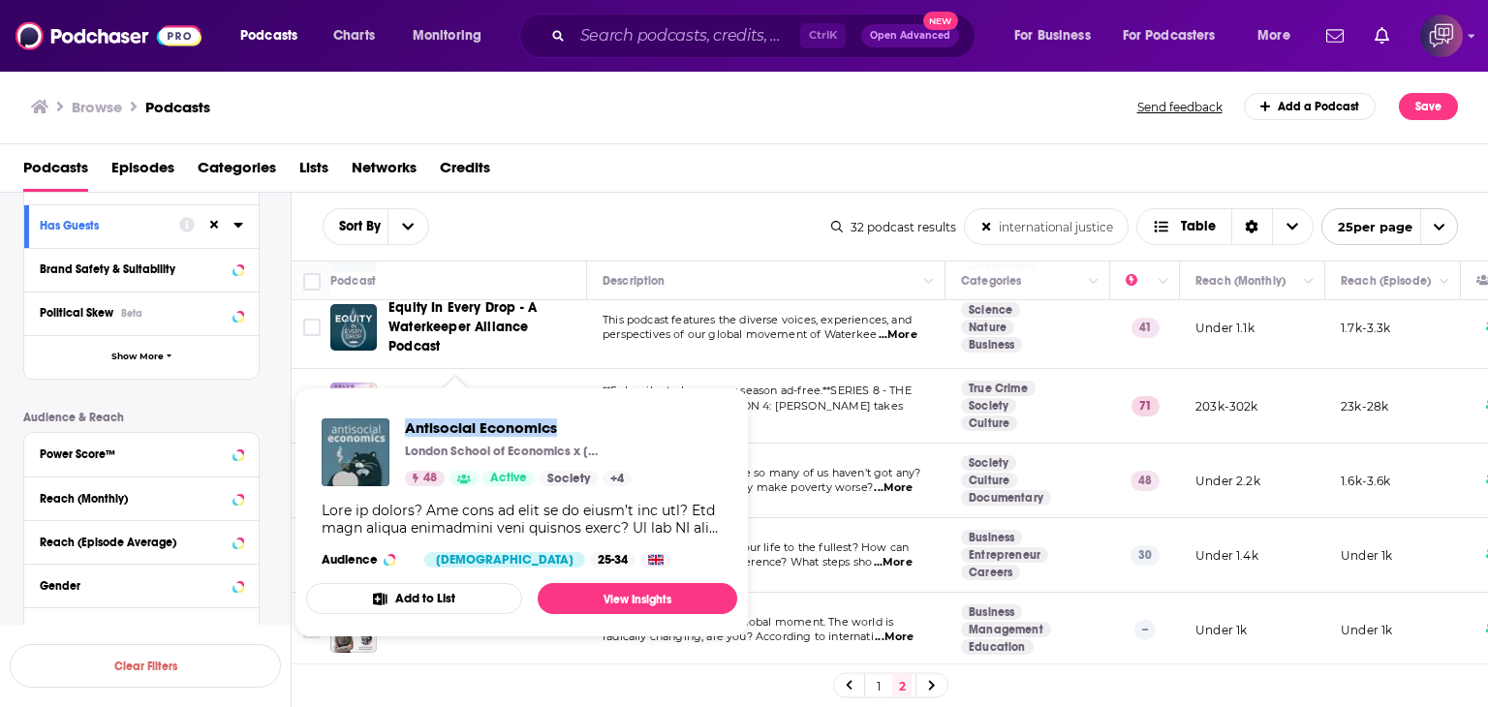
drag, startPoint x: 409, startPoint y: 410, endPoint x: 586, endPoint y: 426, distance: 178.1
click at [586, 426] on div "Antisocial Economics London School of Economics x Sarah Kerr 48 Active Society …" at bounding box center [521, 493] width 431 height 180
copy span "Antisocial Economics"
drag, startPoint x: 402, startPoint y: 406, endPoint x: 583, endPoint y: 422, distance: 181.9
click at [583, 422] on div "The Most Important Conversations Chad Lefevre 30 Active Business + 3 Audience F…" at bounding box center [521, 493] width 431 height 180
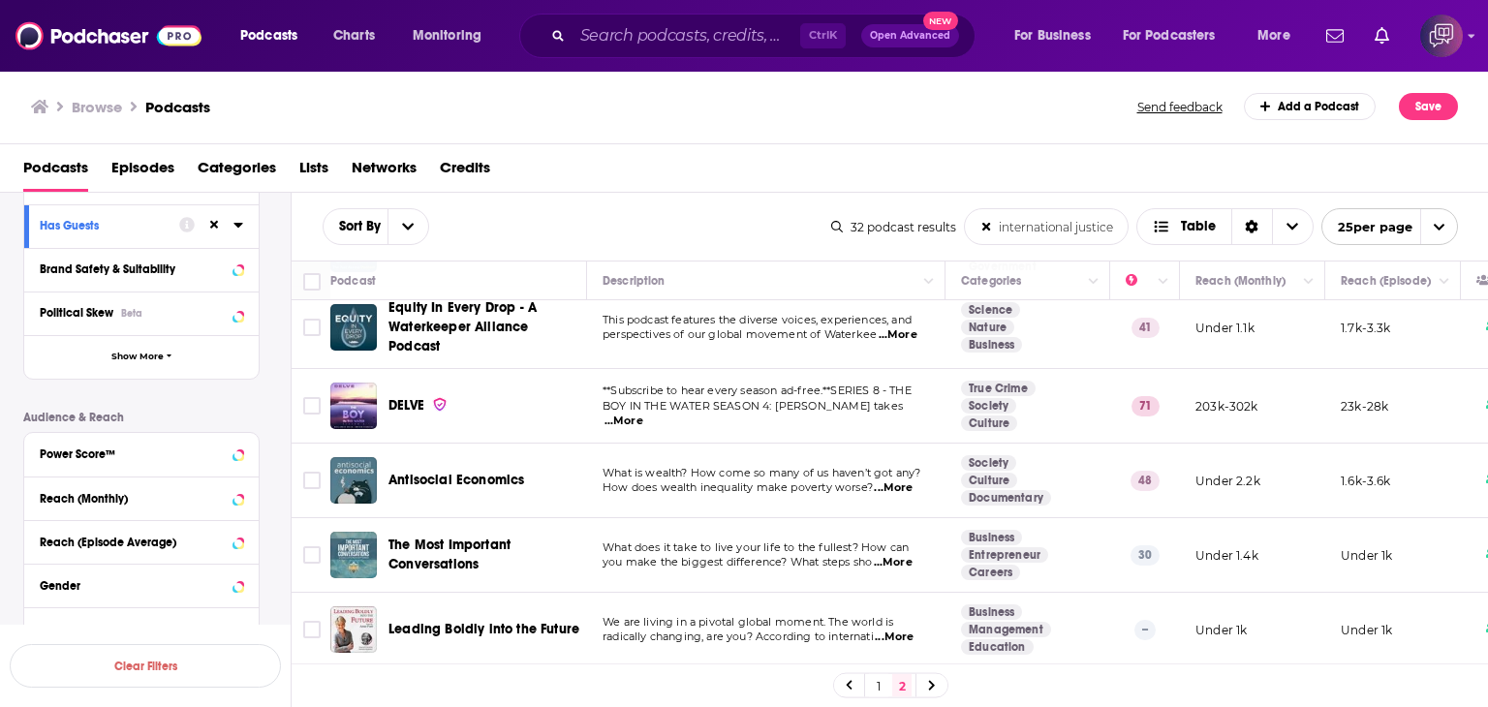
click at [643, 414] on span "...More" at bounding box center [624, 422] width 39 height 16
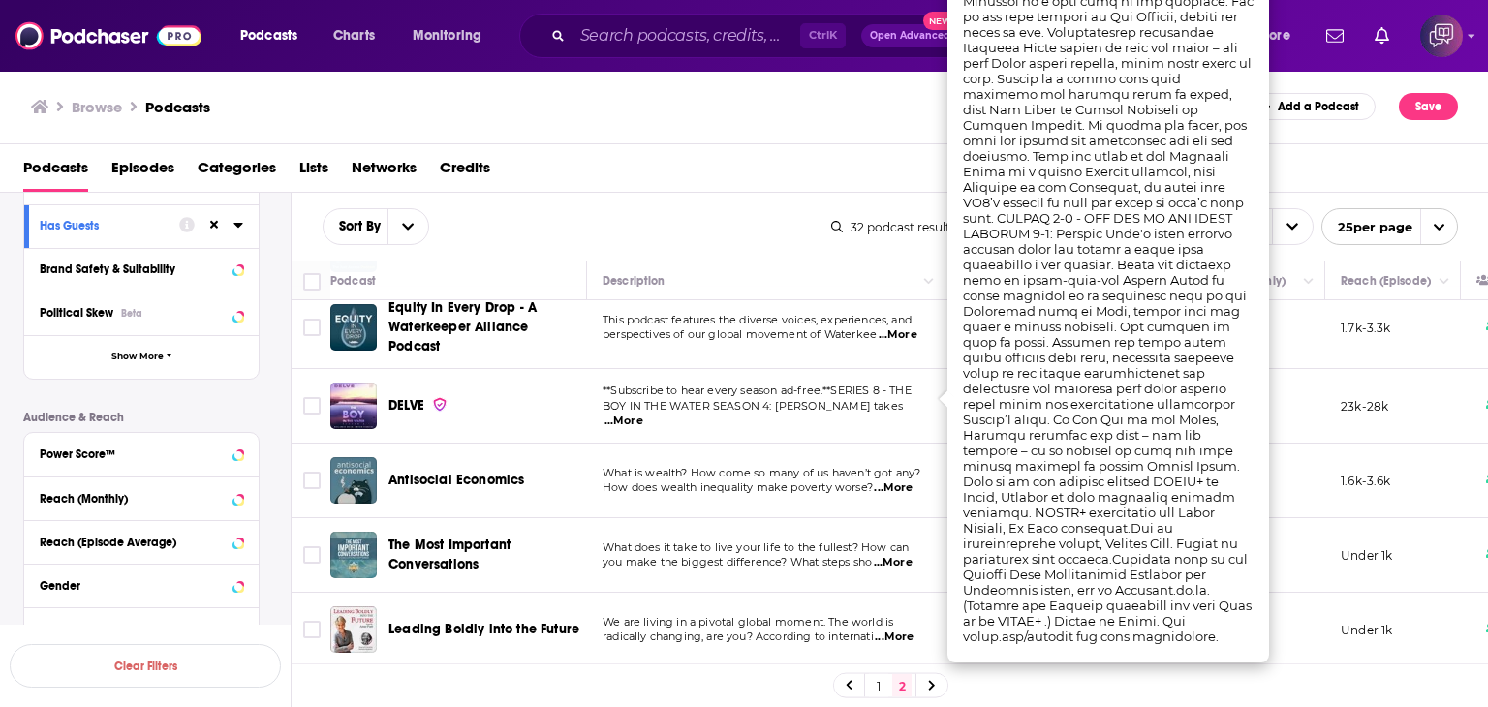
click at [670, 123] on div "Browse Podcasts Send feedback Add a Podcast Save" at bounding box center [744, 107] width 1489 height 75
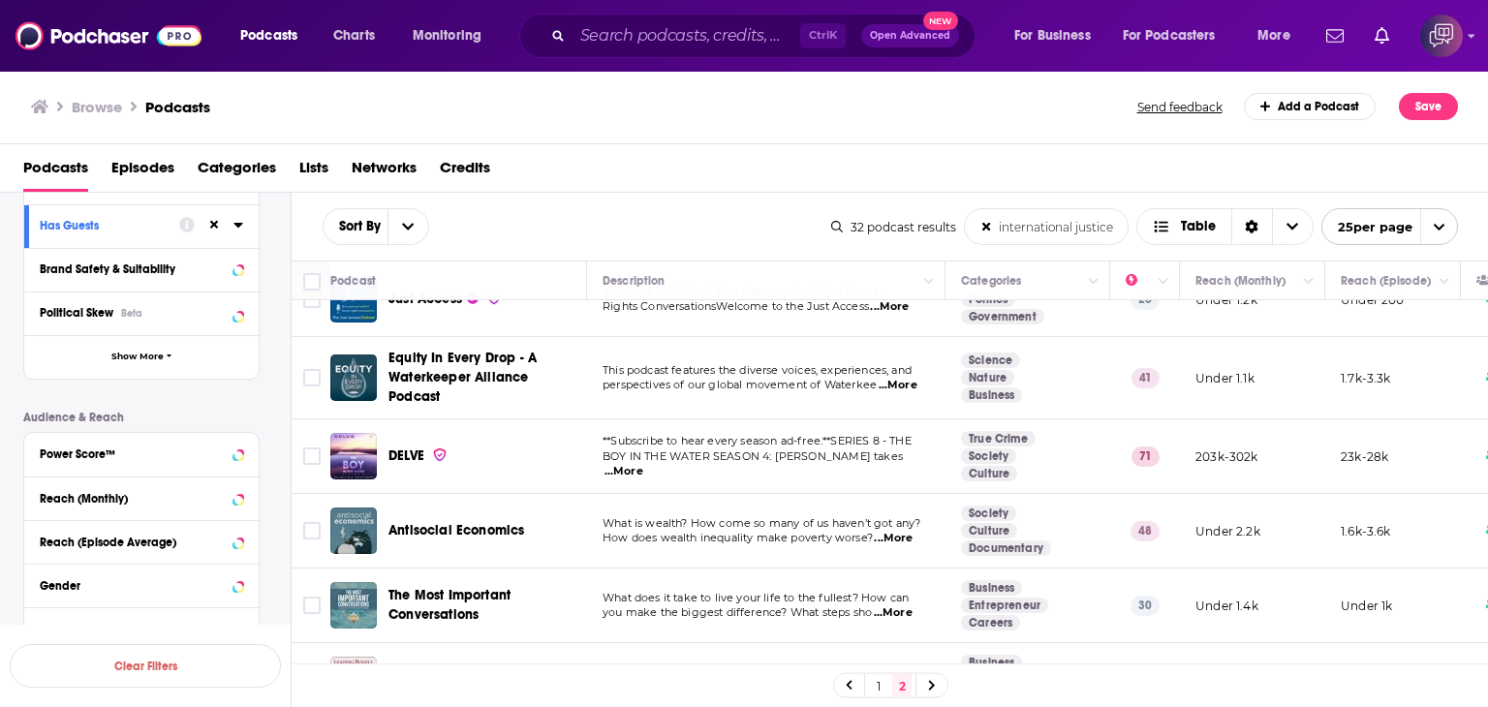
scroll to position [75, 0]
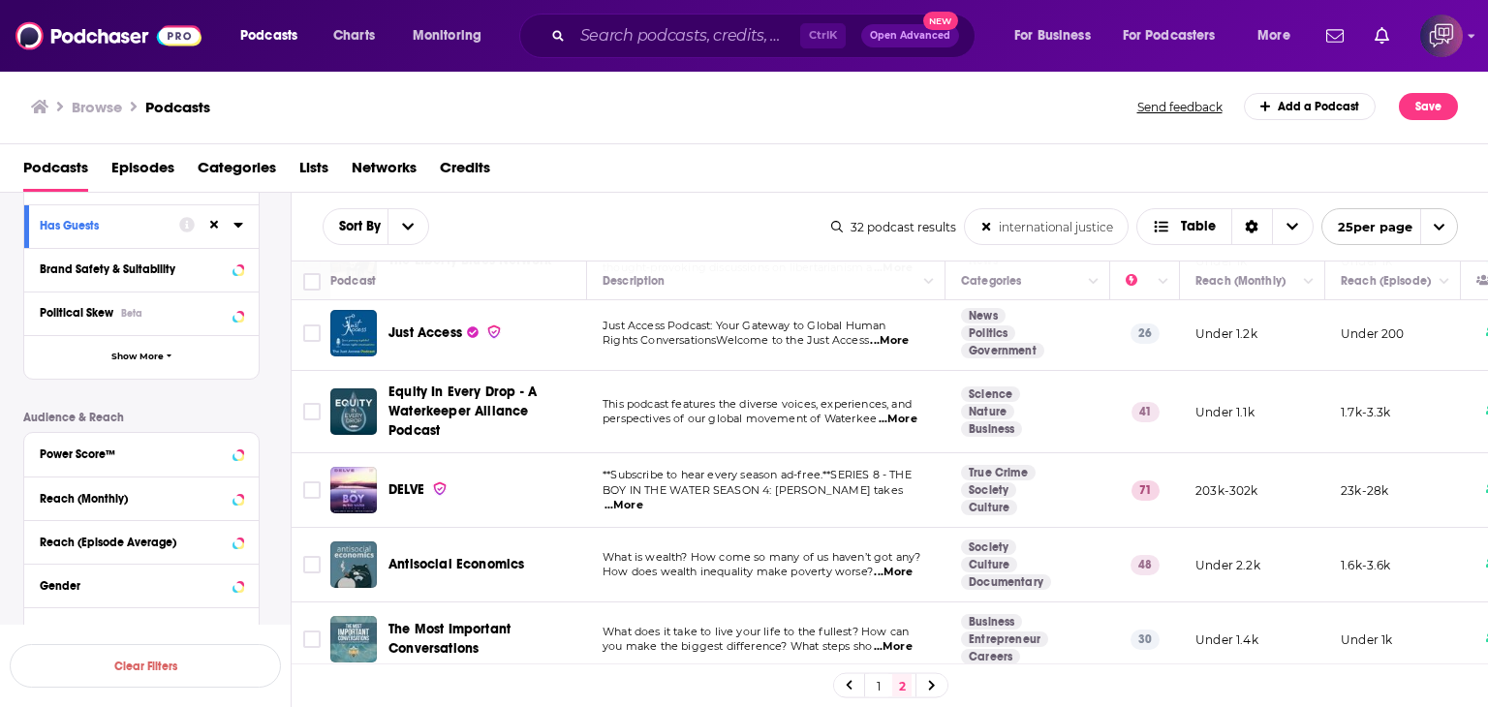
click at [1116, 226] on input "international justice" at bounding box center [1046, 226] width 163 height 35
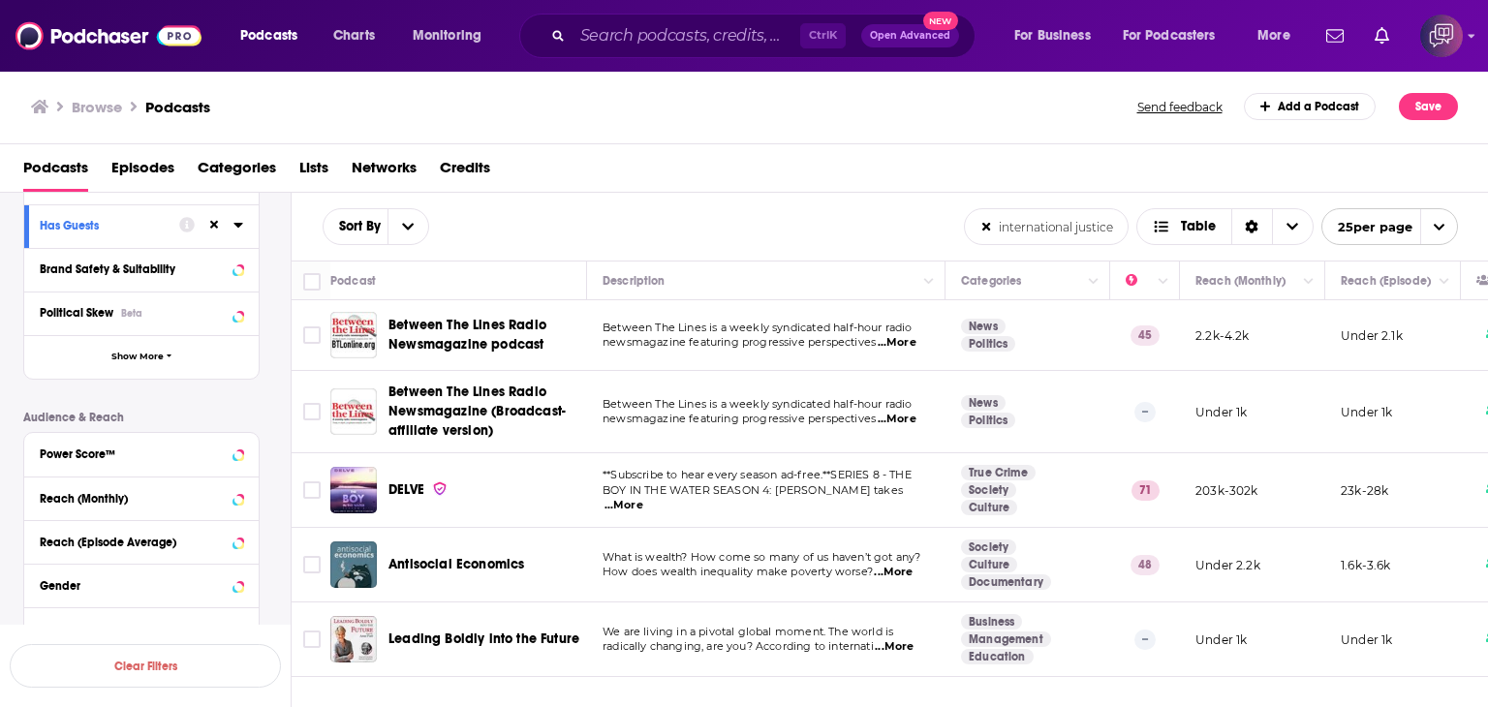
click at [911, 348] on span "...More" at bounding box center [897, 343] width 39 height 16
click at [387, 312] on div "Between The Lines Radio Newsmagazine podcast" at bounding box center [460, 335] width 260 height 47
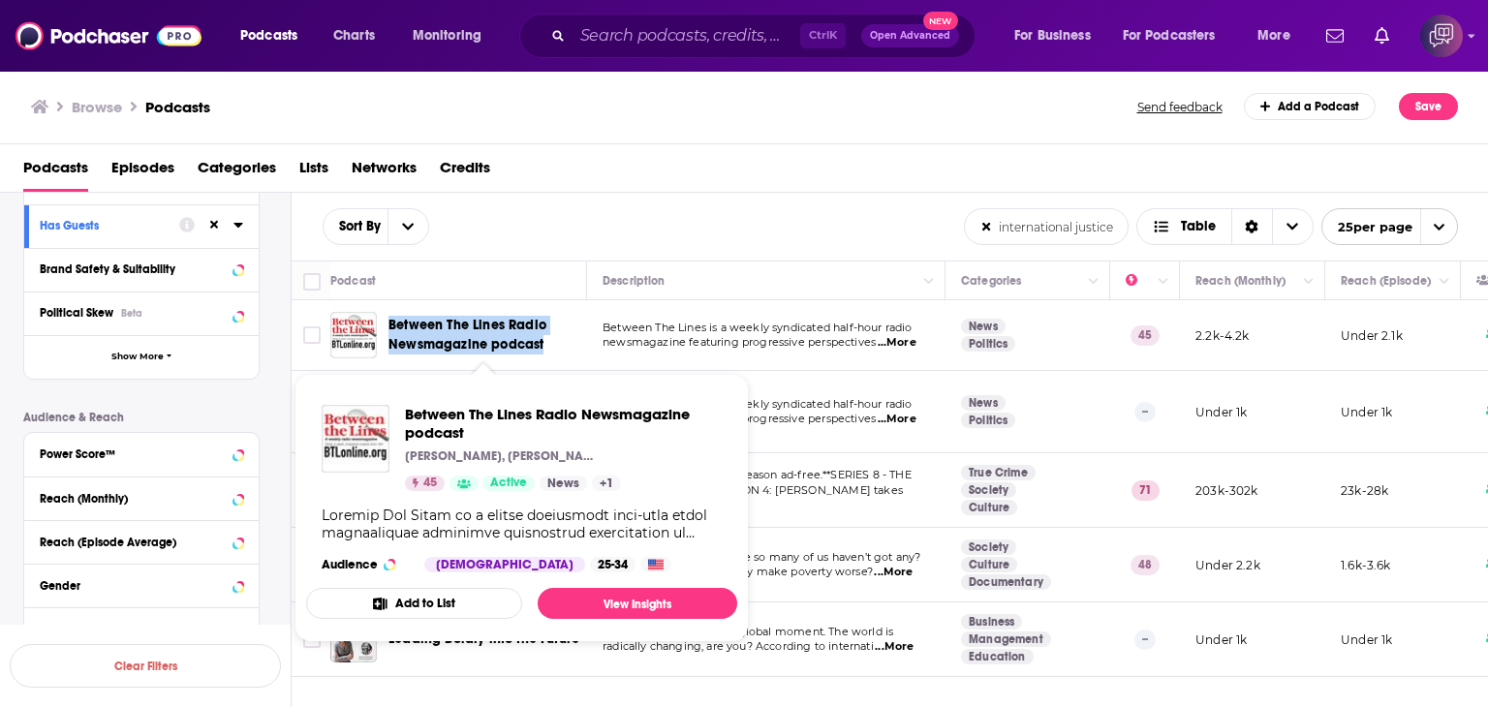
drag, startPoint x: 385, startPoint y: 308, endPoint x: 548, endPoint y: 349, distance: 168.7
click at [548, 349] on td "Between The Lines Radio Newsmagazine podcast" at bounding box center [458, 335] width 257 height 71
copy span "Between The Lines Radio Newsmagazine podcast"
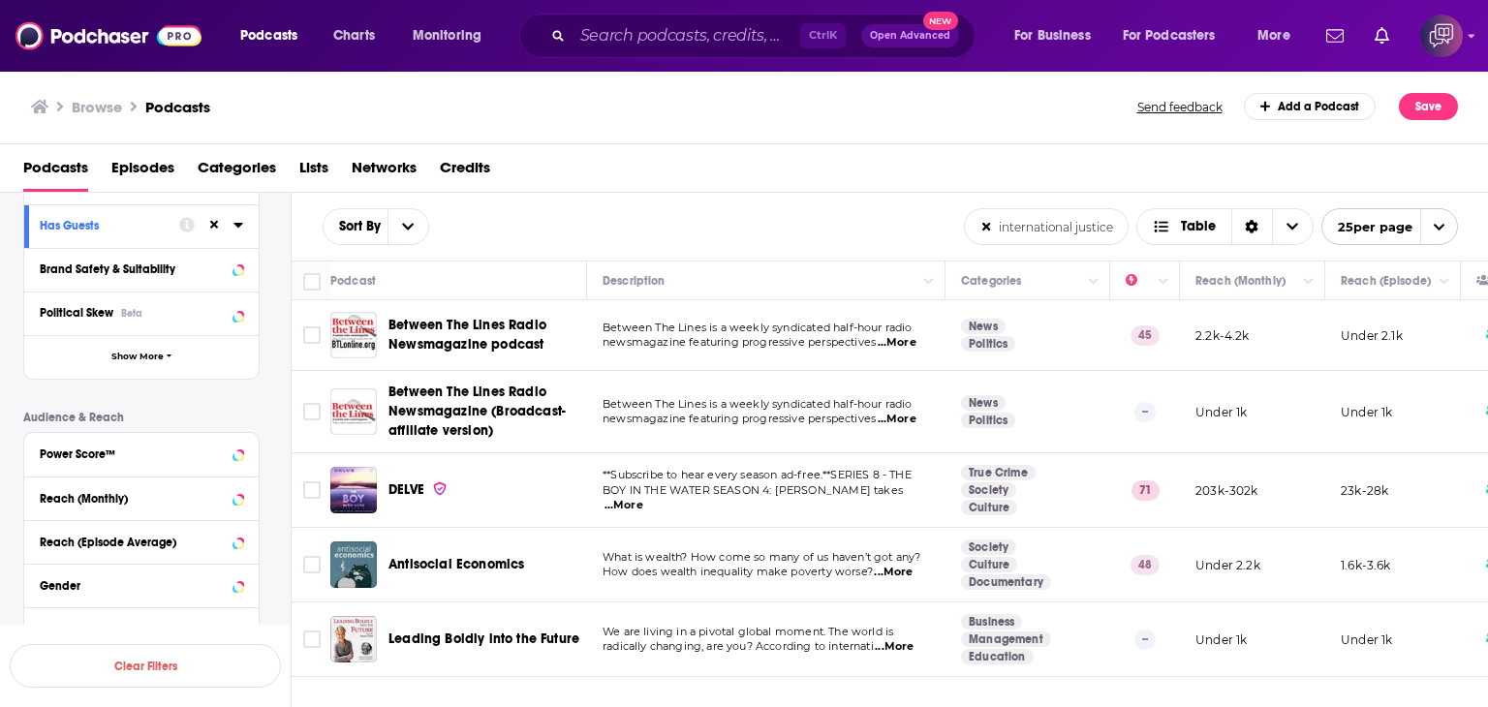
click at [1113, 227] on input "international justice government" at bounding box center [1046, 226] width 163 height 35
drag, startPoint x: 1000, startPoint y: 225, endPoint x: 1129, endPoint y: 230, distance: 129.0
click at [1129, 230] on div "international justice government List Search Input Search the results... Table …" at bounding box center [1211, 226] width 494 height 37
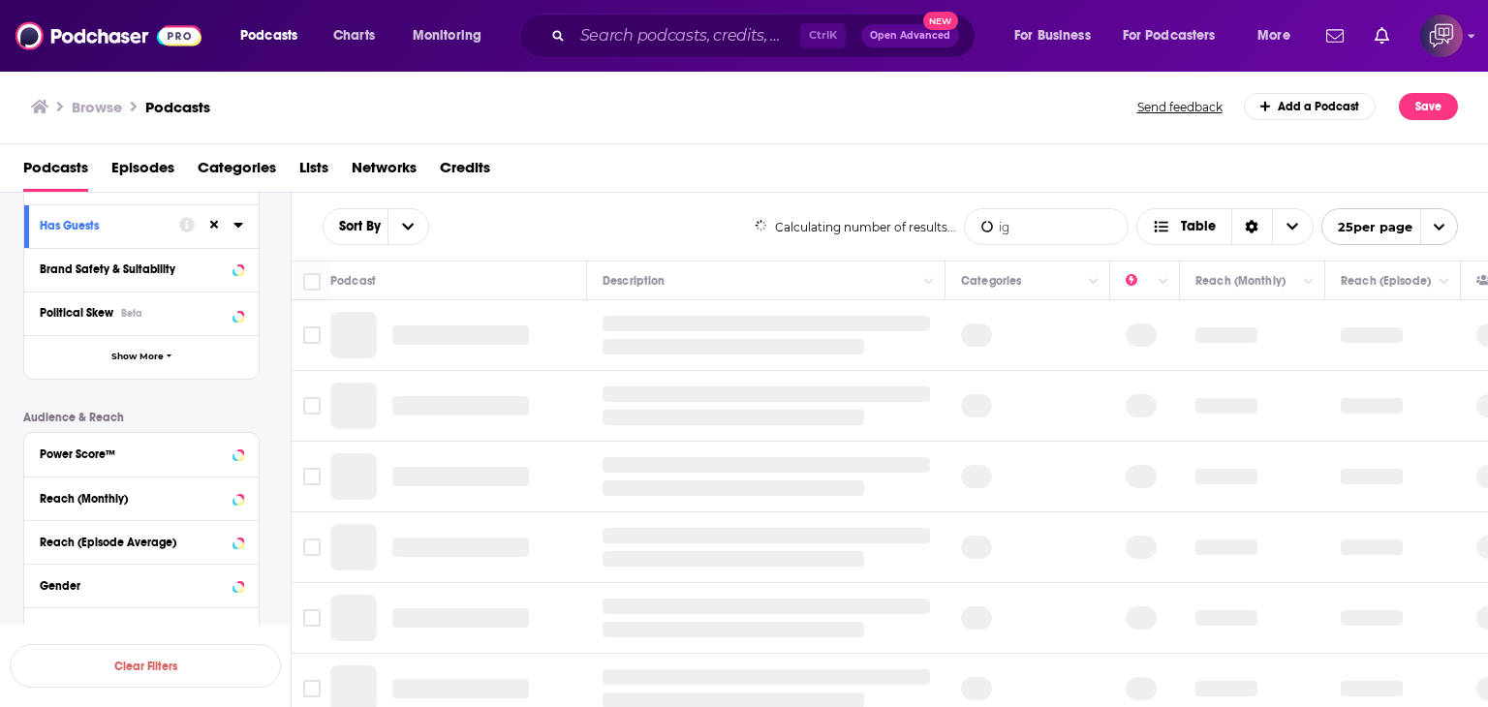
scroll to position [0, 0]
type input "i"
type input "global activism"
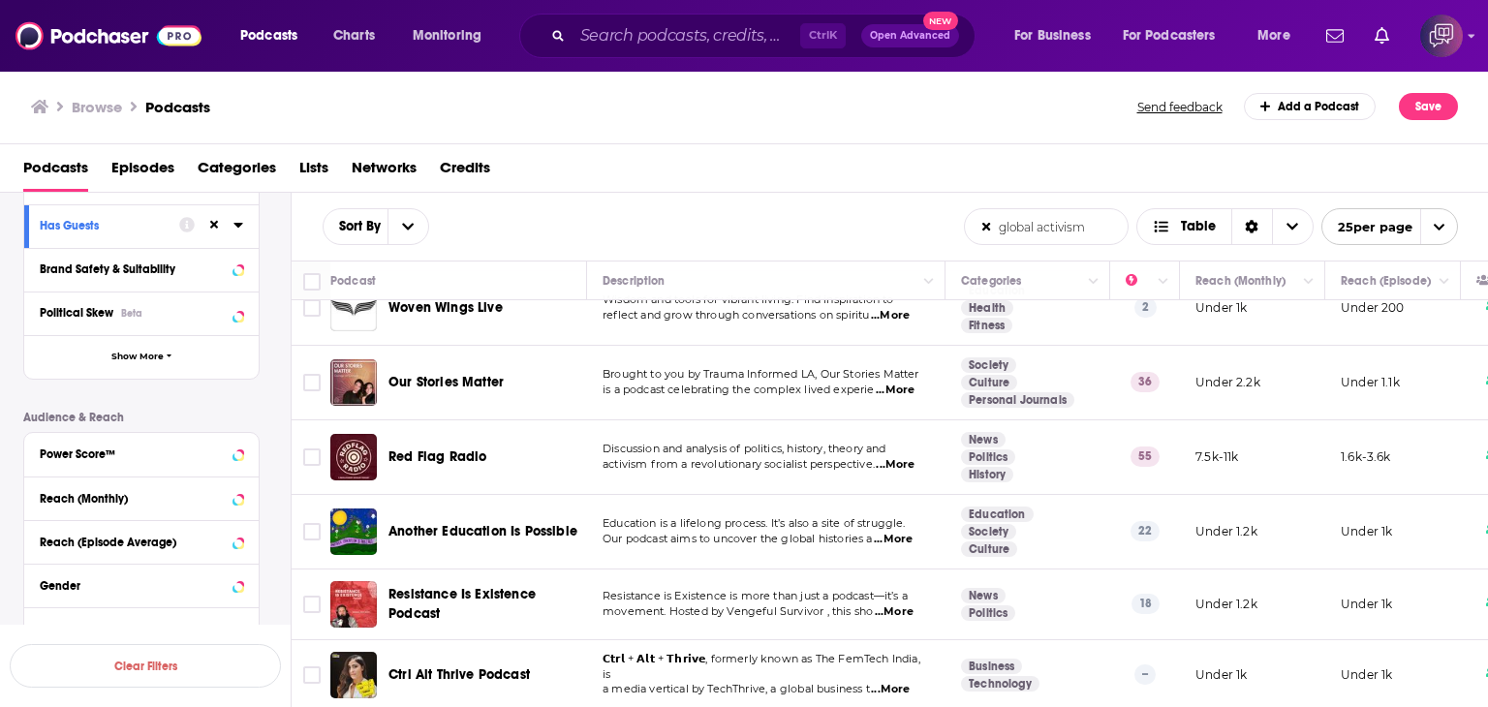
scroll to position [569, 0]
